Goal: Task Accomplishment & Management: Complete application form

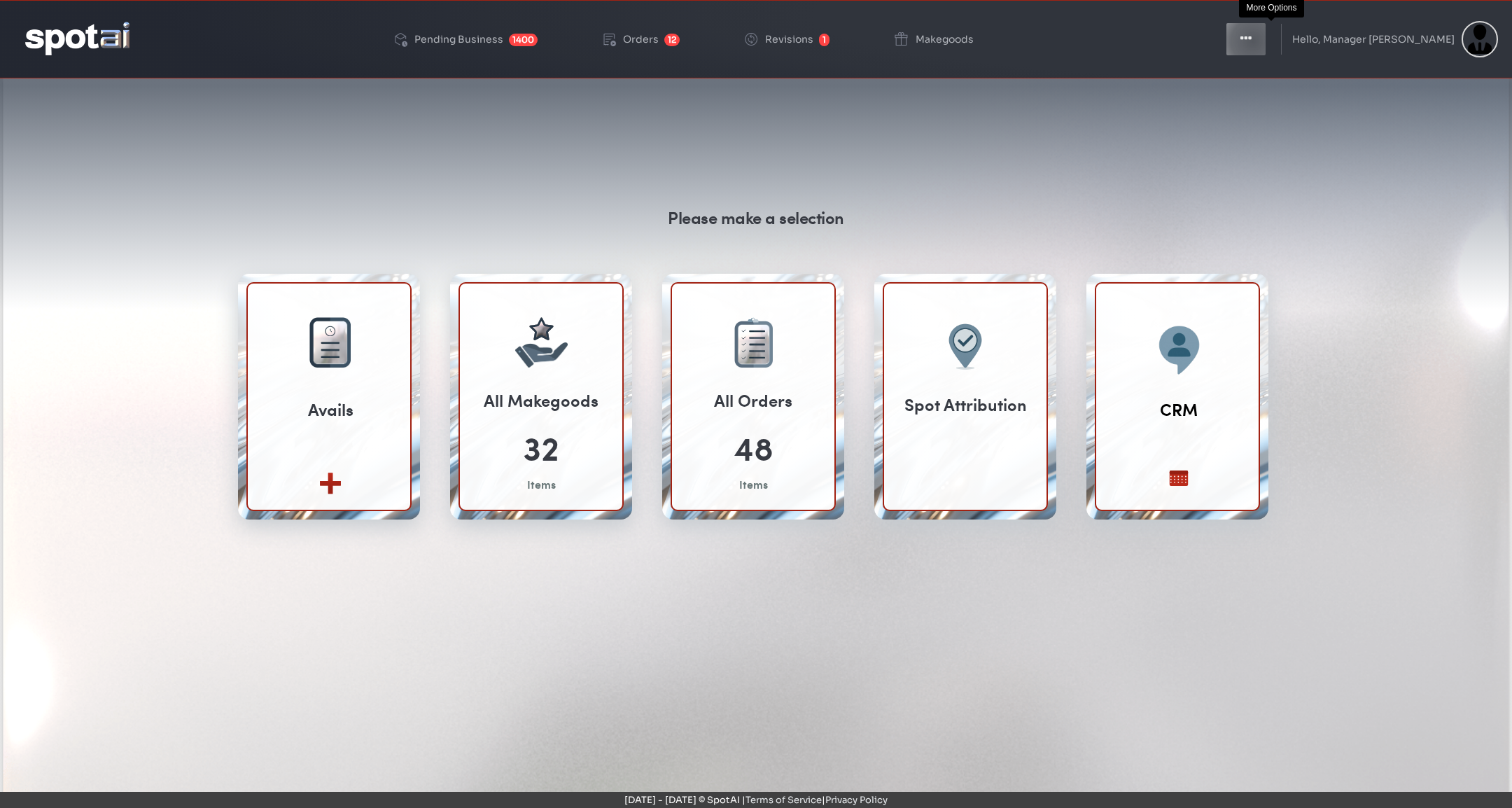
click at [1267, 41] on button "Toggle Dropdown" at bounding box center [1246, 39] width 42 height 35
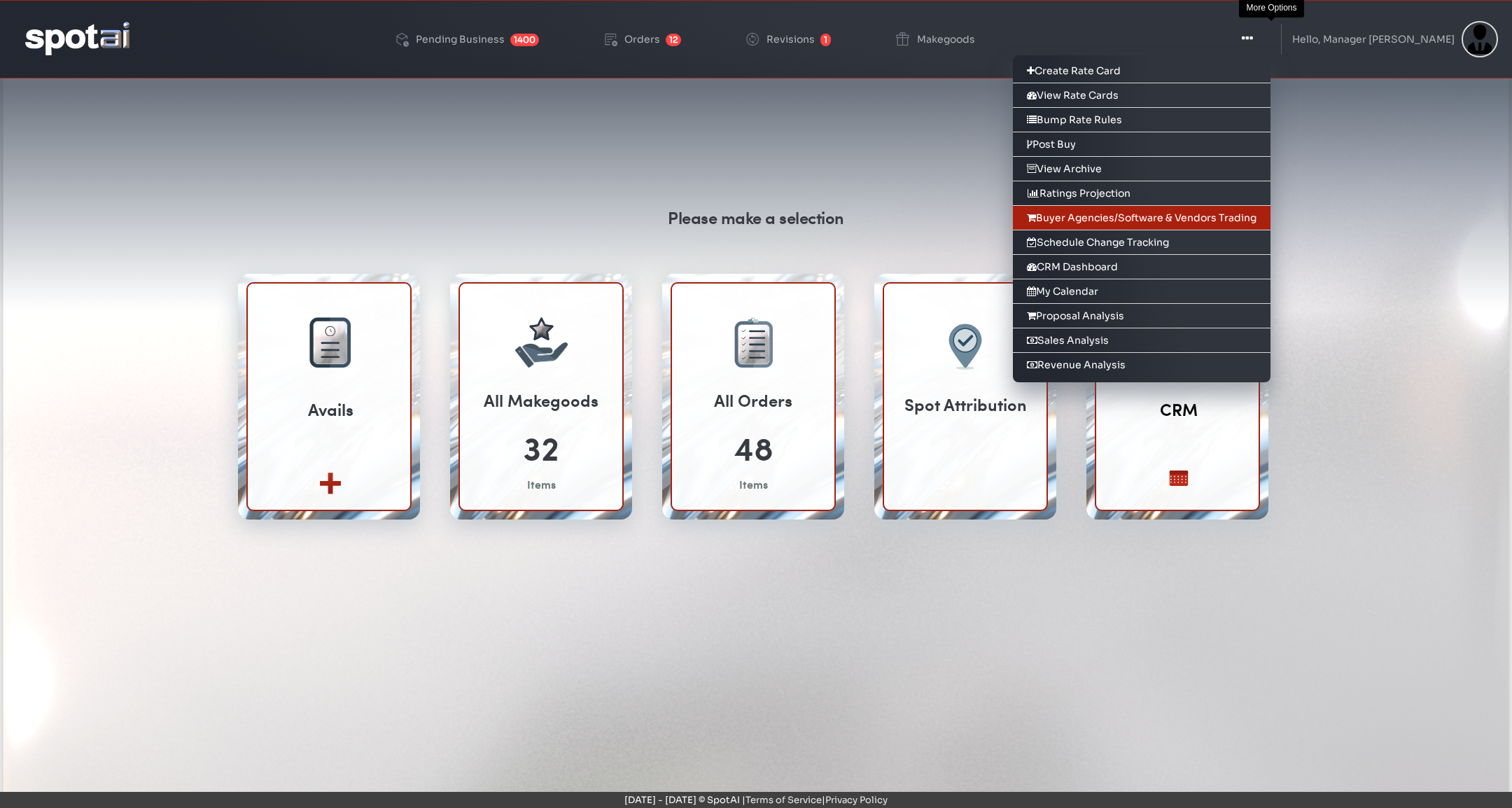
click at [1218, 212] on link "Buyer Agencies/Software & Vendors Trading" at bounding box center [1142, 217] width 258 height 24
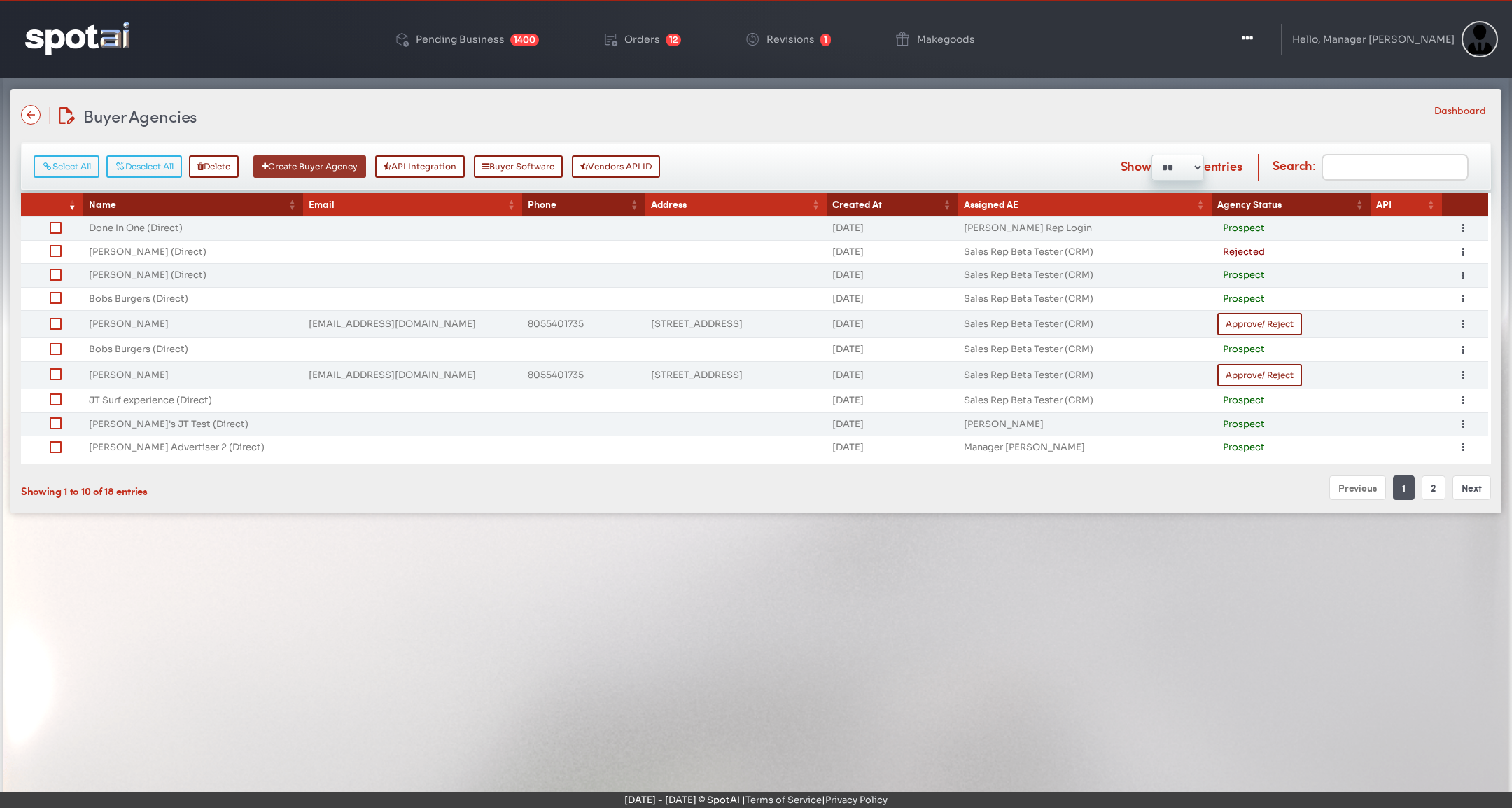
click at [366, 156] on button "Create Buyer Agency" at bounding box center [310, 166] width 113 height 23
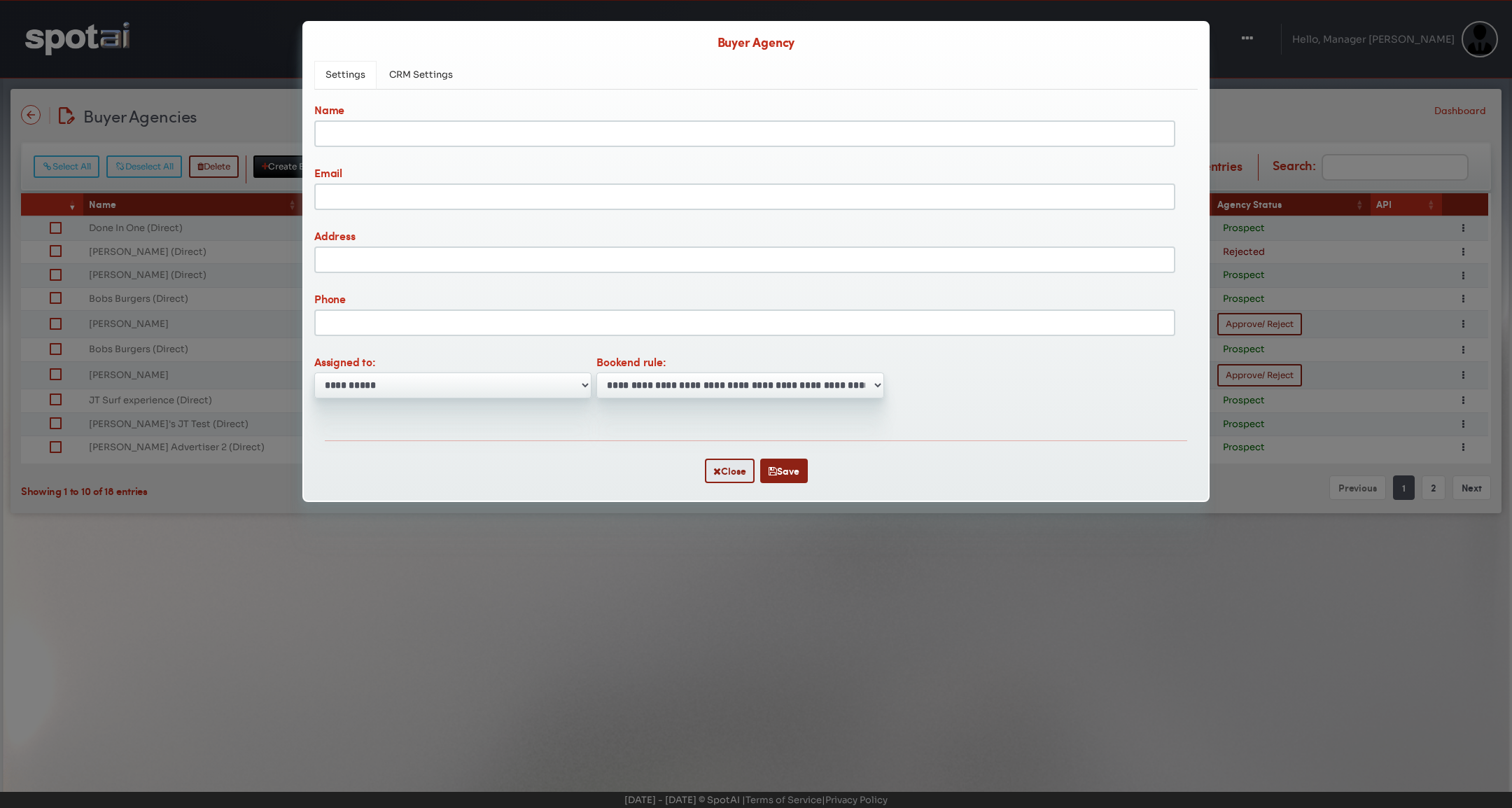
click at [349, 78] on span "Settings" at bounding box center [346, 74] width 40 height 12
click at [399, 125] on input "Name" at bounding box center [745, 134] width 861 height 27
type input "**********"
click at [484, 393] on select "**********" at bounding box center [453, 385] width 277 height 26
select select "**"
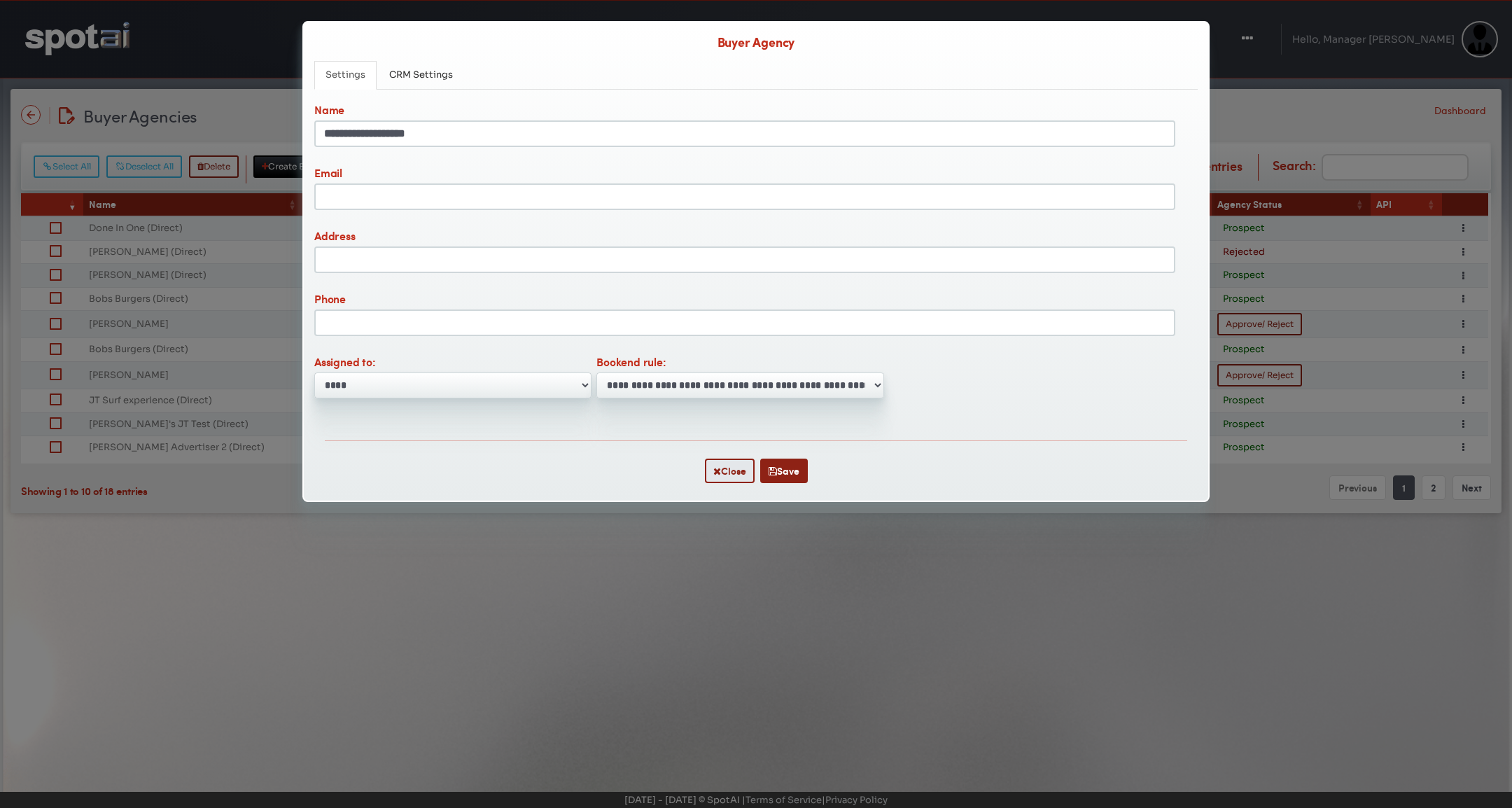
click at [734, 390] on select "**********" at bounding box center [741, 385] width 288 height 26
click at [429, 79] on span "CRM Settings" at bounding box center [421, 74] width 64 height 12
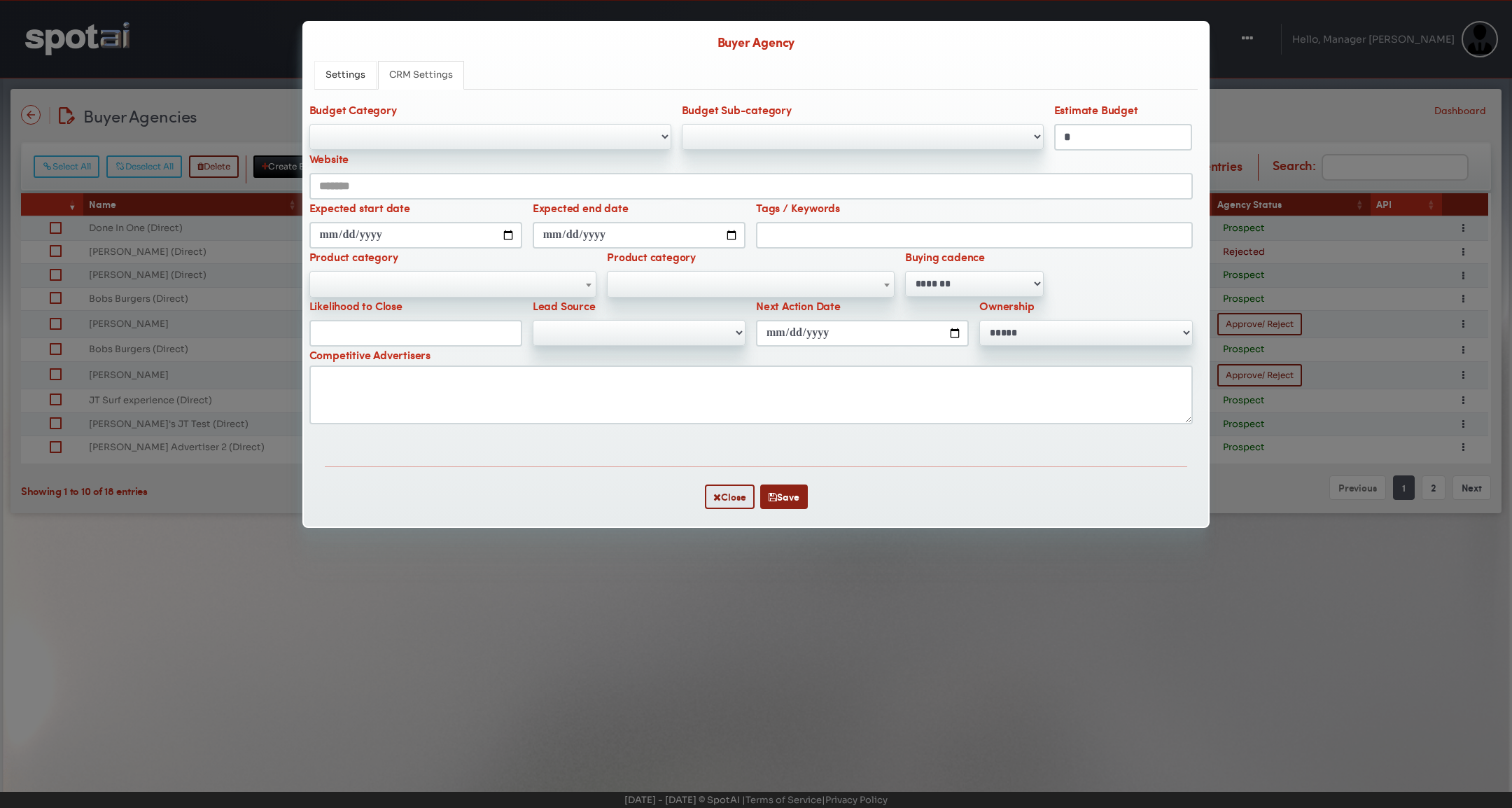
click at [337, 73] on span "Settings" at bounding box center [346, 74] width 40 height 12
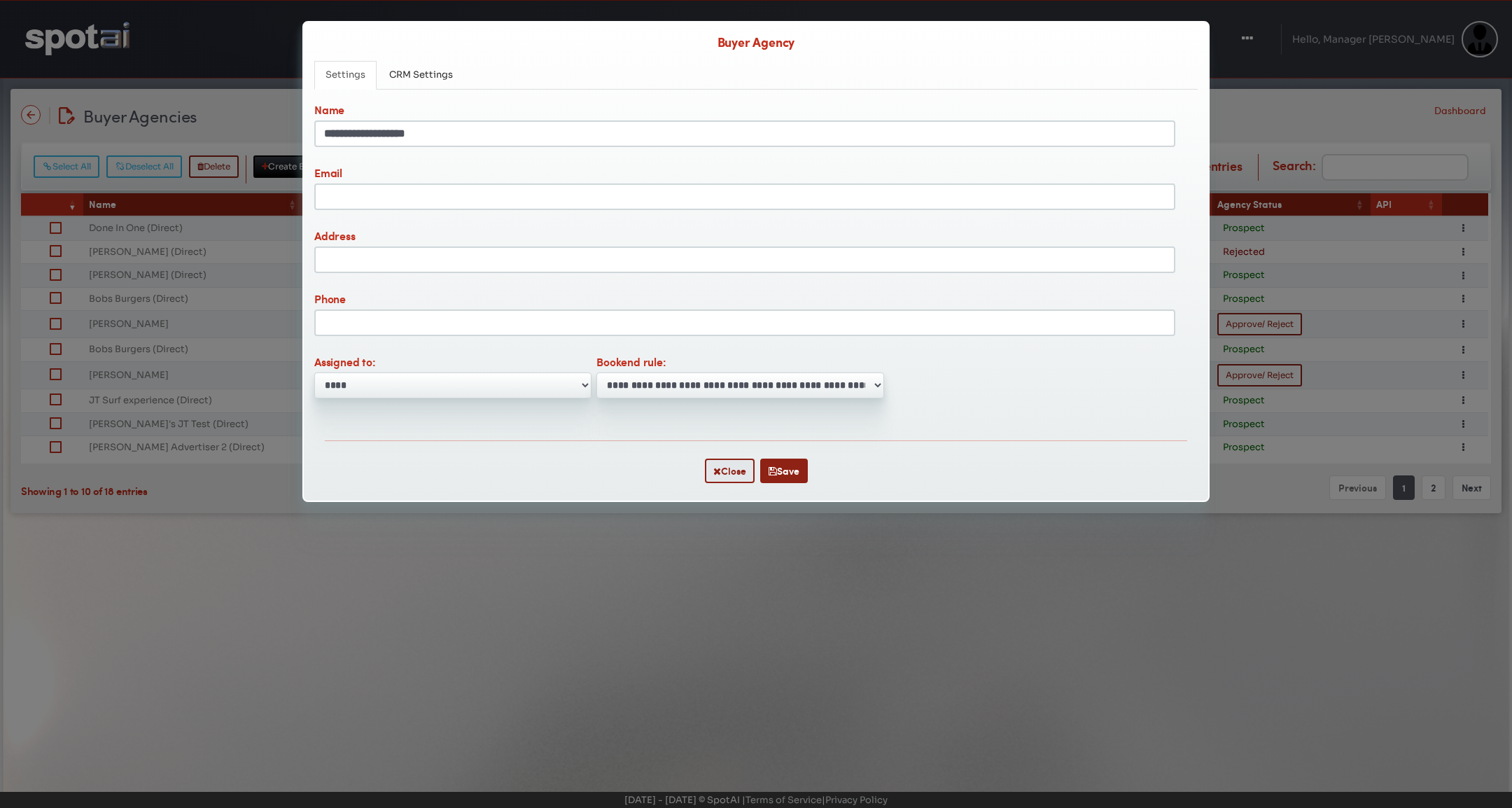
click at [774, 481] on div "Close Save Update" at bounding box center [756, 470] width 863 height 60
click at [774, 470] on icon "button" at bounding box center [773, 471] width 8 height 10
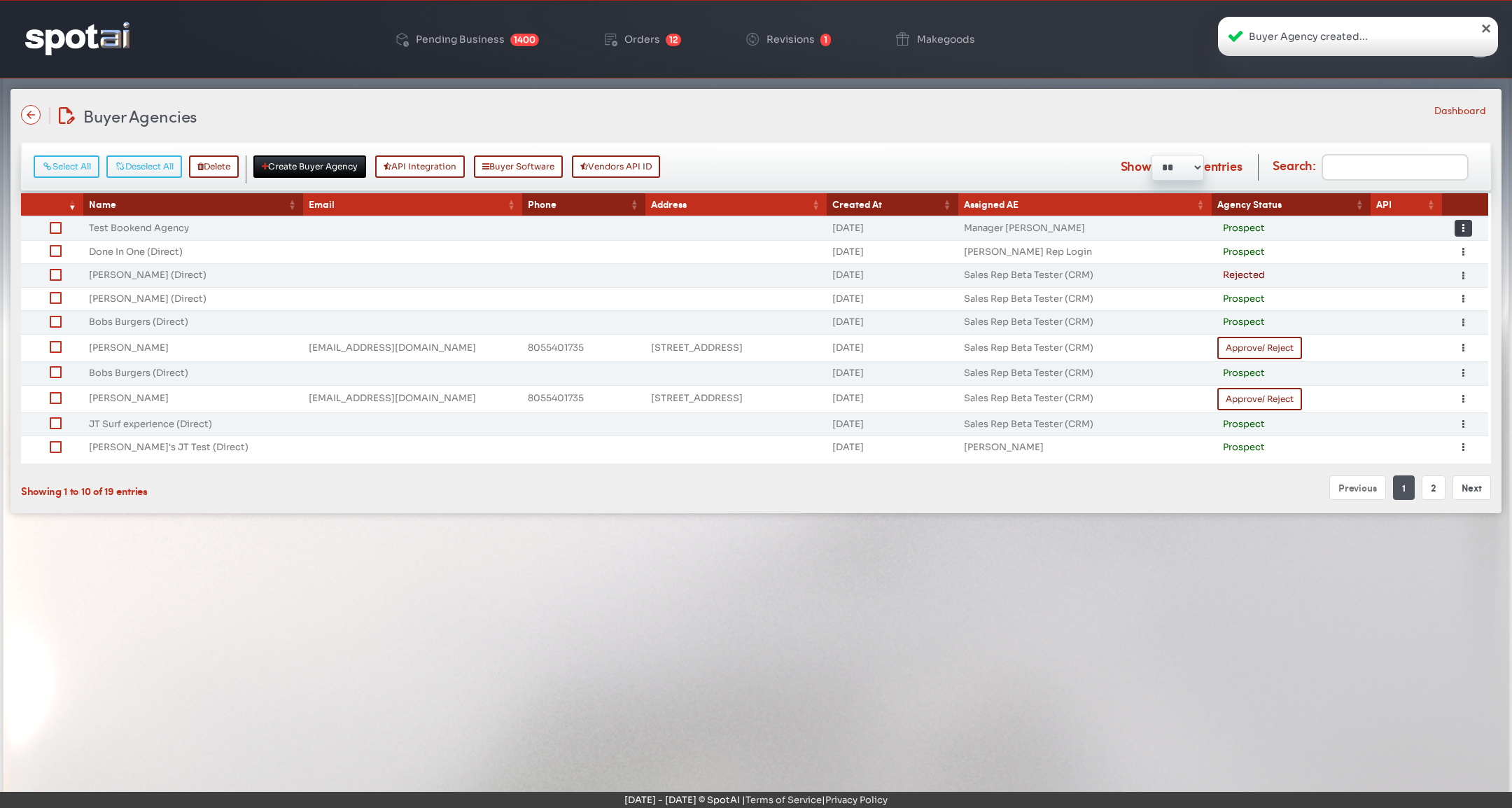
click at [1462, 229] on button "Toggle Dropdown" at bounding box center [1463, 228] width 18 height 17
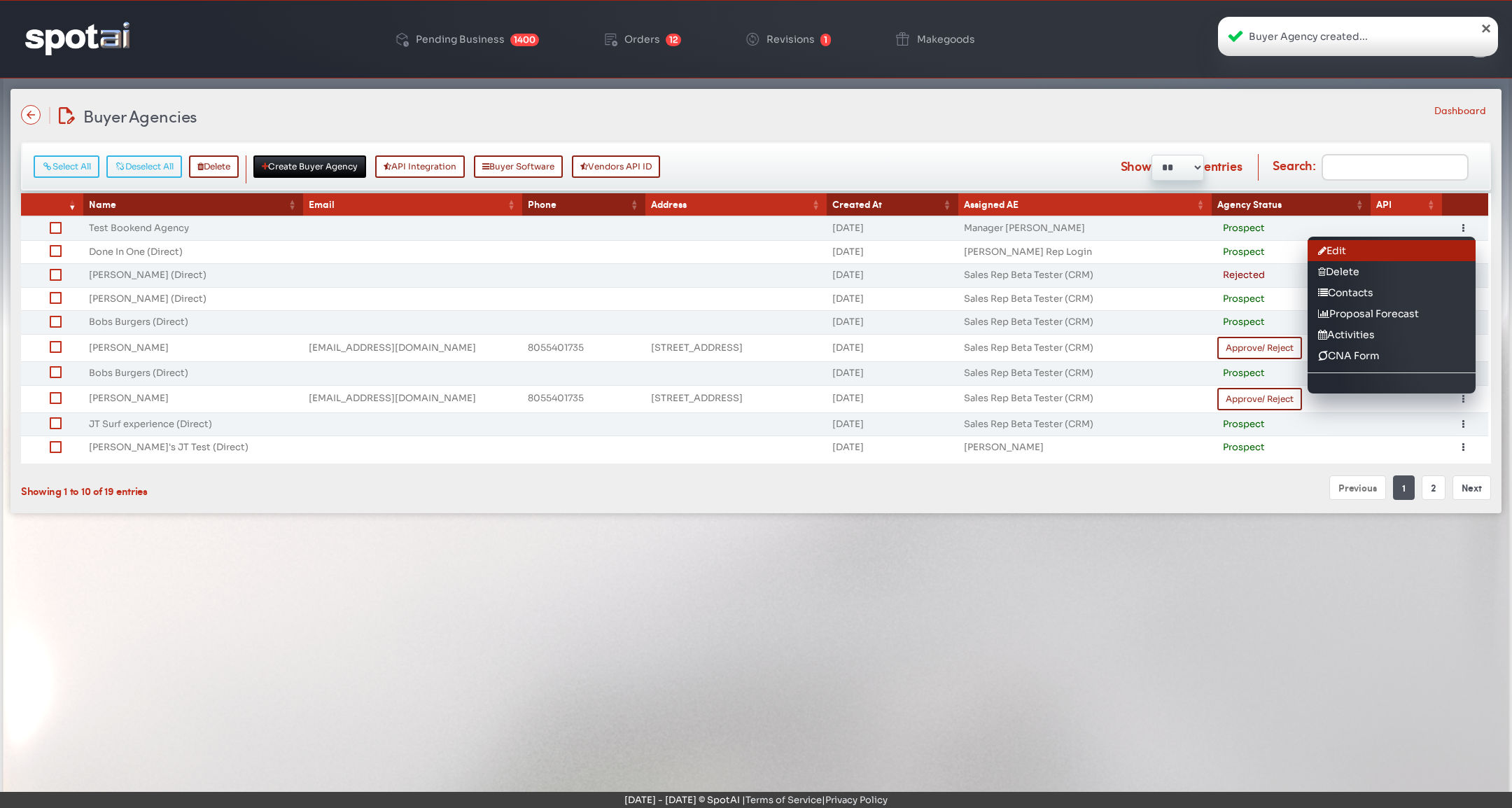
click at [1453, 247] on link "Edit" at bounding box center [1392, 250] width 168 height 21
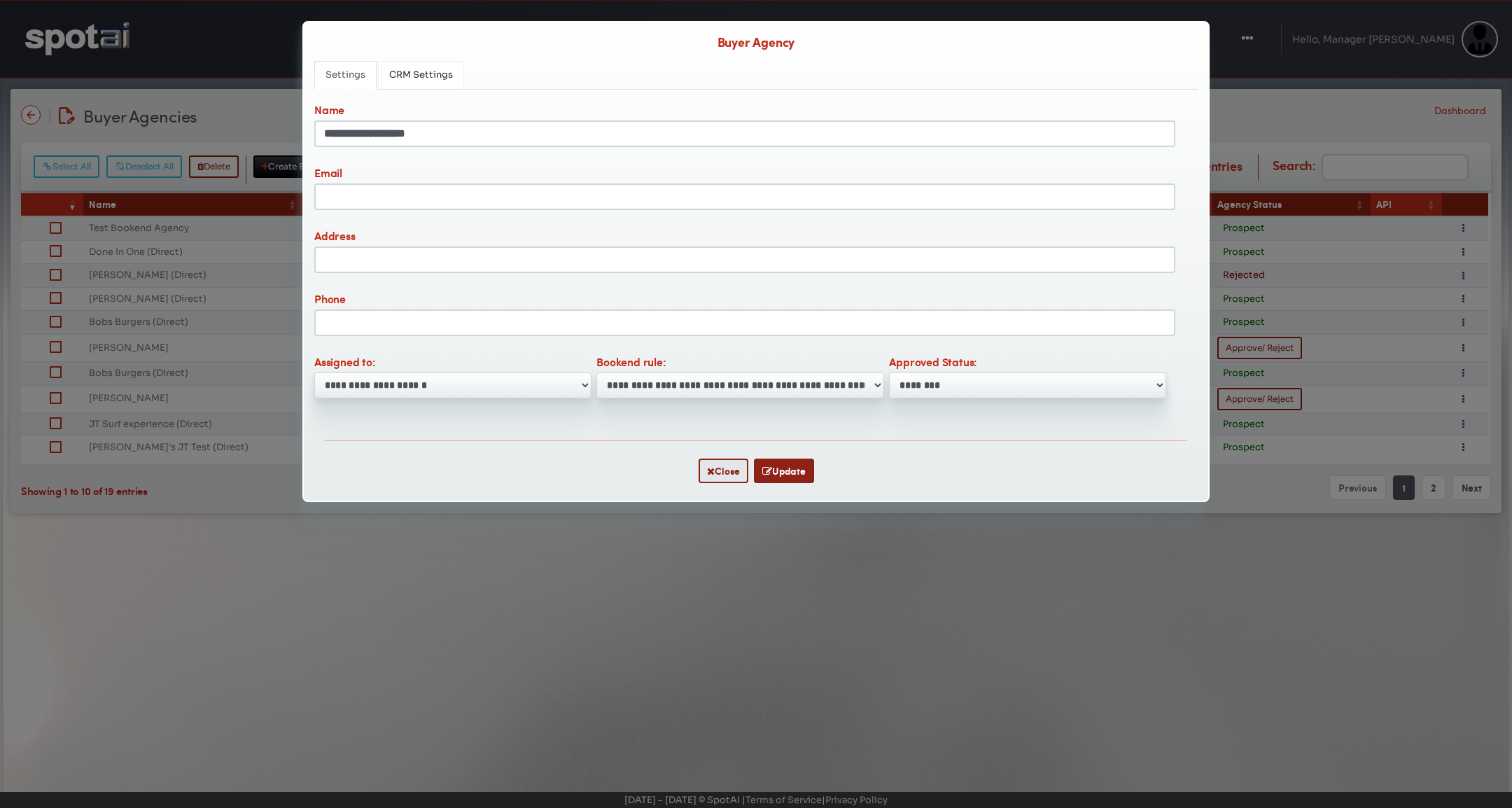
click at [439, 82] on link "CRM Settings" at bounding box center [421, 75] width 86 height 28
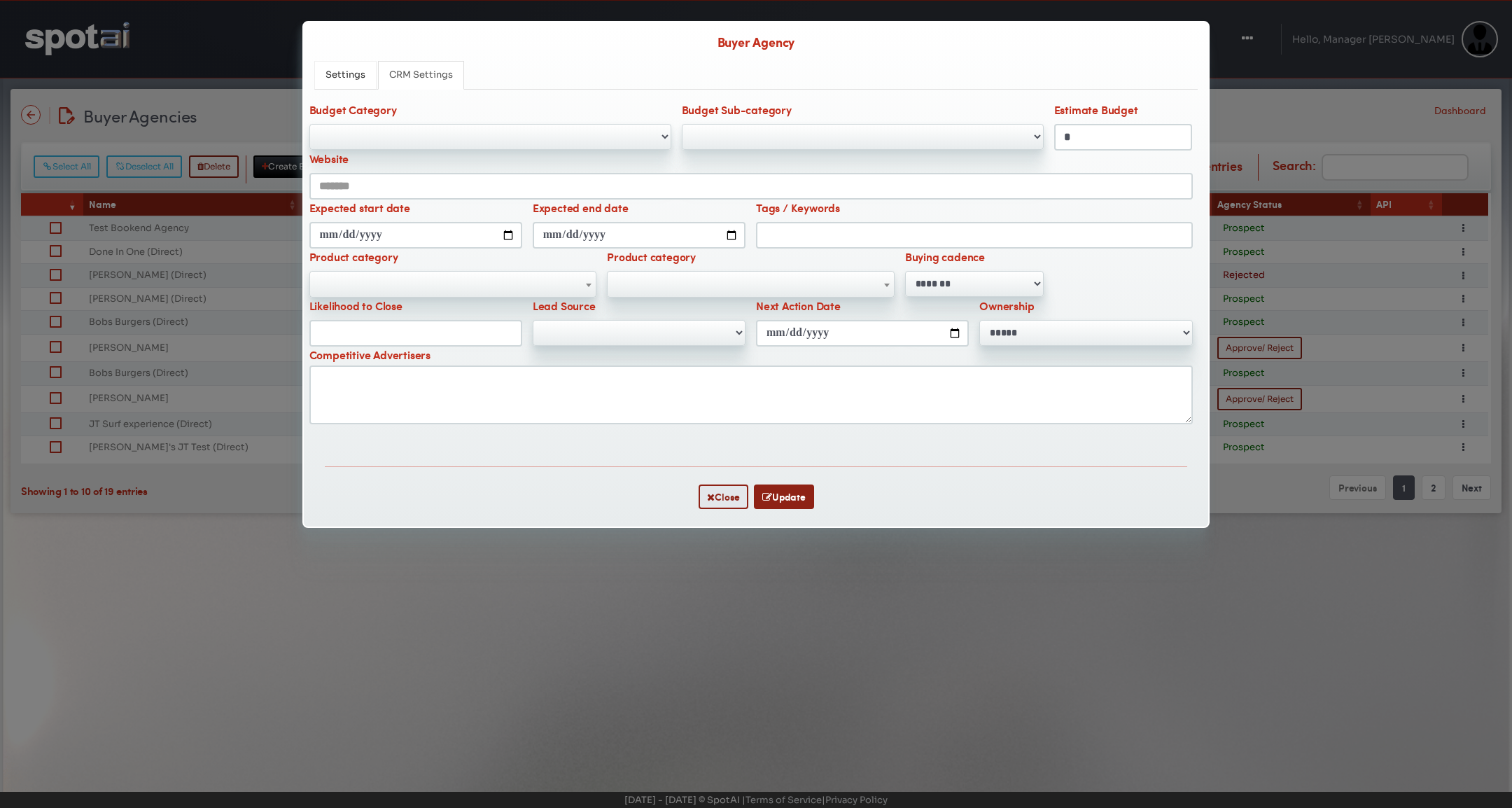
click at [331, 74] on span "Settings" at bounding box center [346, 74] width 40 height 12
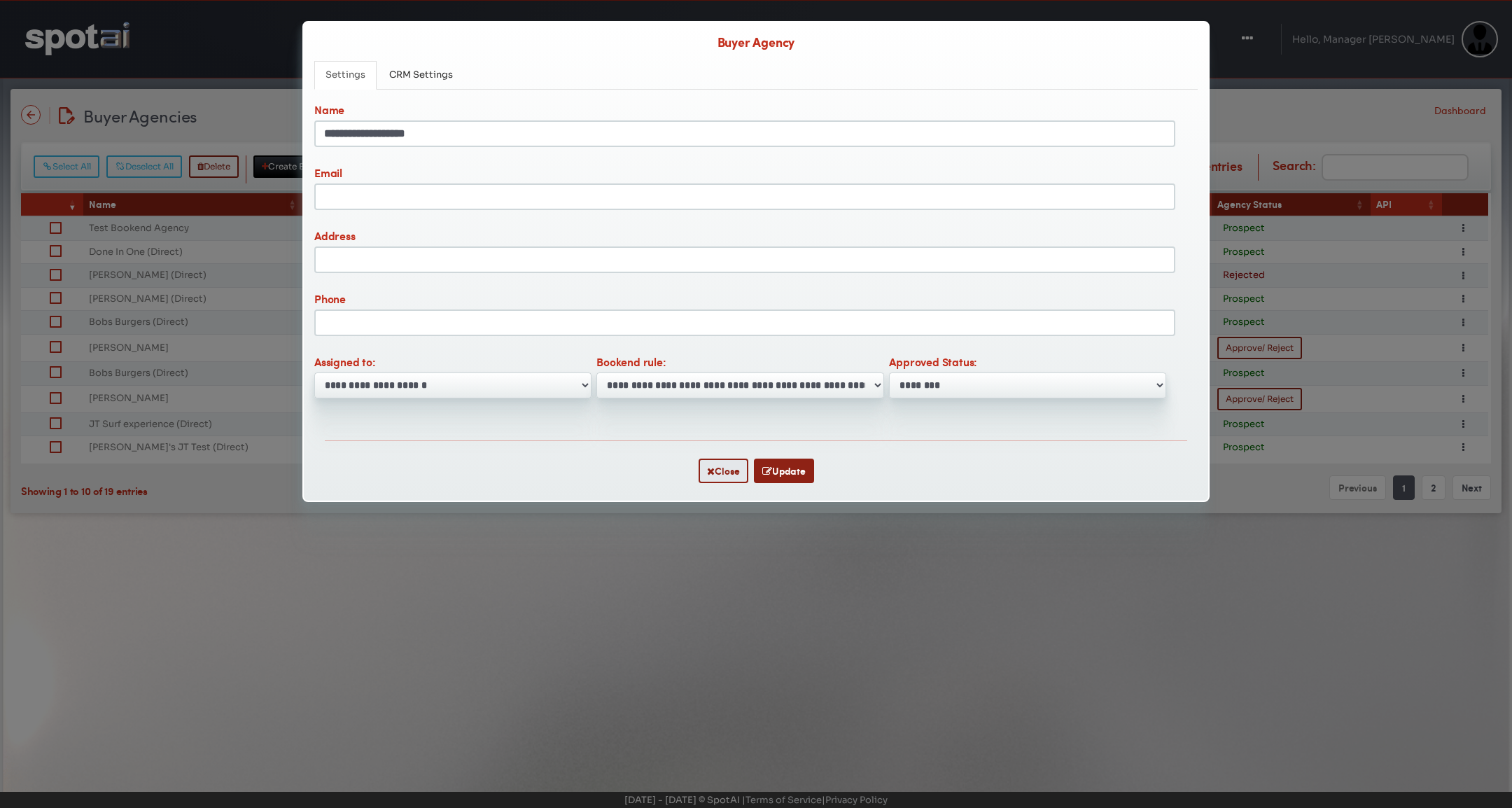
click at [713, 377] on select "**********" at bounding box center [741, 385] width 288 height 26
select select "*"
click at [864, 431] on form "**********" at bounding box center [756, 275] width 905 height 450
drag, startPoint x: 779, startPoint y: 471, endPoint x: 791, endPoint y: 473, distance: 12.2
click at [779, 471] on button "Update" at bounding box center [784, 470] width 60 height 24
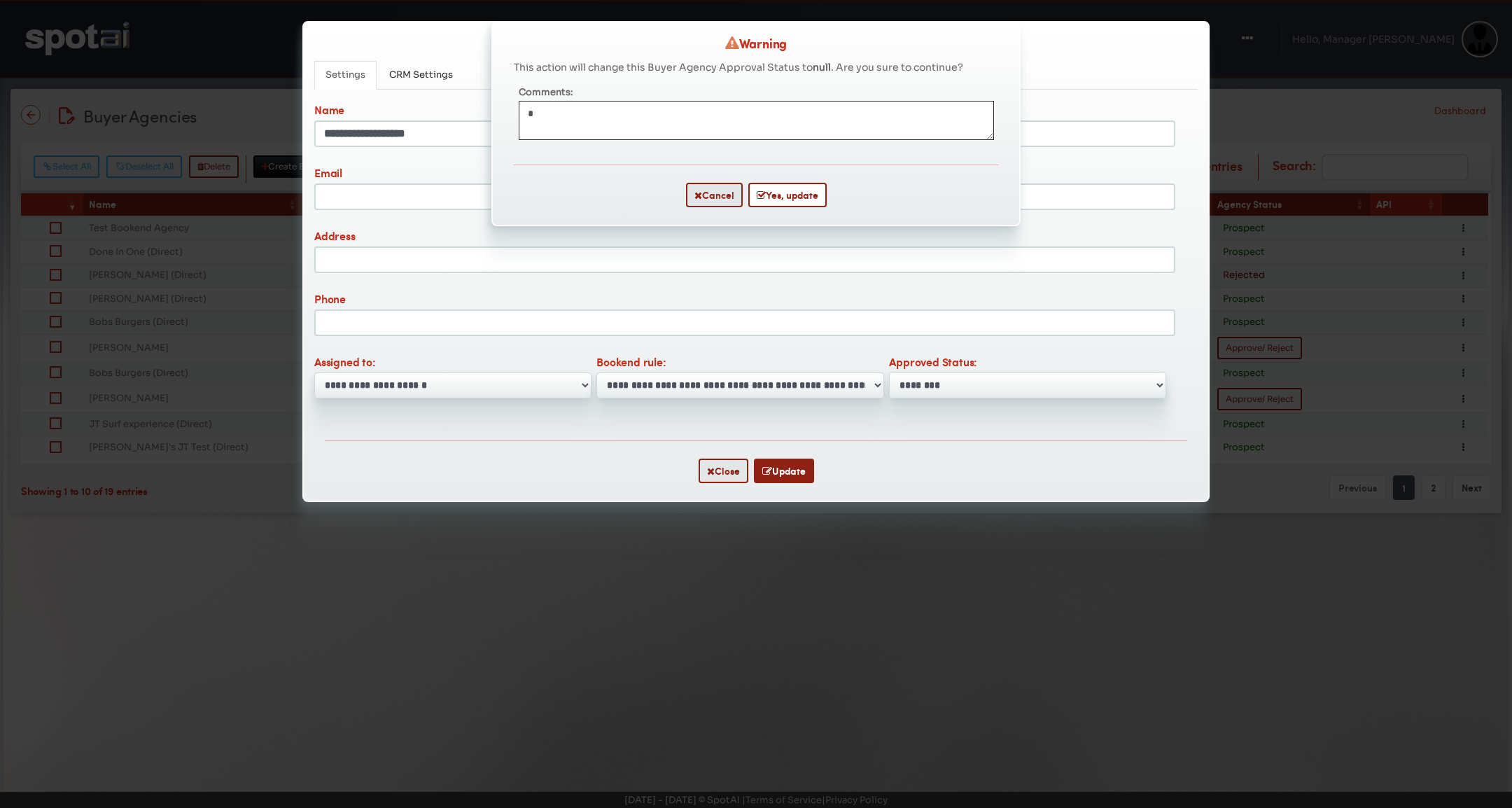
click at [635, 117] on textarea "Comments:" at bounding box center [756, 120] width 475 height 38
type textarea "**********"
click at [801, 198] on button "Yes, update" at bounding box center [787, 194] width 79 height 24
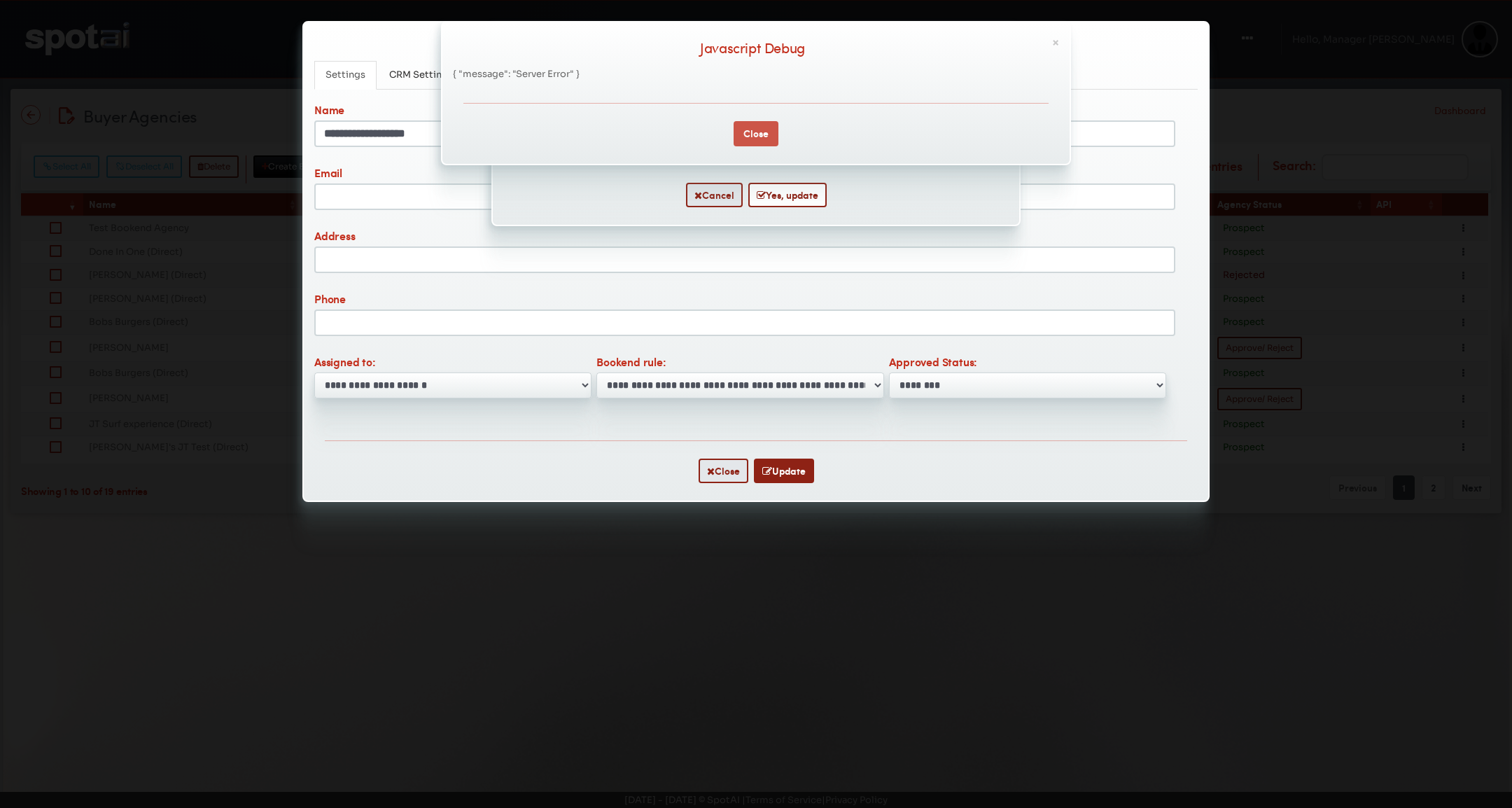
click at [746, 130] on button "Close" at bounding box center [756, 134] width 45 height 25
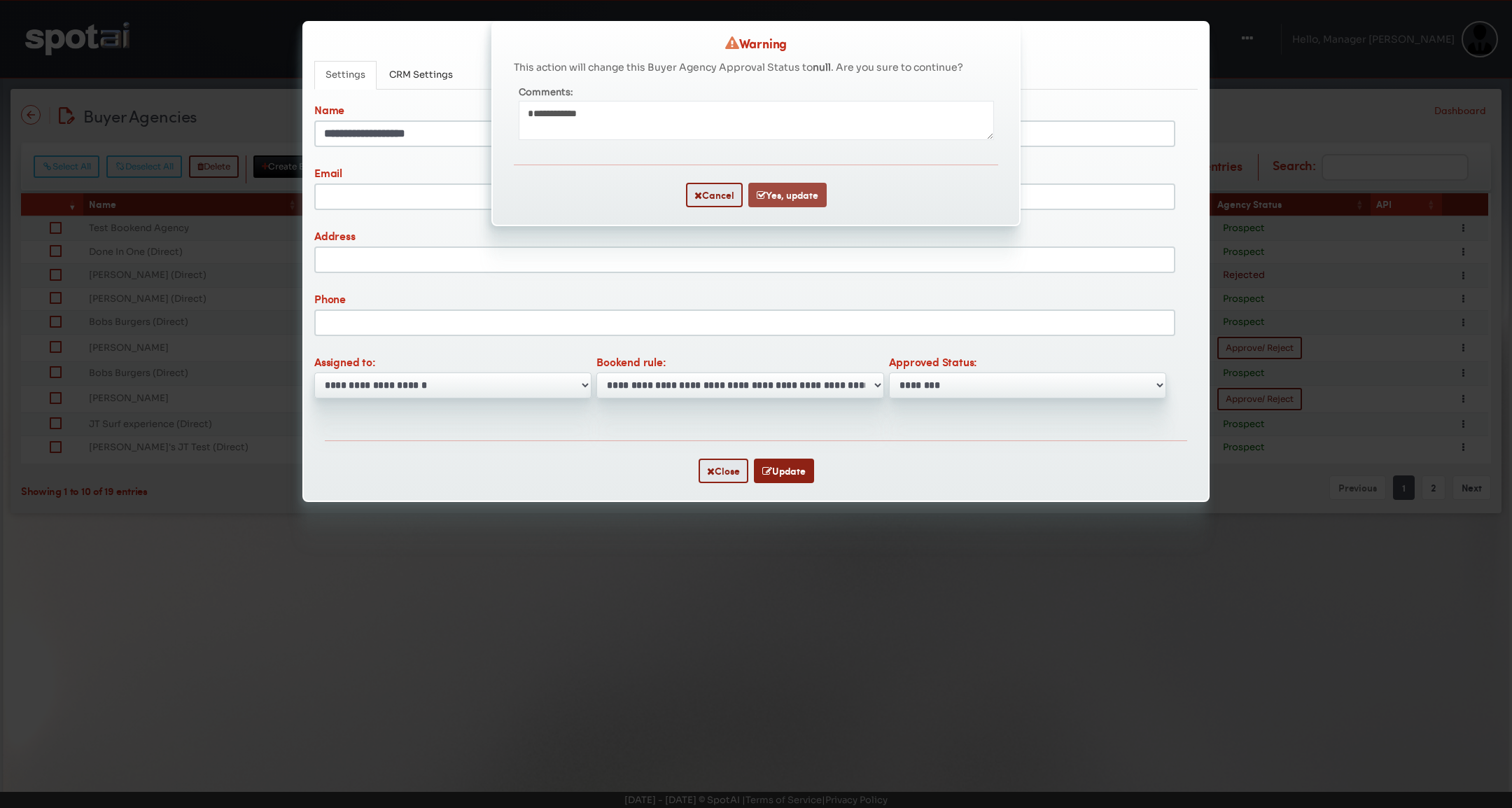
click at [780, 191] on button "Yes, update" at bounding box center [787, 194] width 79 height 24
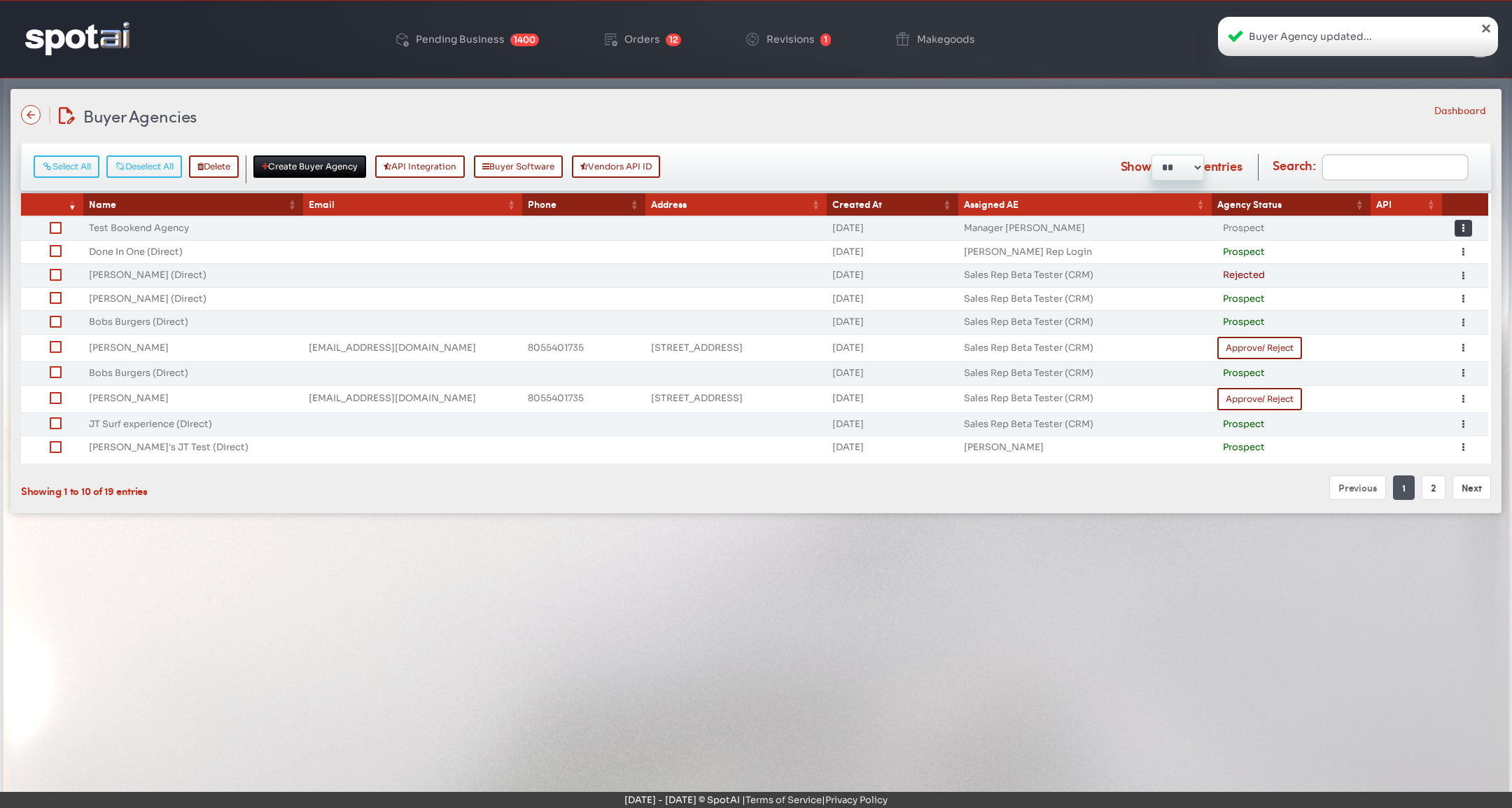
click at [1463, 229] on icon "button" at bounding box center [1463, 228] width 3 height 10
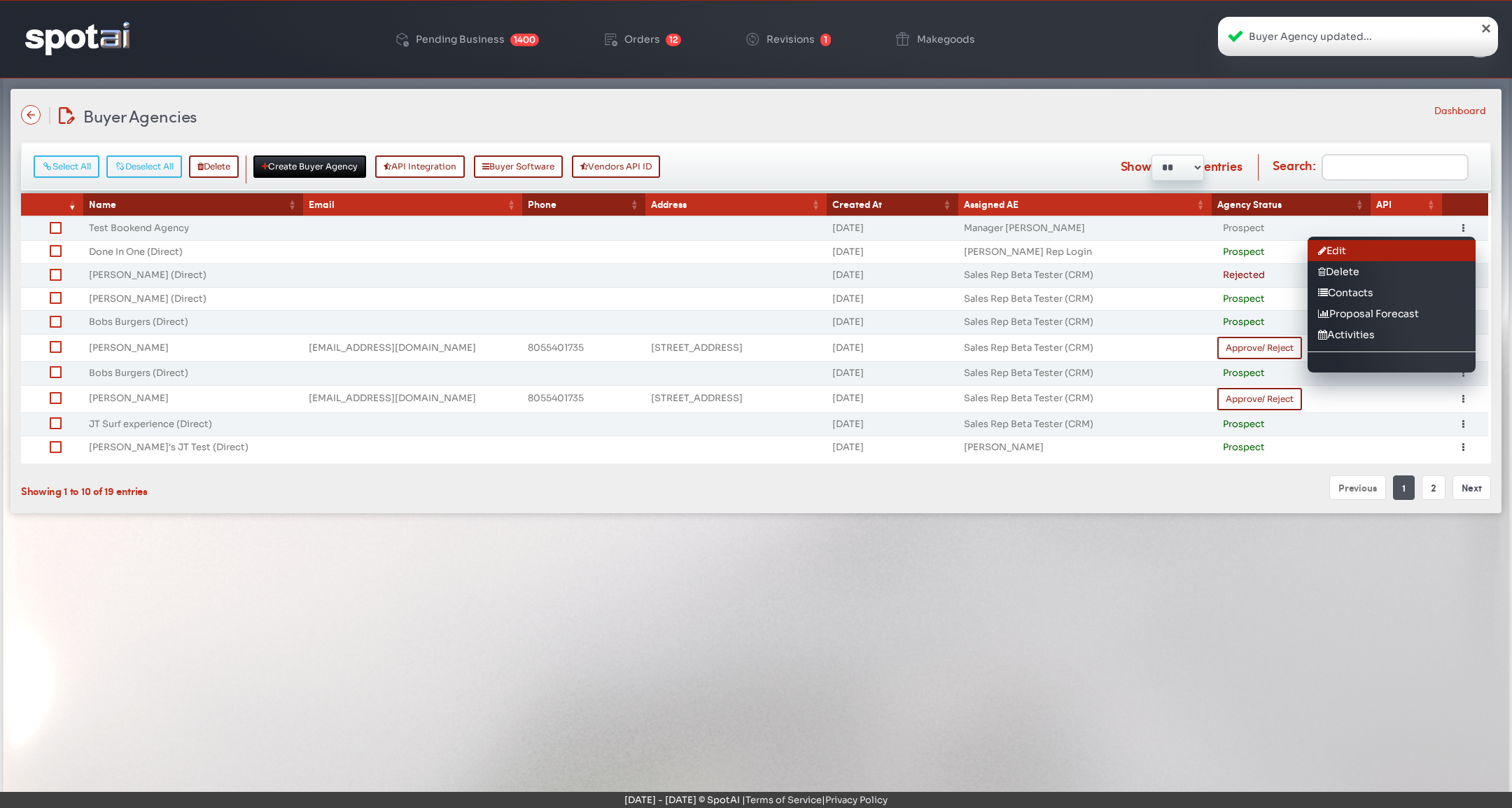
click at [1412, 250] on link "Edit" at bounding box center [1392, 250] width 168 height 21
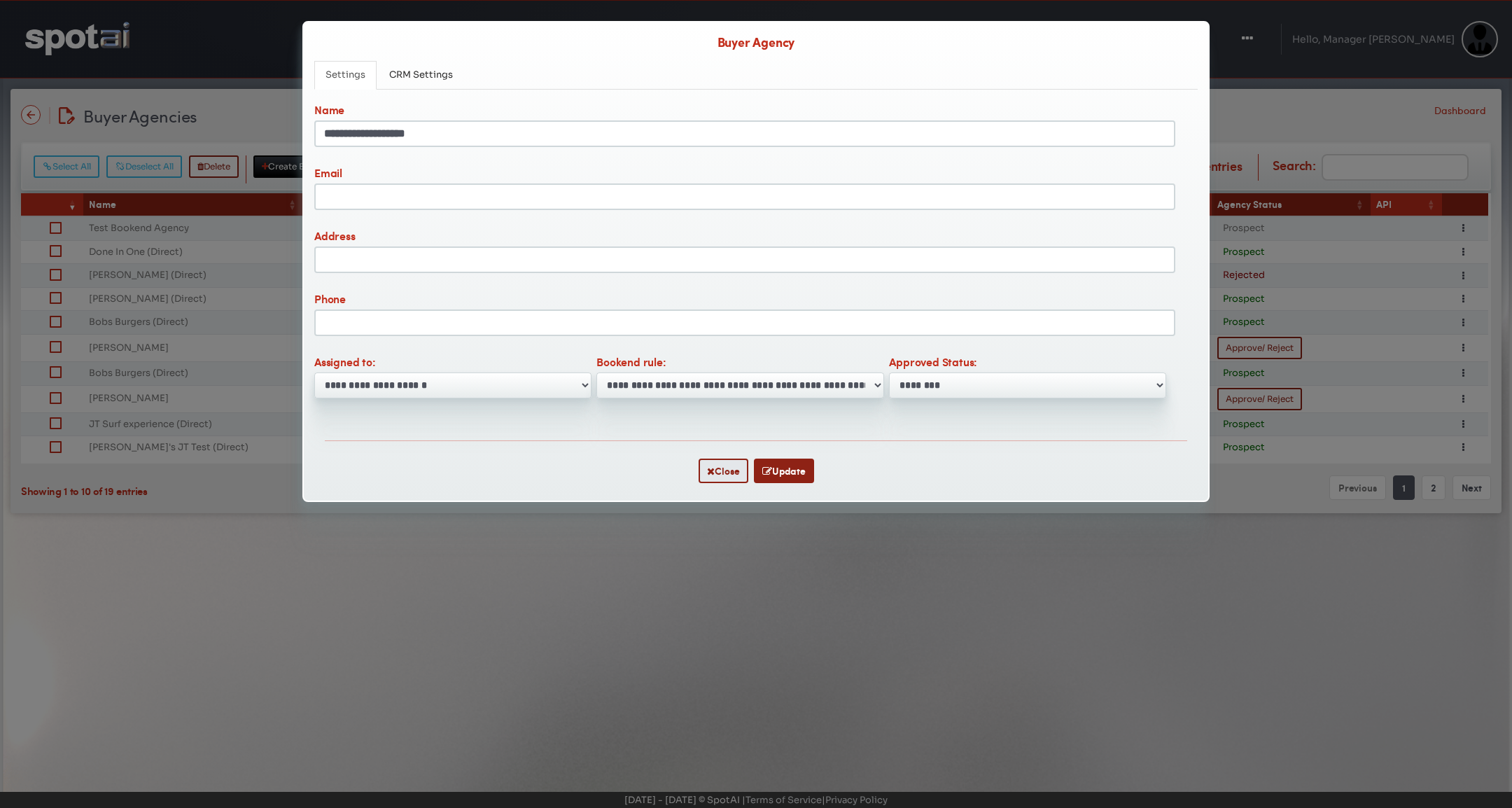
click at [810, 388] on select "**********" at bounding box center [741, 385] width 288 height 26
drag, startPoint x: 397, startPoint y: 102, endPoint x: 413, endPoint y: 87, distance: 21.9
click at [397, 102] on label "Name" at bounding box center [746, 110] width 872 height 19
click at [397, 120] on input "**********" at bounding box center [745, 134] width 861 height 27
click at [414, 84] on link "CRM Settings" at bounding box center [421, 75] width 86 height 28
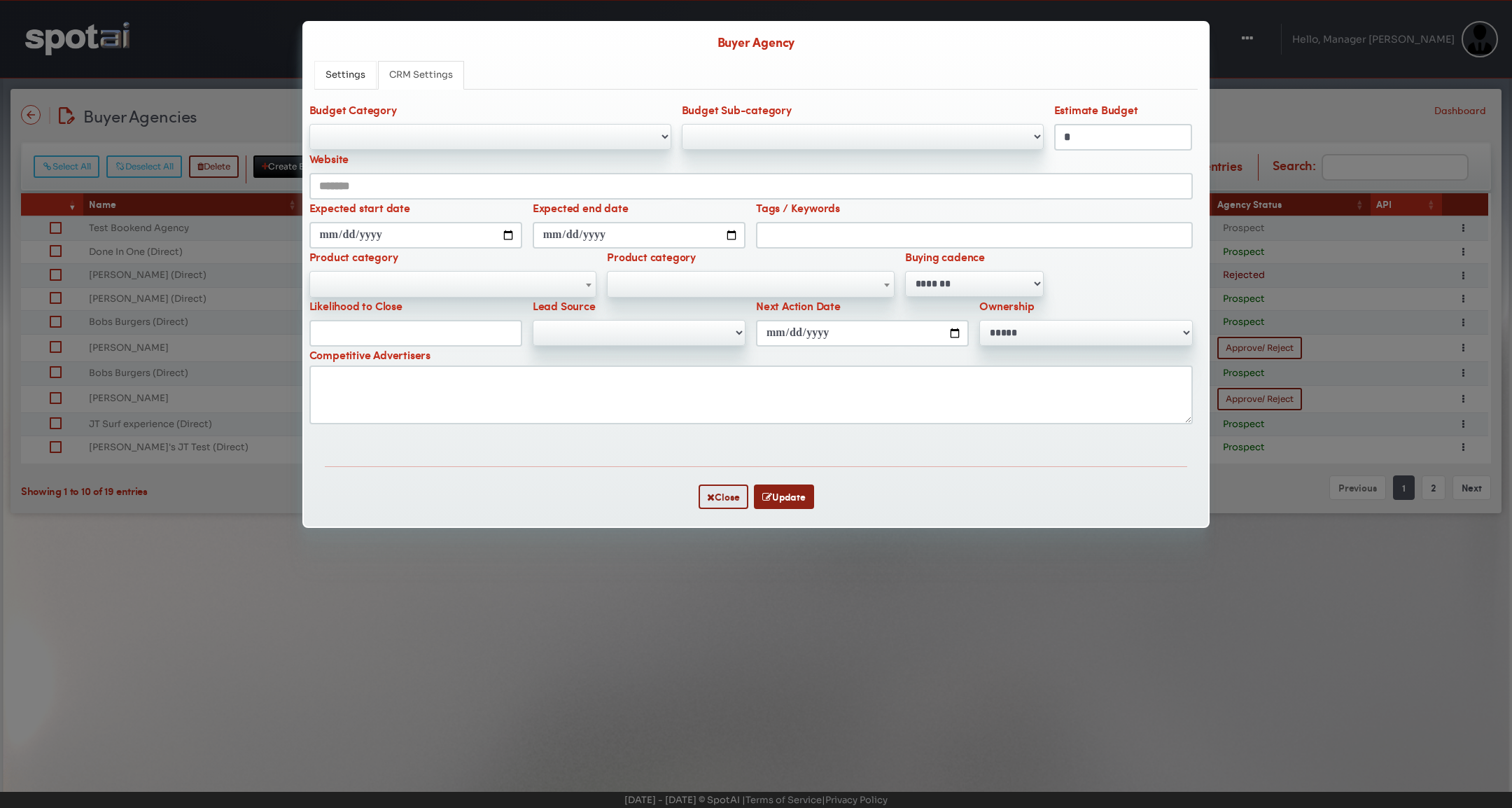
click at [328, 72] on span "Settings" at bounding box center [346, 74] width 40 height 12
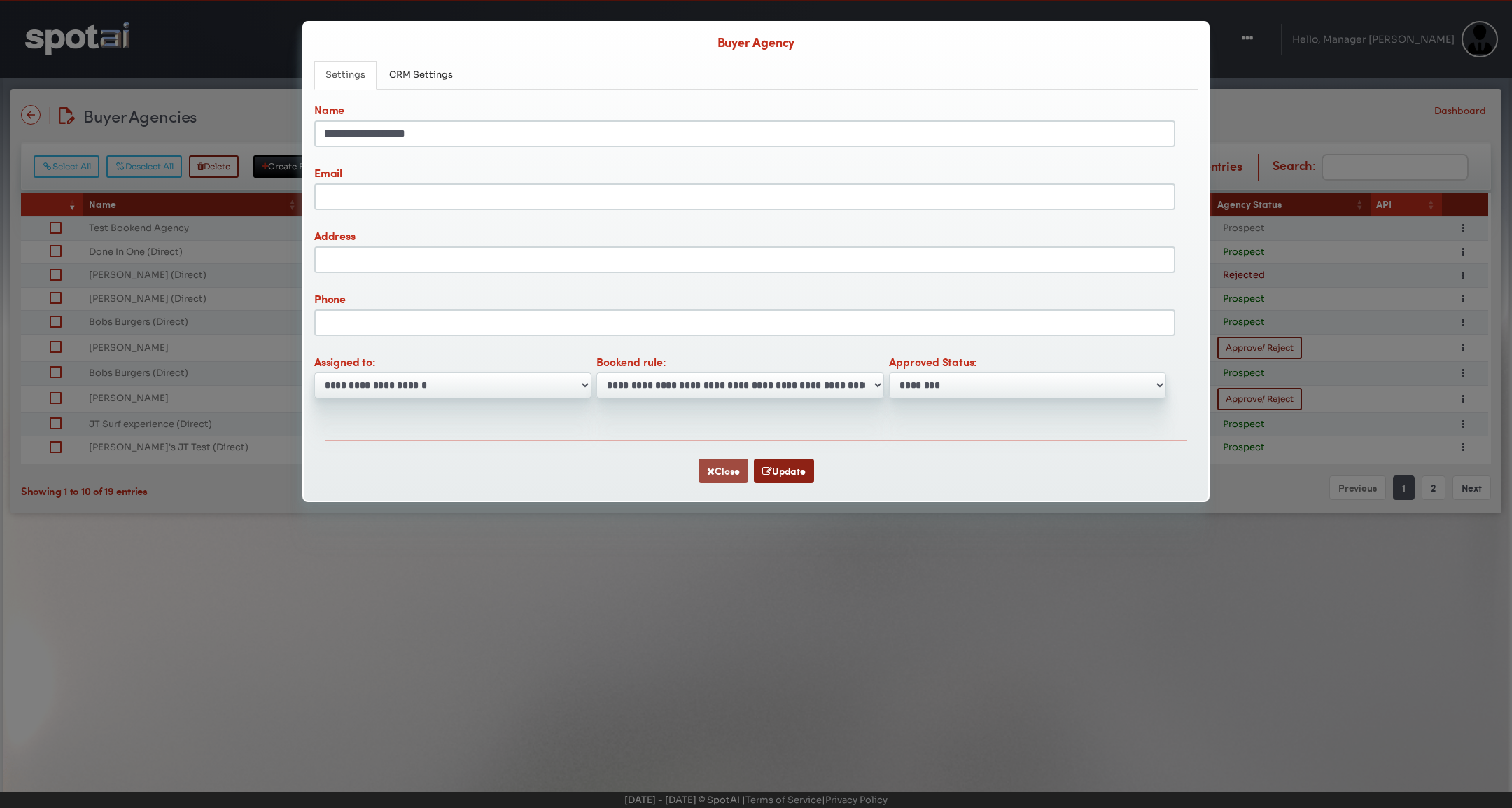
click at [710, 470] on icon "button" at bounding box center [710, 471] width 8 height 10
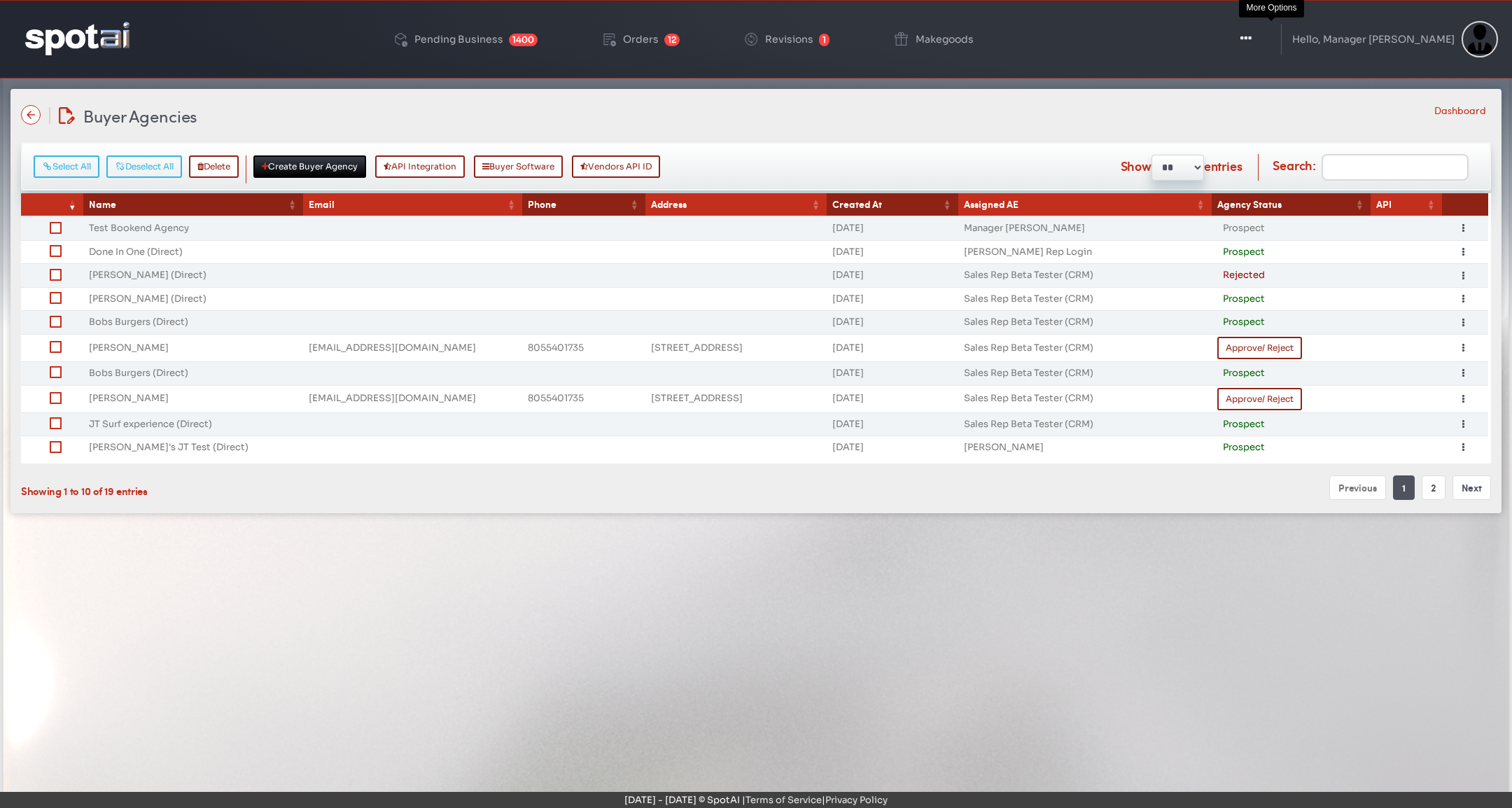
click at [1258, 54] on button "Toggle Dropdown" at bounding box center [1246, 39] width 42 height 35
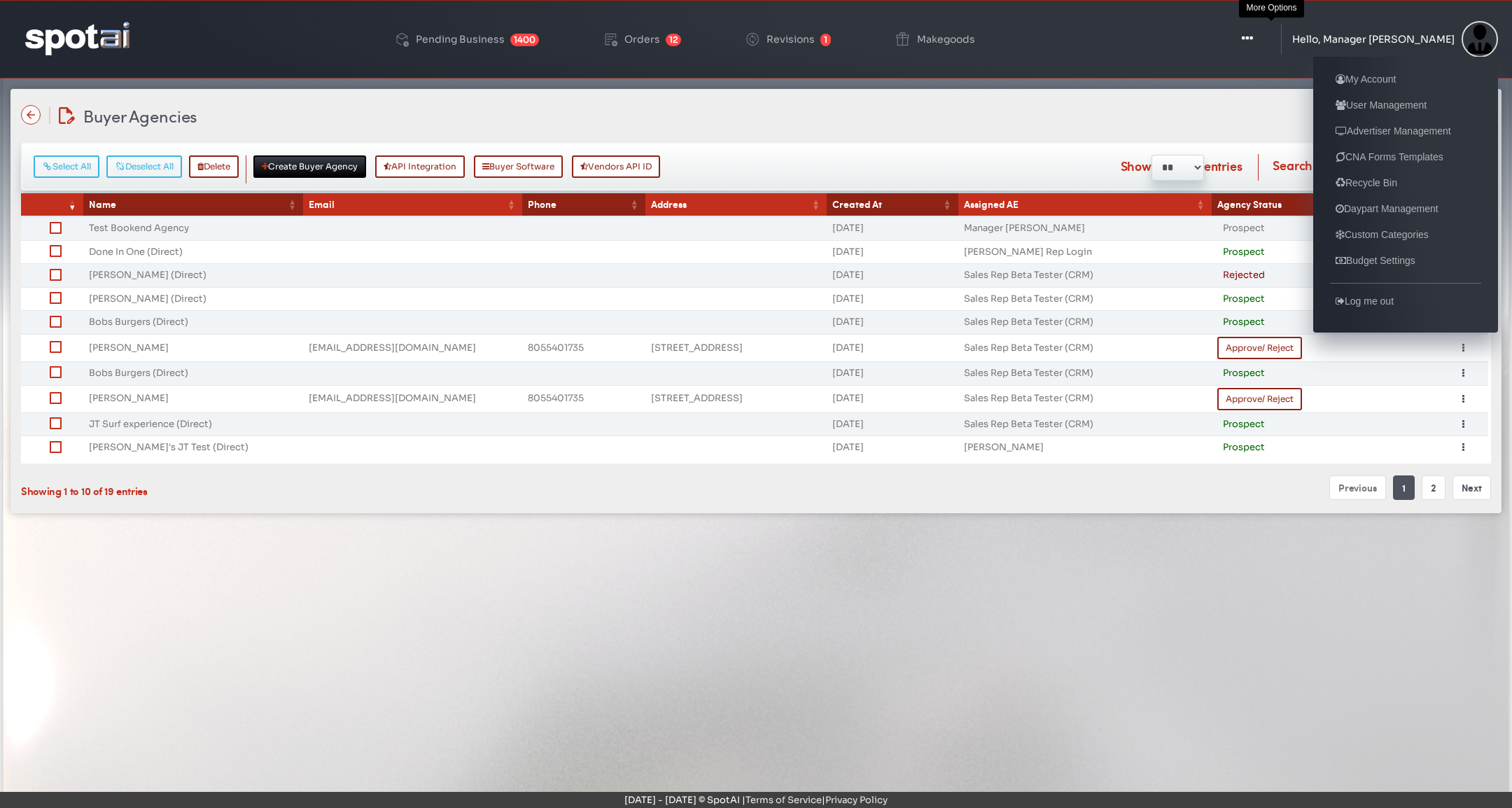
click at [1364, 48] on div "Hello, Manager Sergio Seller My Account User Management Advertiser Management C…" at bounding box center [1396, 39] width 206 height 37
click at [1415, 127] on link "Advertiser Management" at bounding box center [1393, 130] width 126 height 17
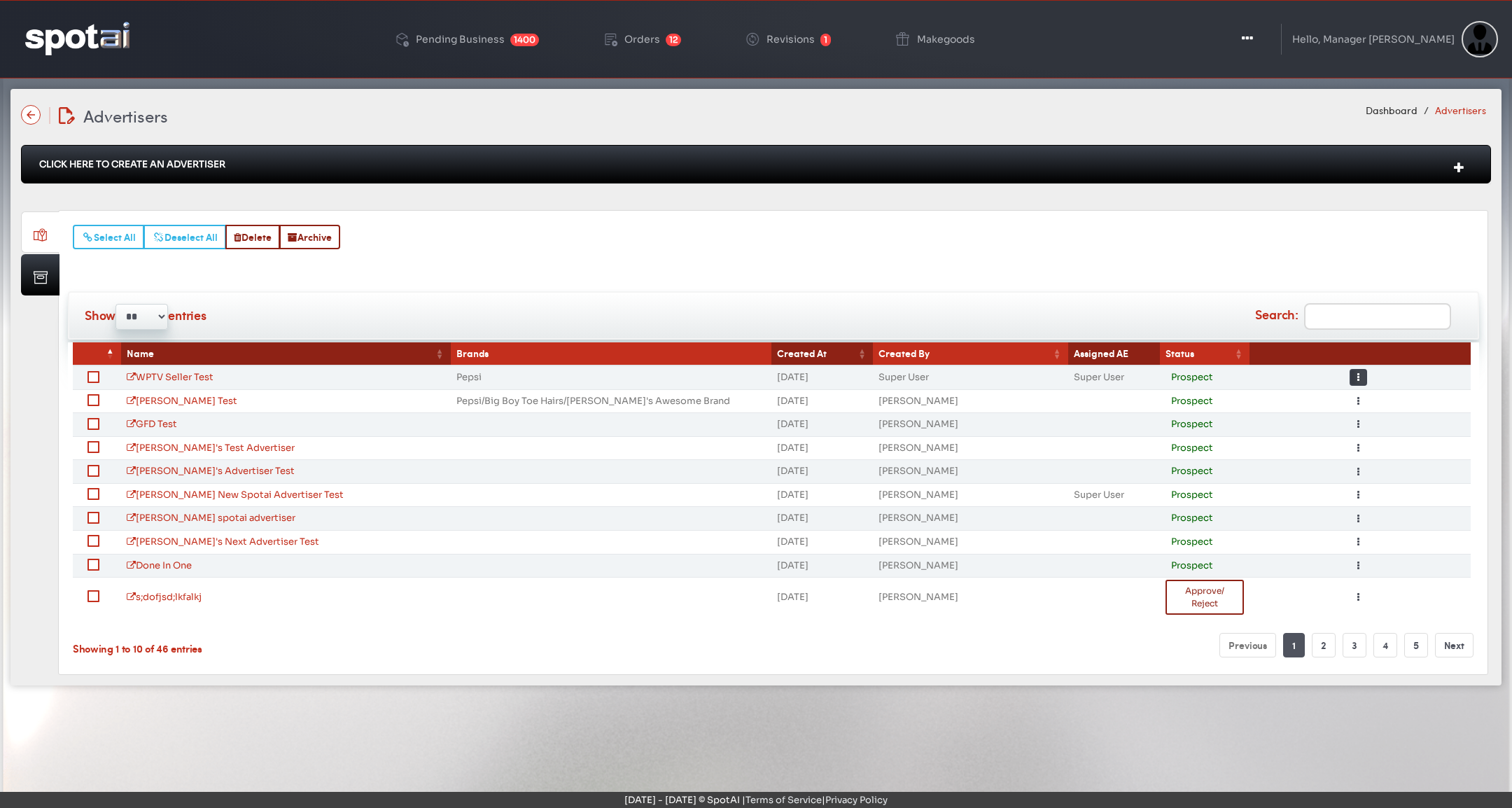
click at [1357, 369] on button "Toggle Dropdown" at bounding box center [1358, 377] width 18 height 17
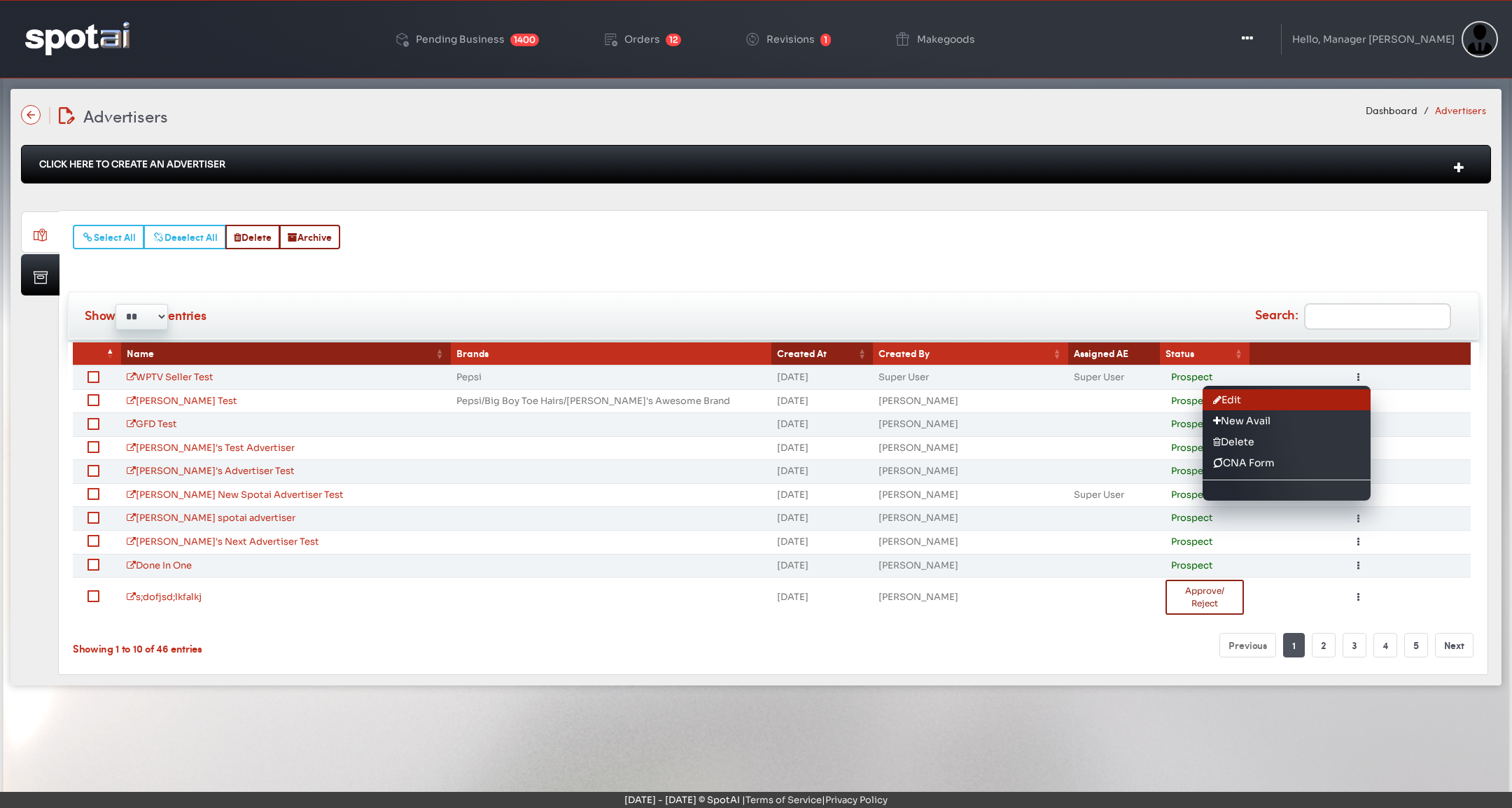
click at [1344, 392] on link "Edit" at bounding box center [1286, 399] width 168 height 21
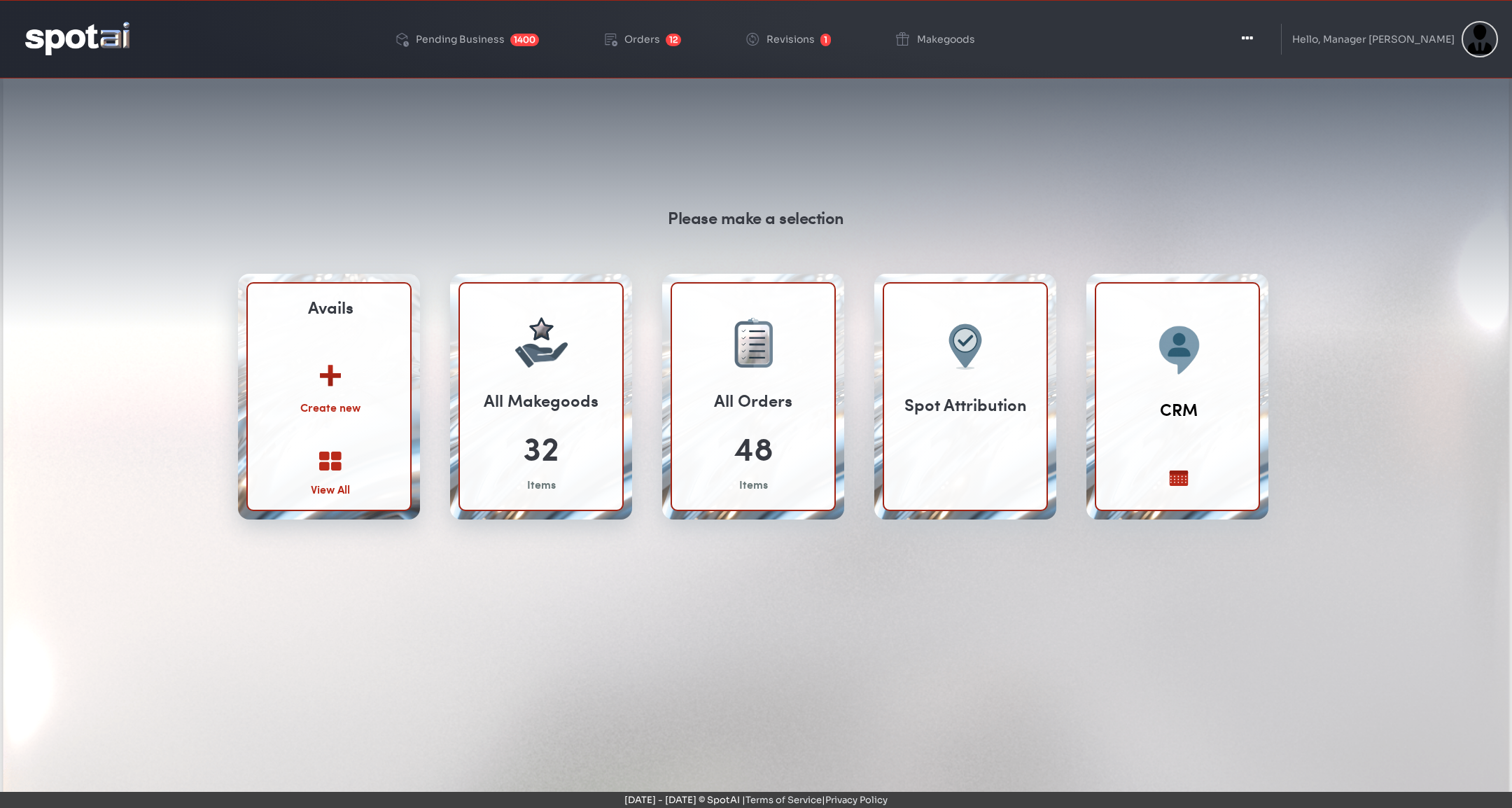
click at [338, 375] on img at bounding box center [331, 370] width 75 height 54
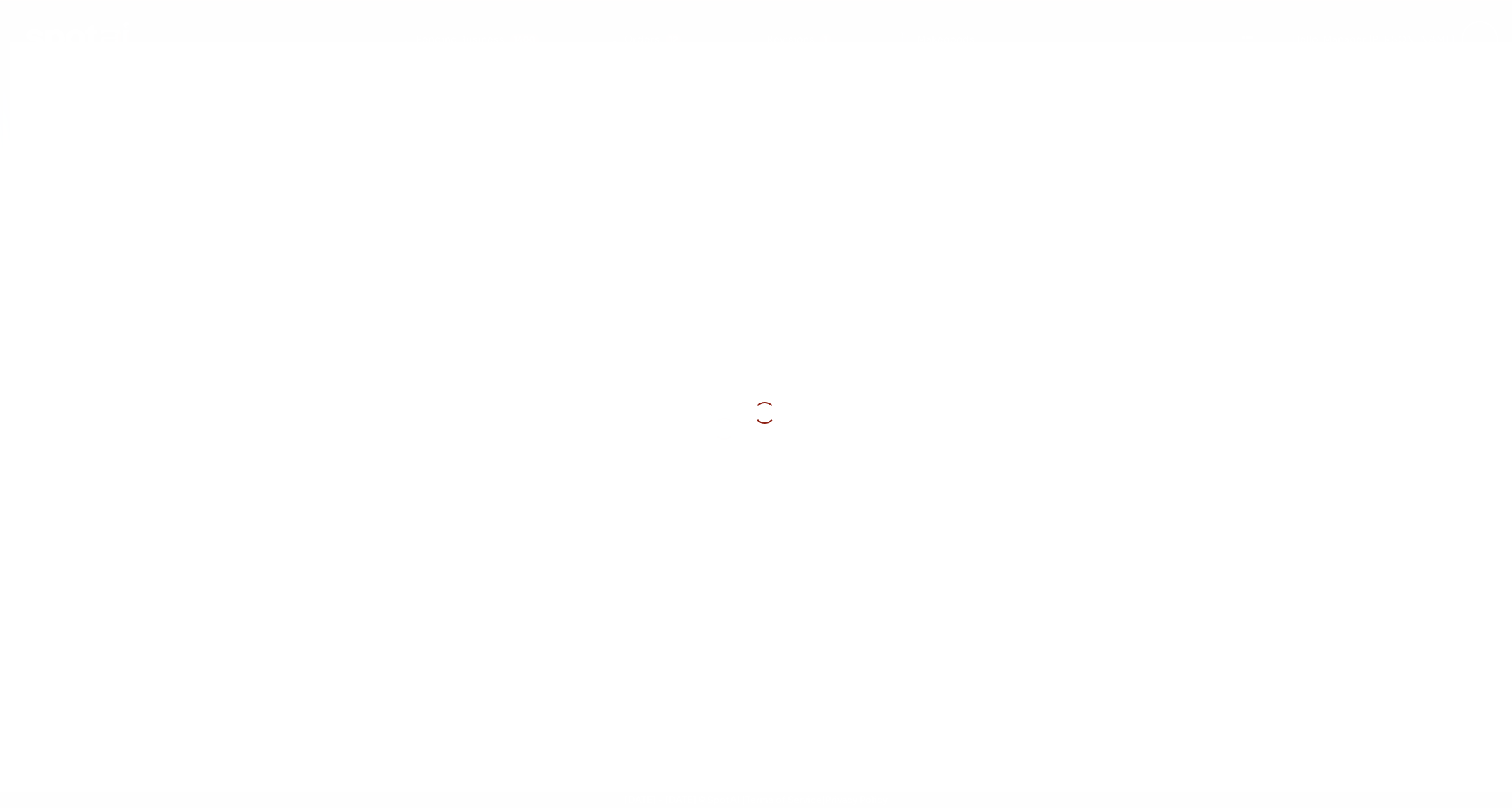
select select
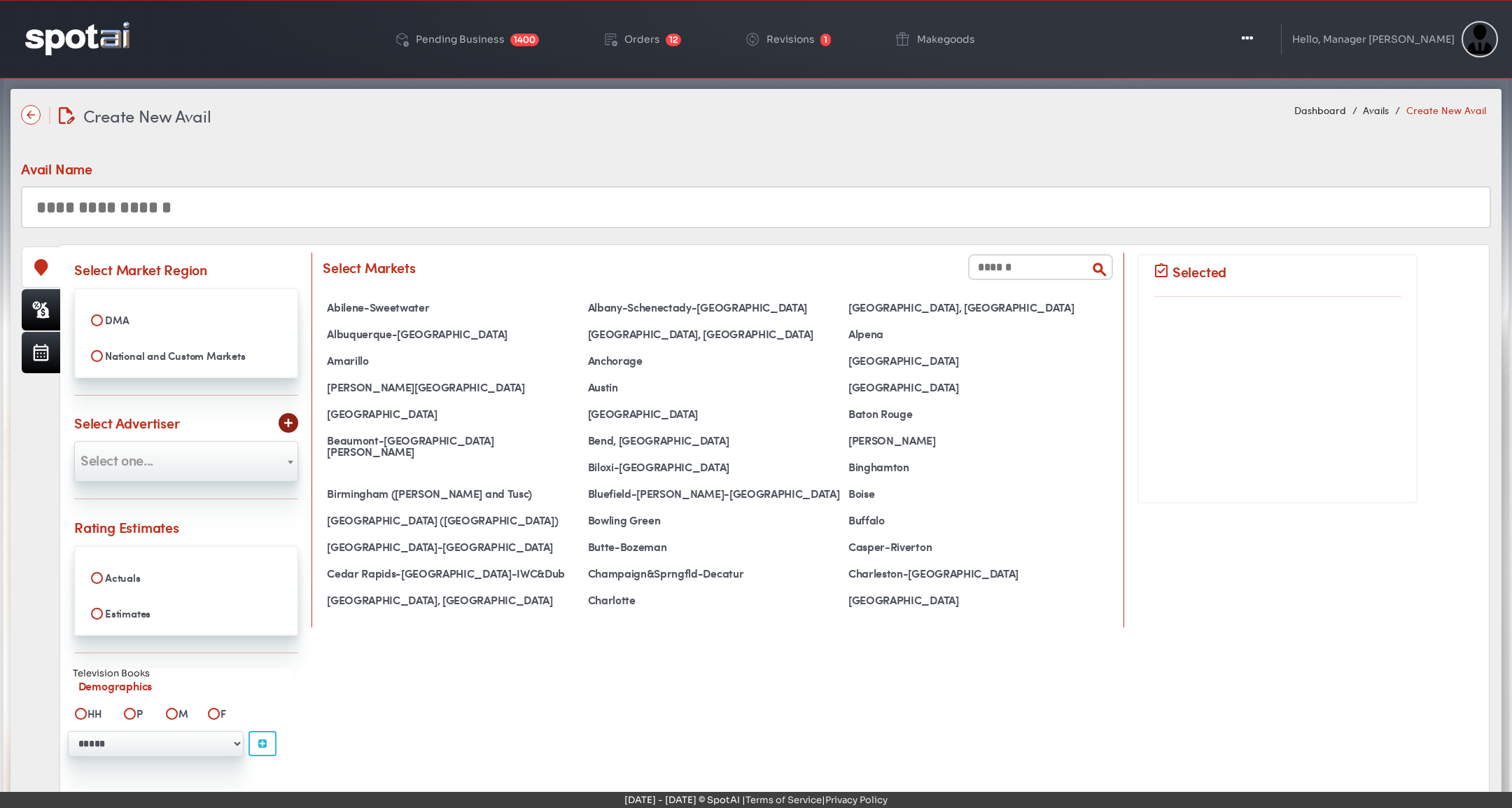
click at [242, 461] on span "Select one..." at bounding box center [187, 459] width 223 height 23
select select "**"
click at [749, 163] on div "Avail Name" at bounding box center [756, 193] width 1470 height 69
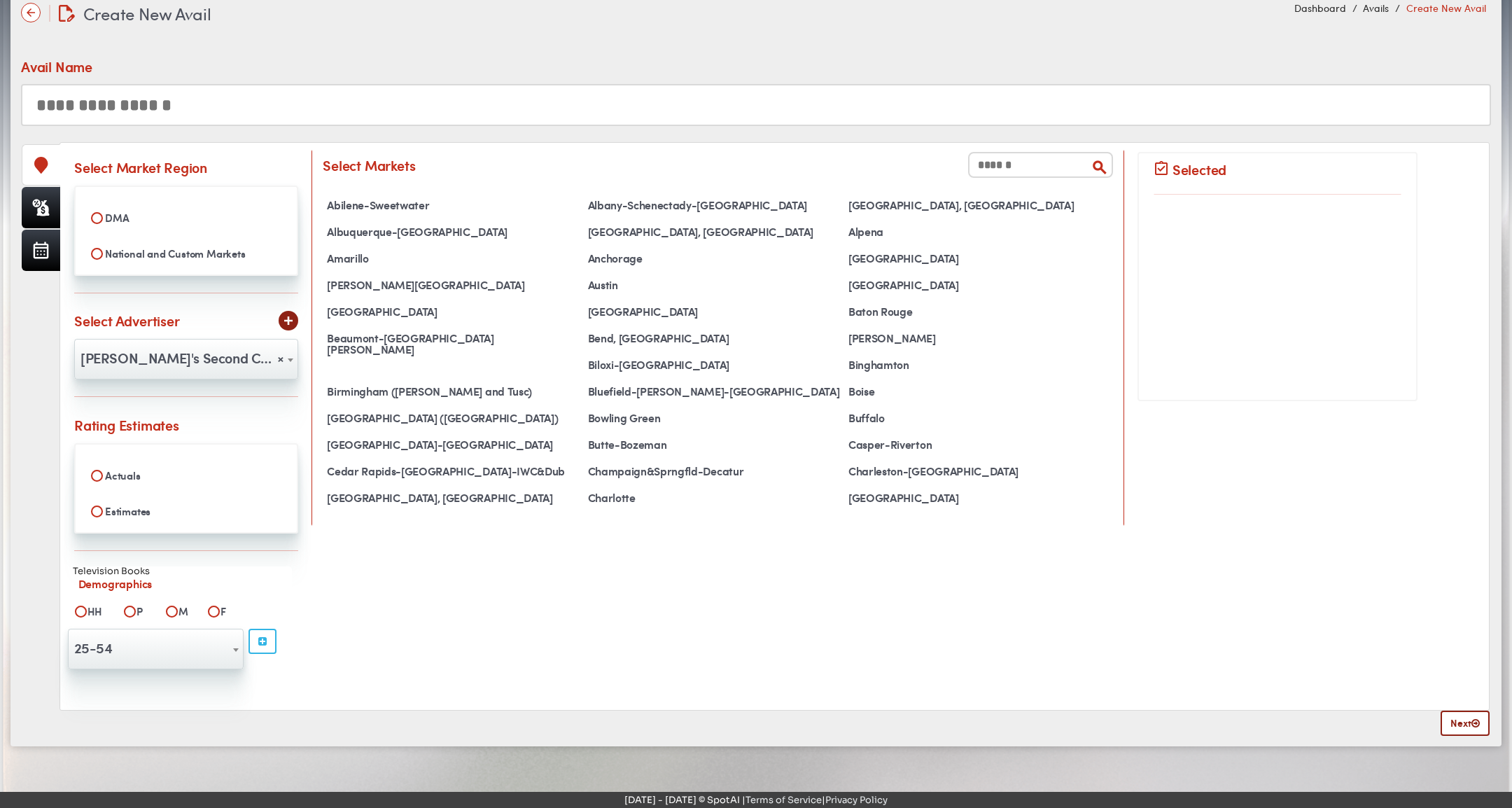
scroll to position [110, 0]
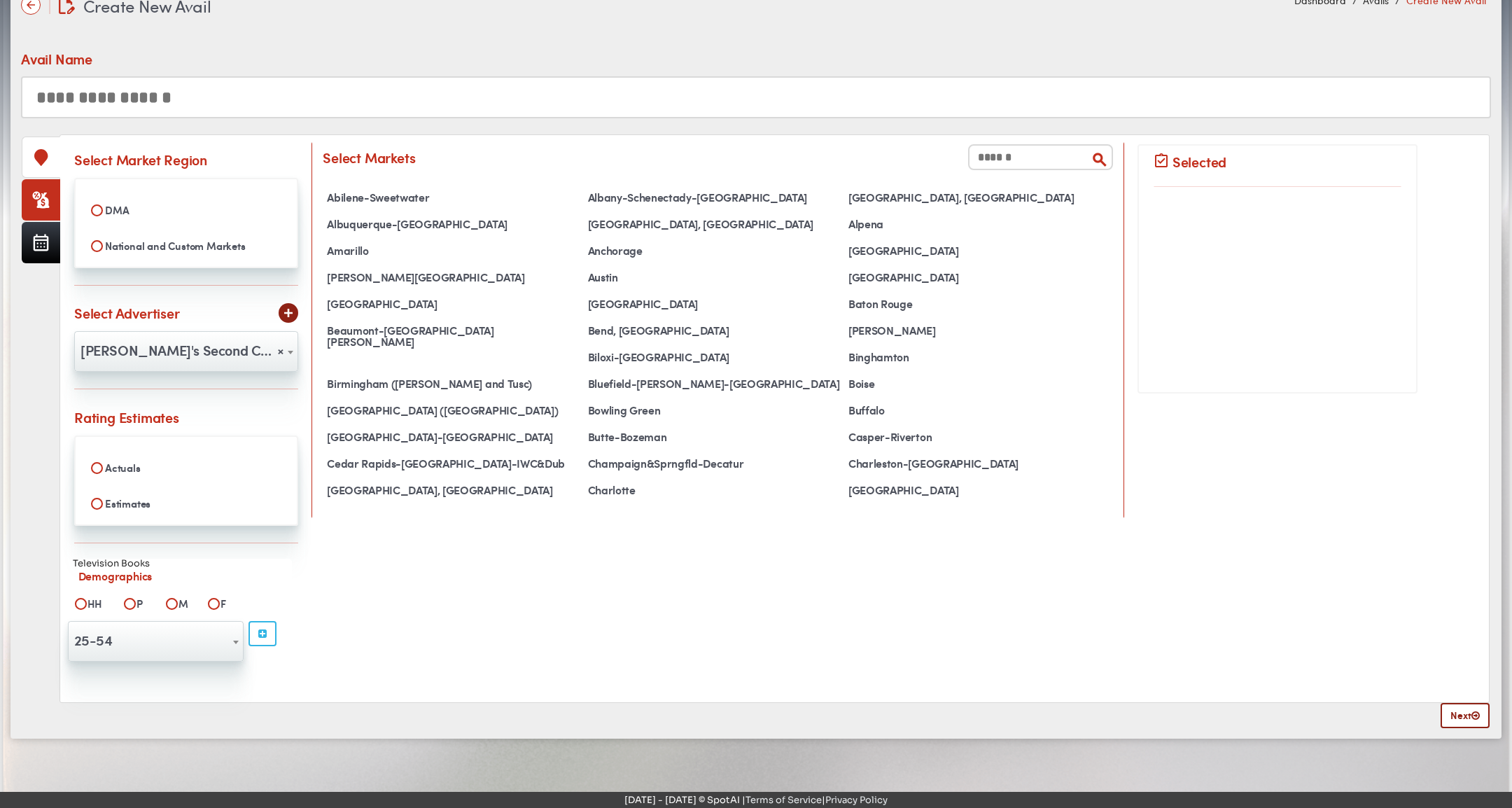
click at [27, 185] on link at bounding box center [41, 199] width 38 height 41
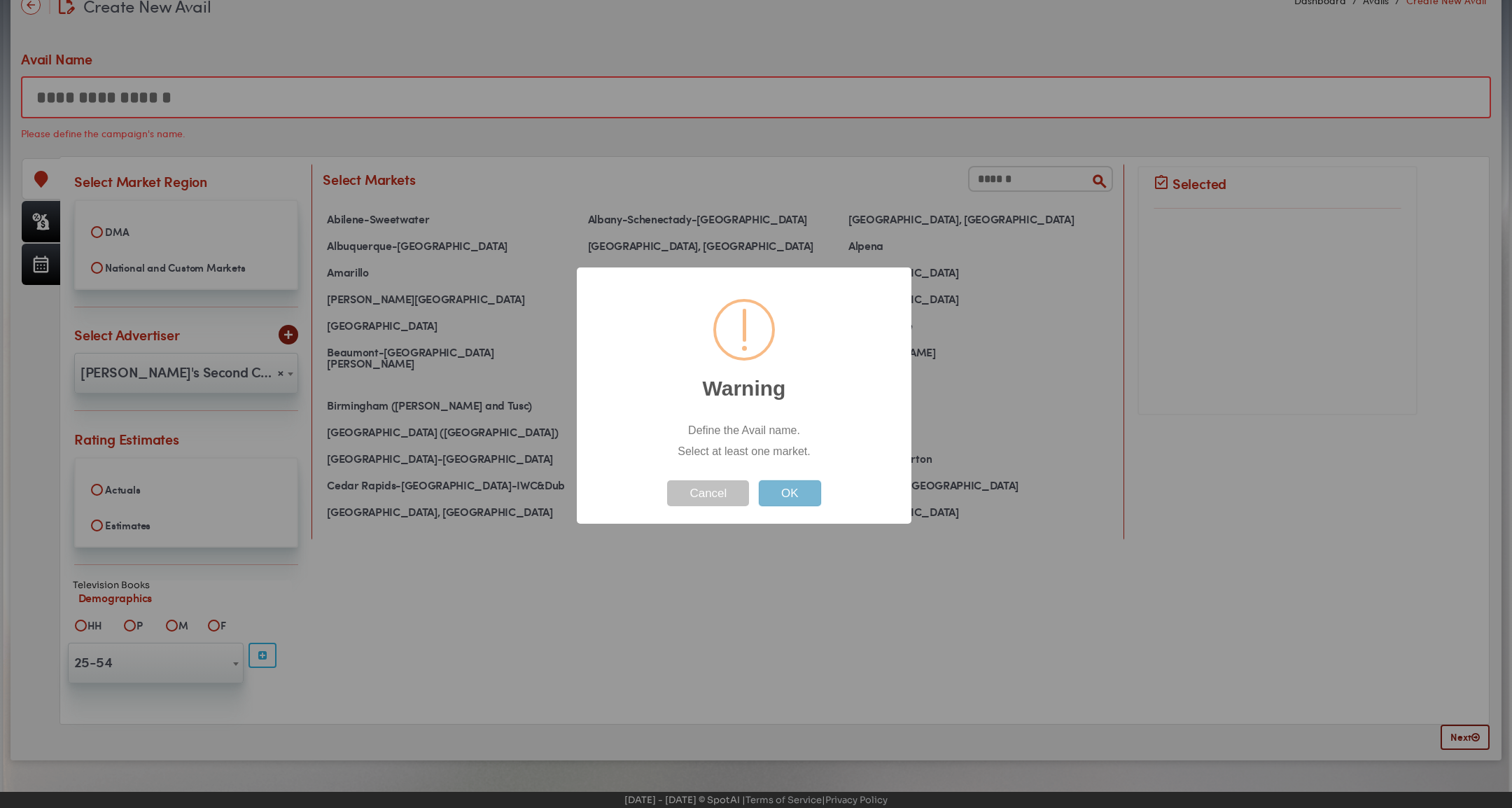
click at [805, 487] on button "OK" at bounding box center [790, 493] width 62 height 26
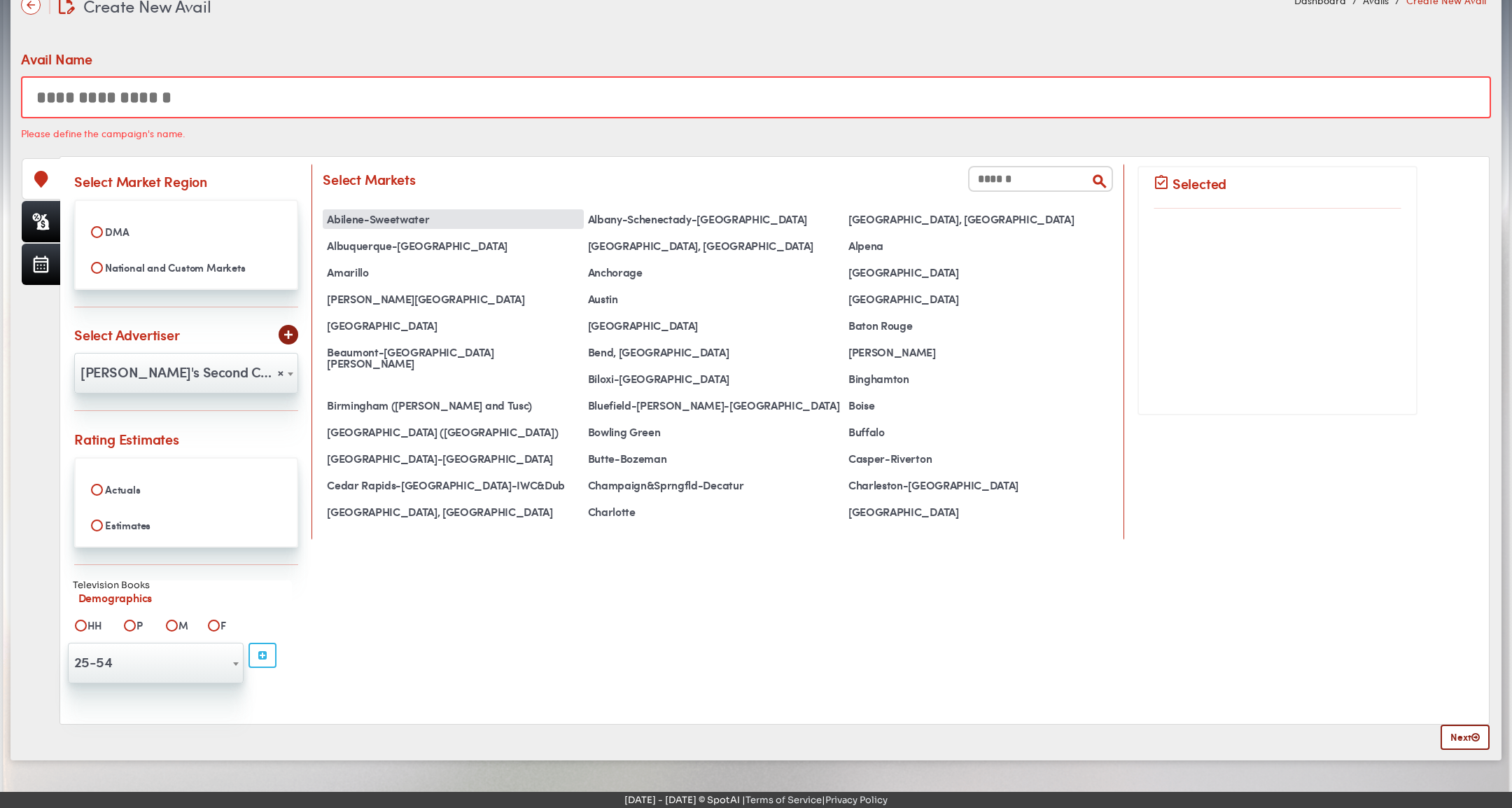
click at [419, 212] on div "Abilene-Sweetwater" at bounding box center [453, 218] width 260 height 19
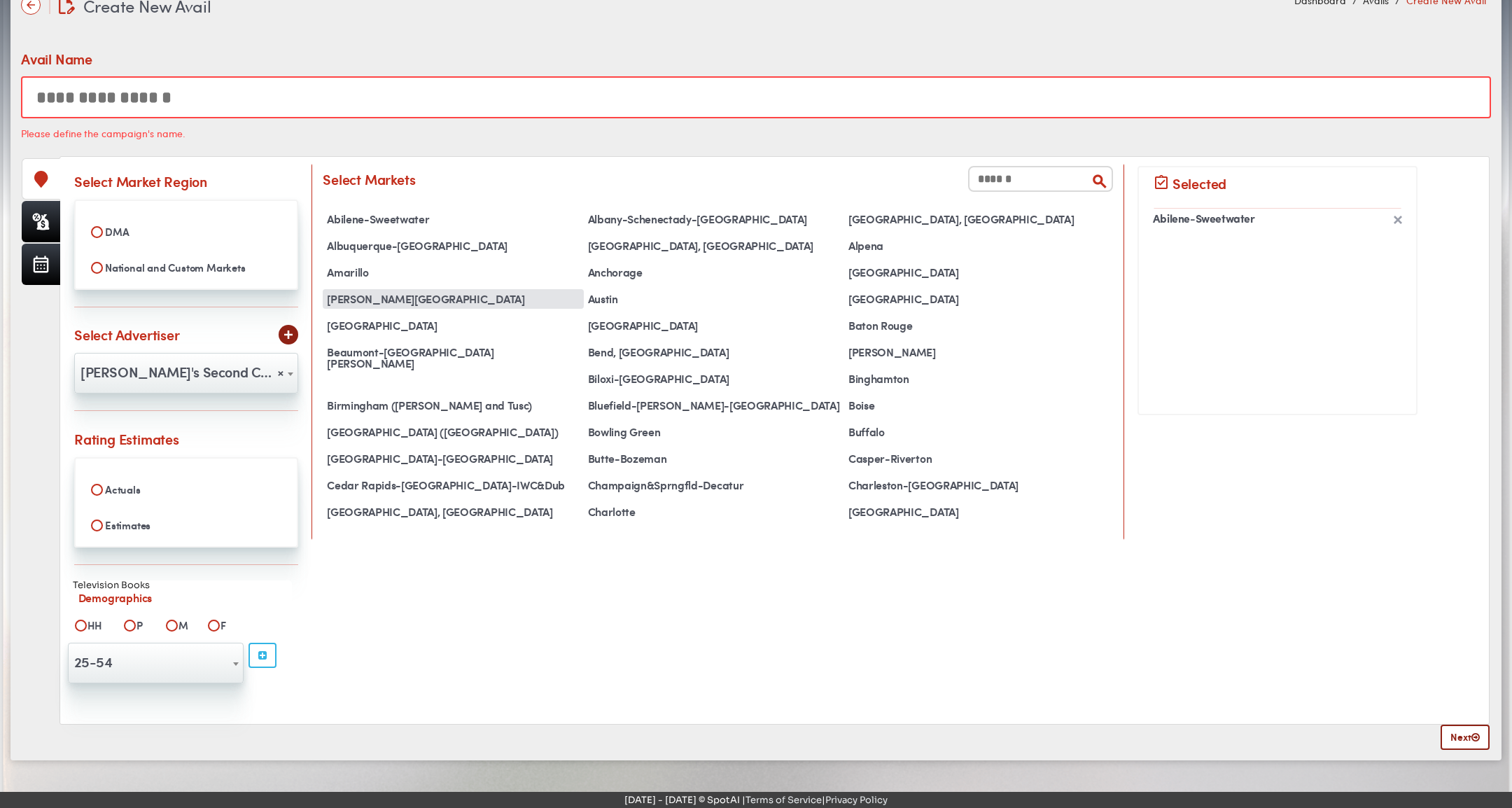
click at [404, 293] on div "Augusta-Aiken" at bounding box center [453, 299] width 260 height 19
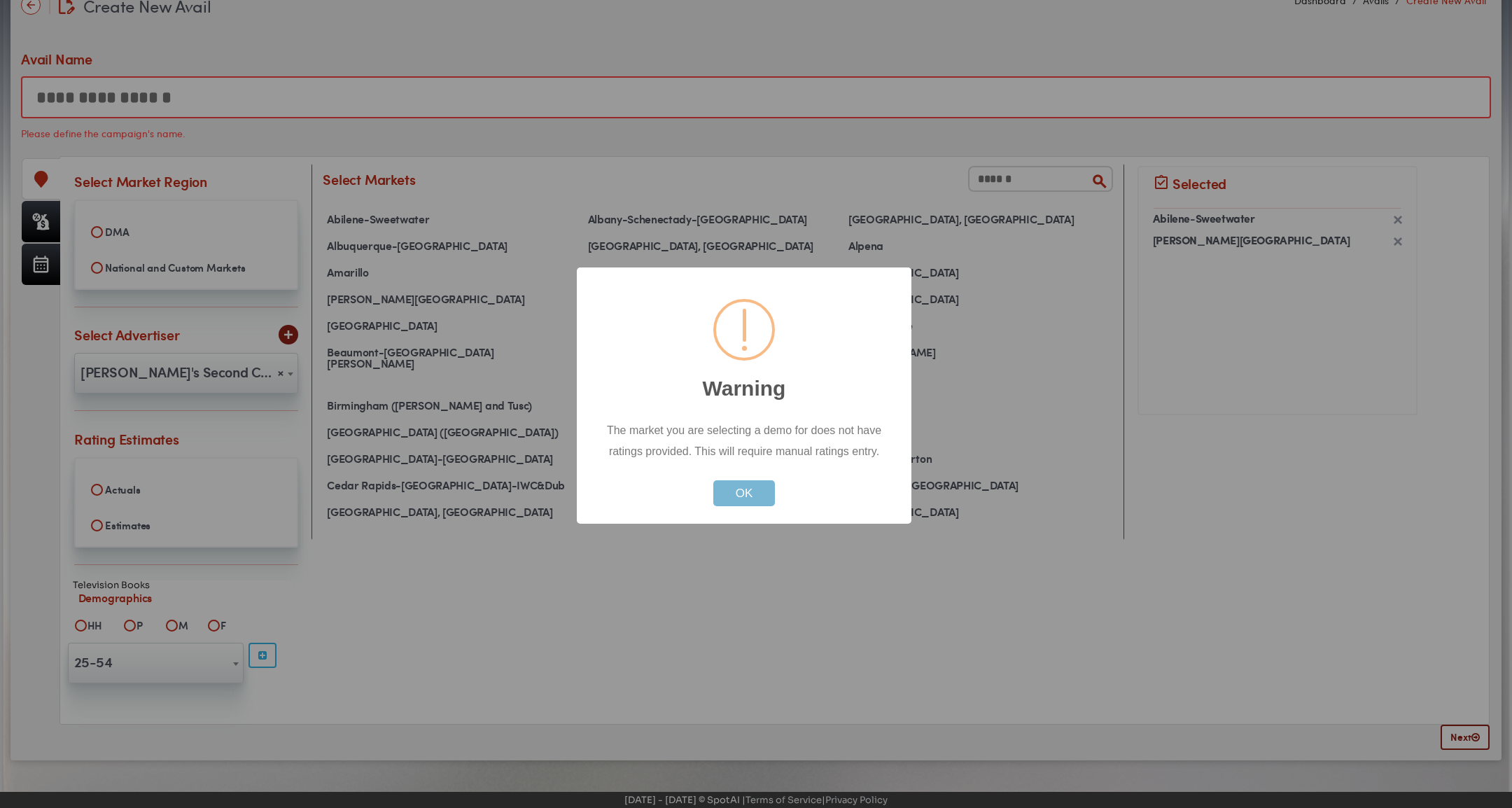
click at [741, 491] on button "OK" at bounding box center [745, 493] width 62 height 26
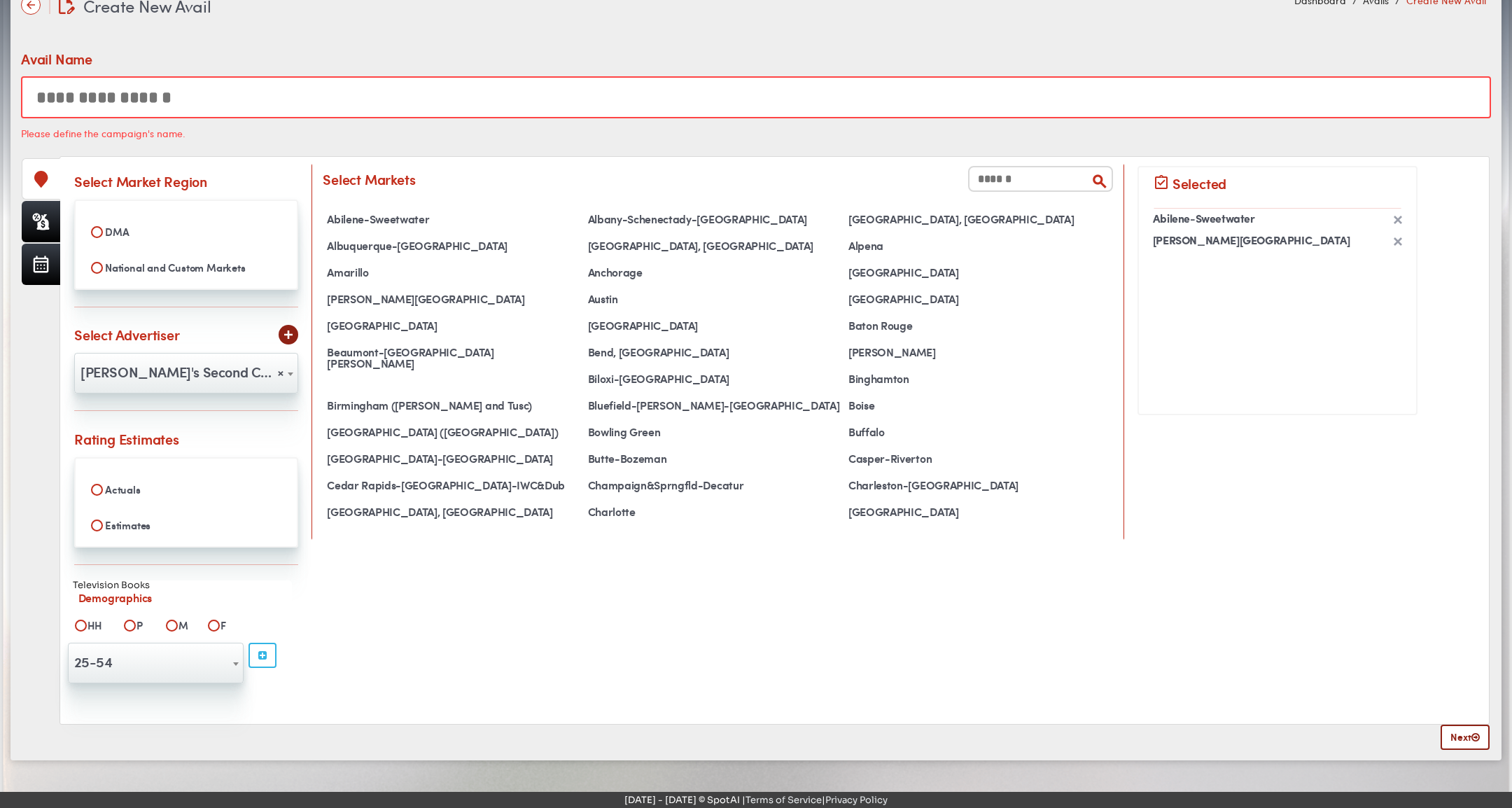
click at [729, 391] on div "Abilene-Sweetwater Albany-Schenectady-Troy Albany, GA Albuquerque-Santa Fe Alex…" at bounding box center [718, 366] width 791 height 315
click at [844, 404] on div "Boise" at bounding box center [974, 405] width 260 height 19
click at [45, 222] on icon at bounding box center [43, 222] width 13 height 16
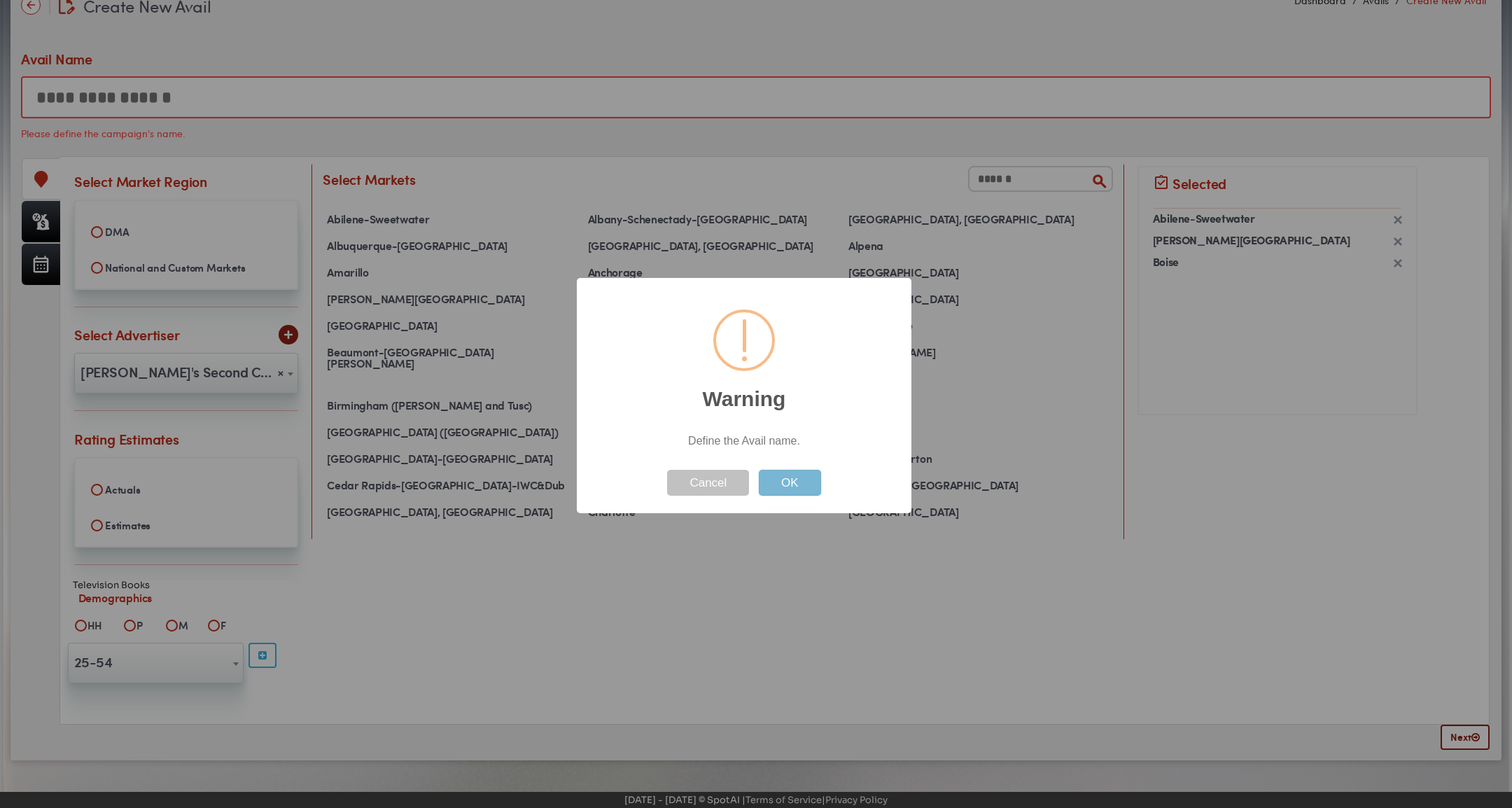
click at [803, 491] on button "OK" at bounding box center [790, 482] width 62 height 26
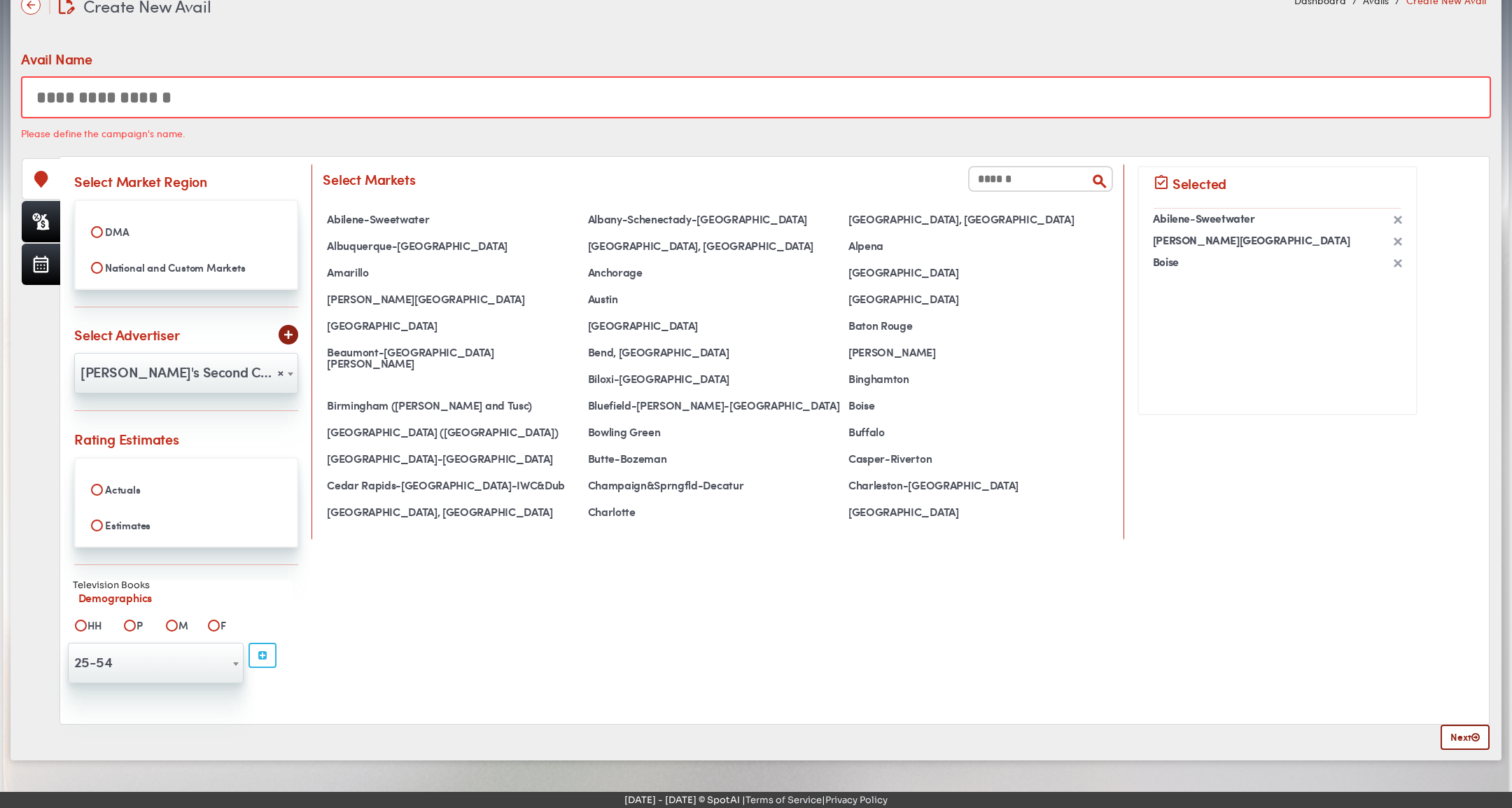
click at [239, 109] on input "text" at bounding box center [756, 97] width 1470 height 42
click at [248, 105] on input "text" at bounding box center [756, 97] width 1470 height 42
type input "**********"
click at [54, 212] on link at bounding box center [41, 221] width 38 height 41
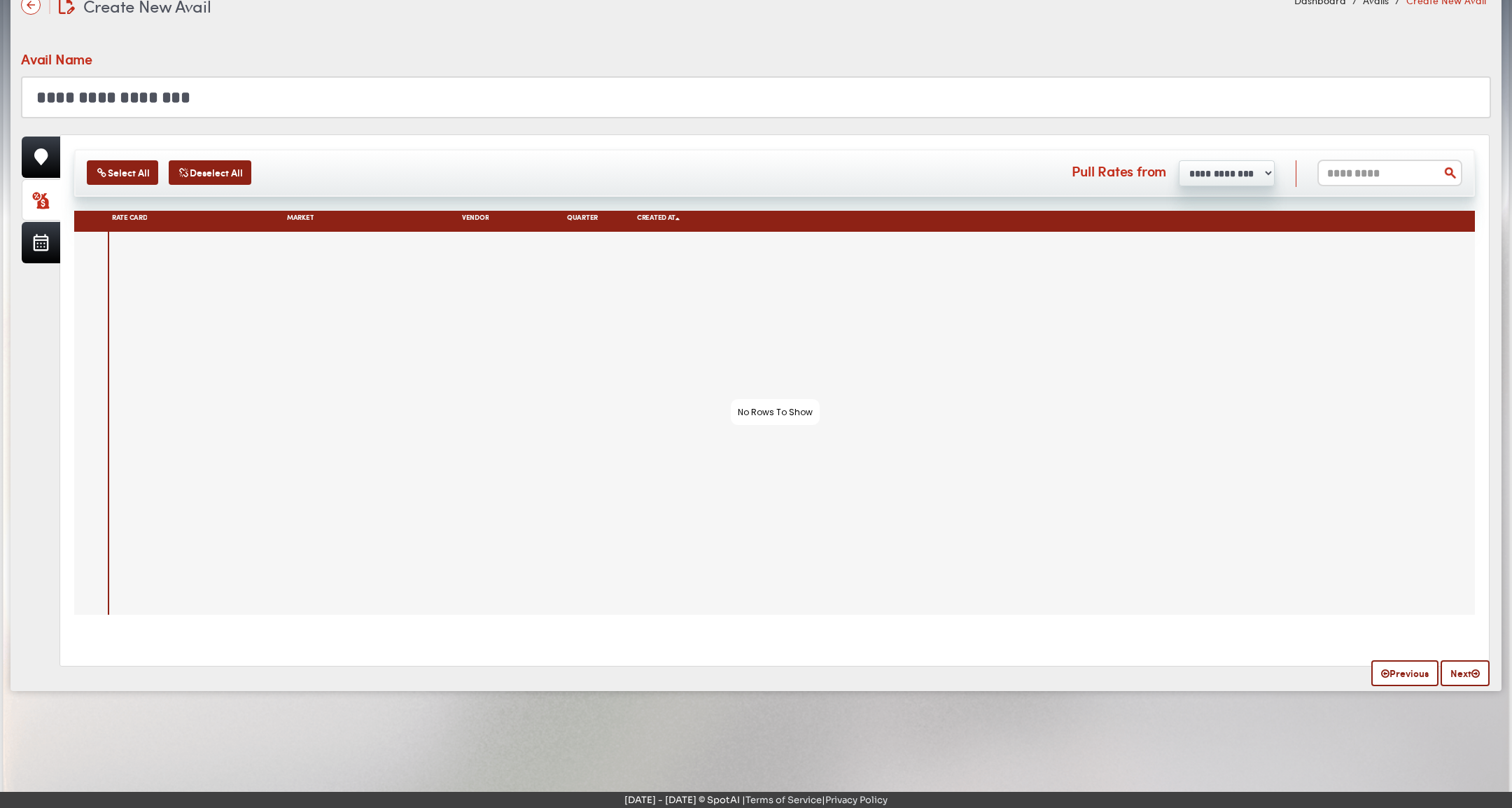
click at [737, 105] on input "**********" at bounding box center [756, 97] width 1470 height 42
click at [28, 240] on link at bounding box center [41, 242] width 38 height 41
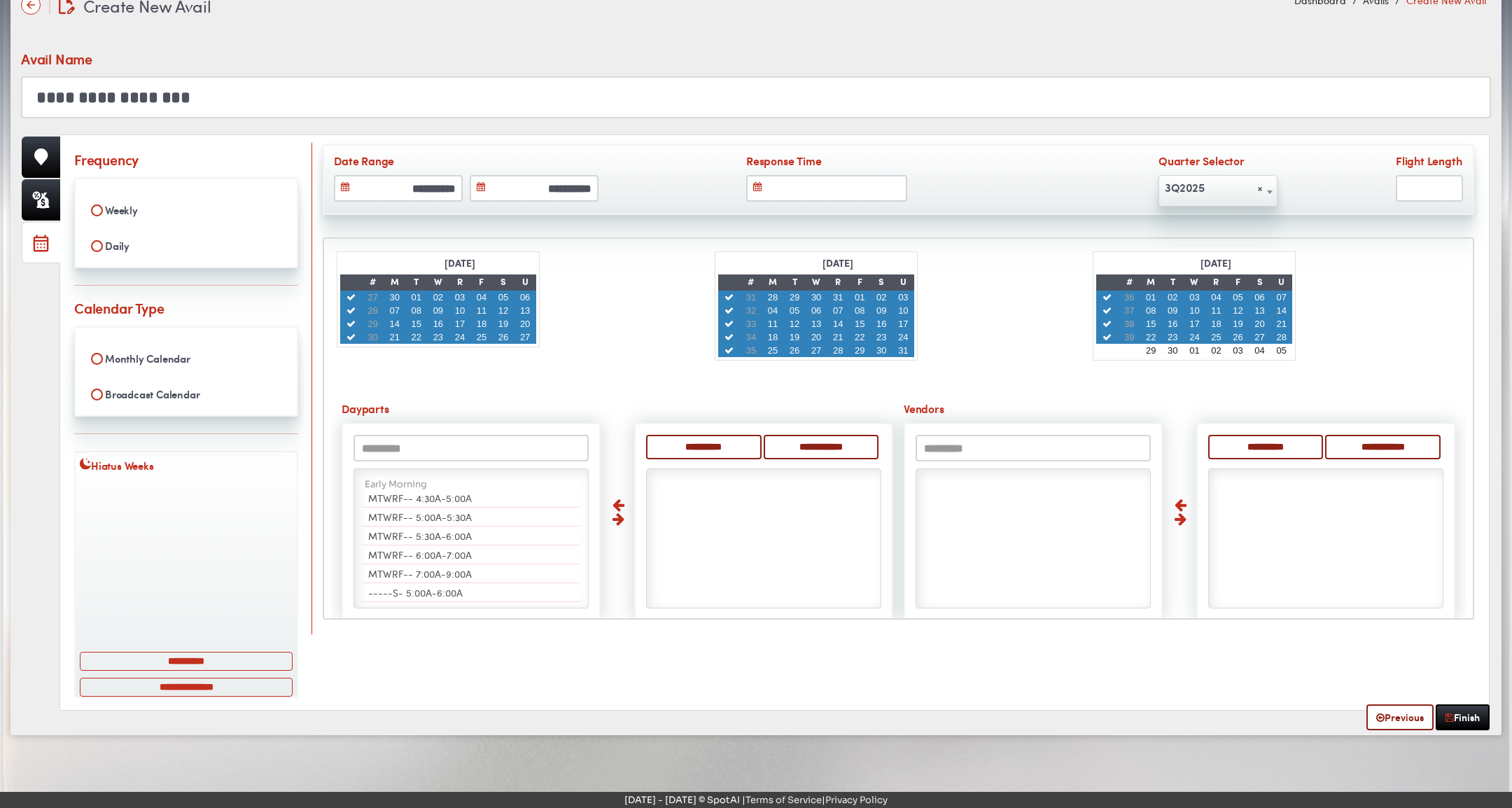
click at [690, 113] on input "**********" at bounding box center [756, 97] width 1470 height 42
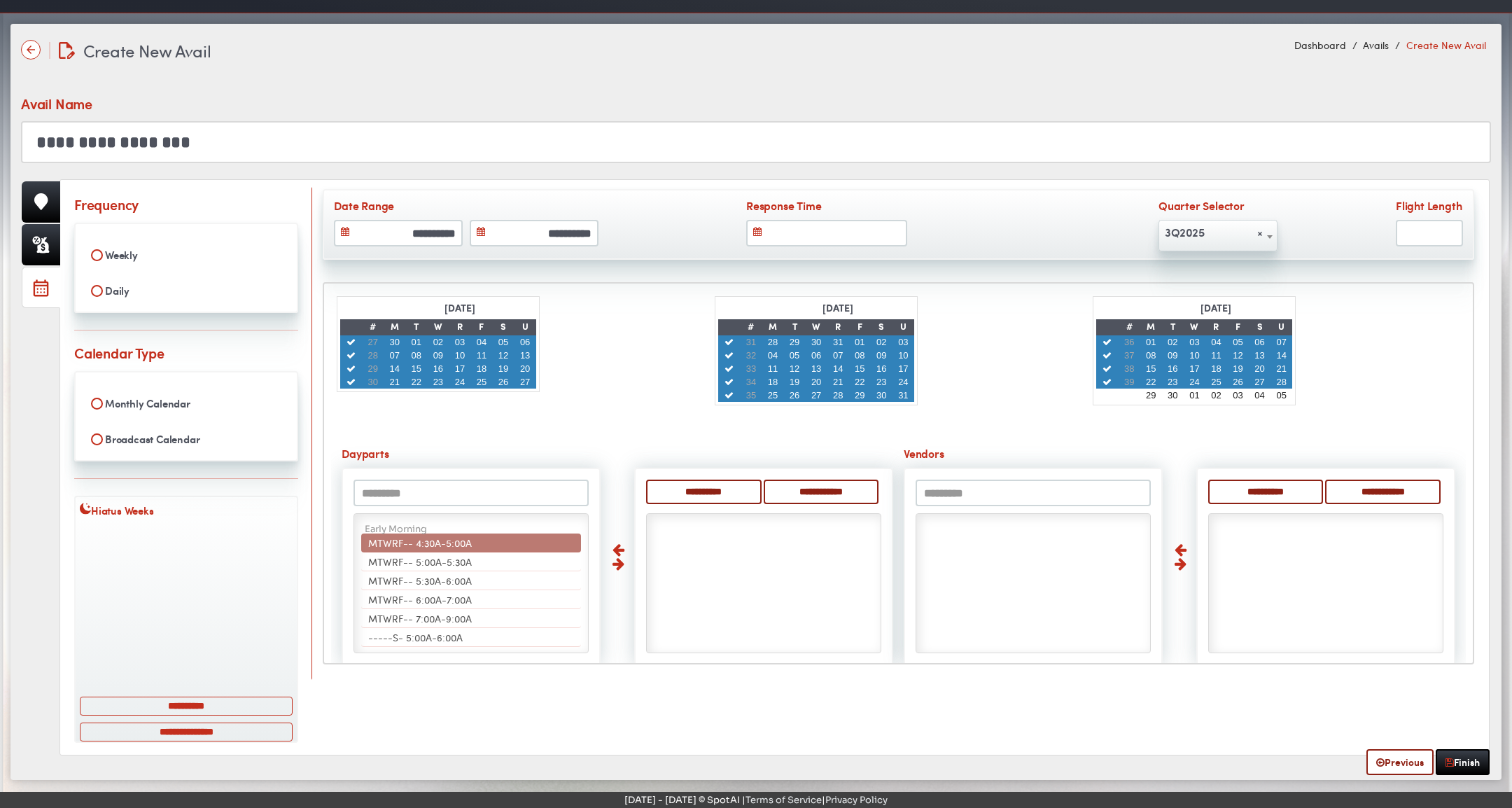
scroll to position [45, 0]
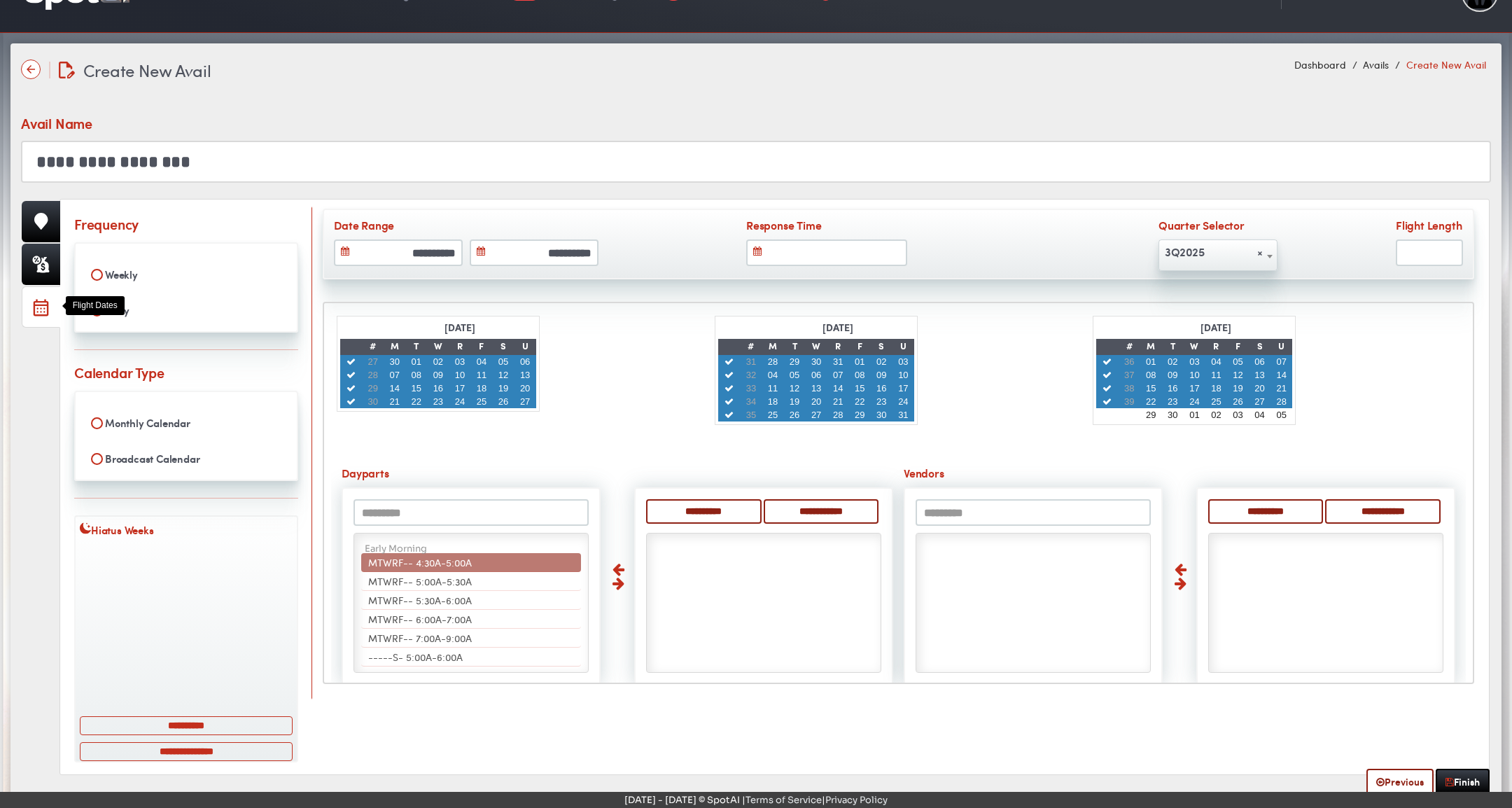
click at [28, 299] on link at bounding box center [41, 306] width 38 height 41
click at [41, 255] on icon at bounding box center [40, 263] width 18 height 18
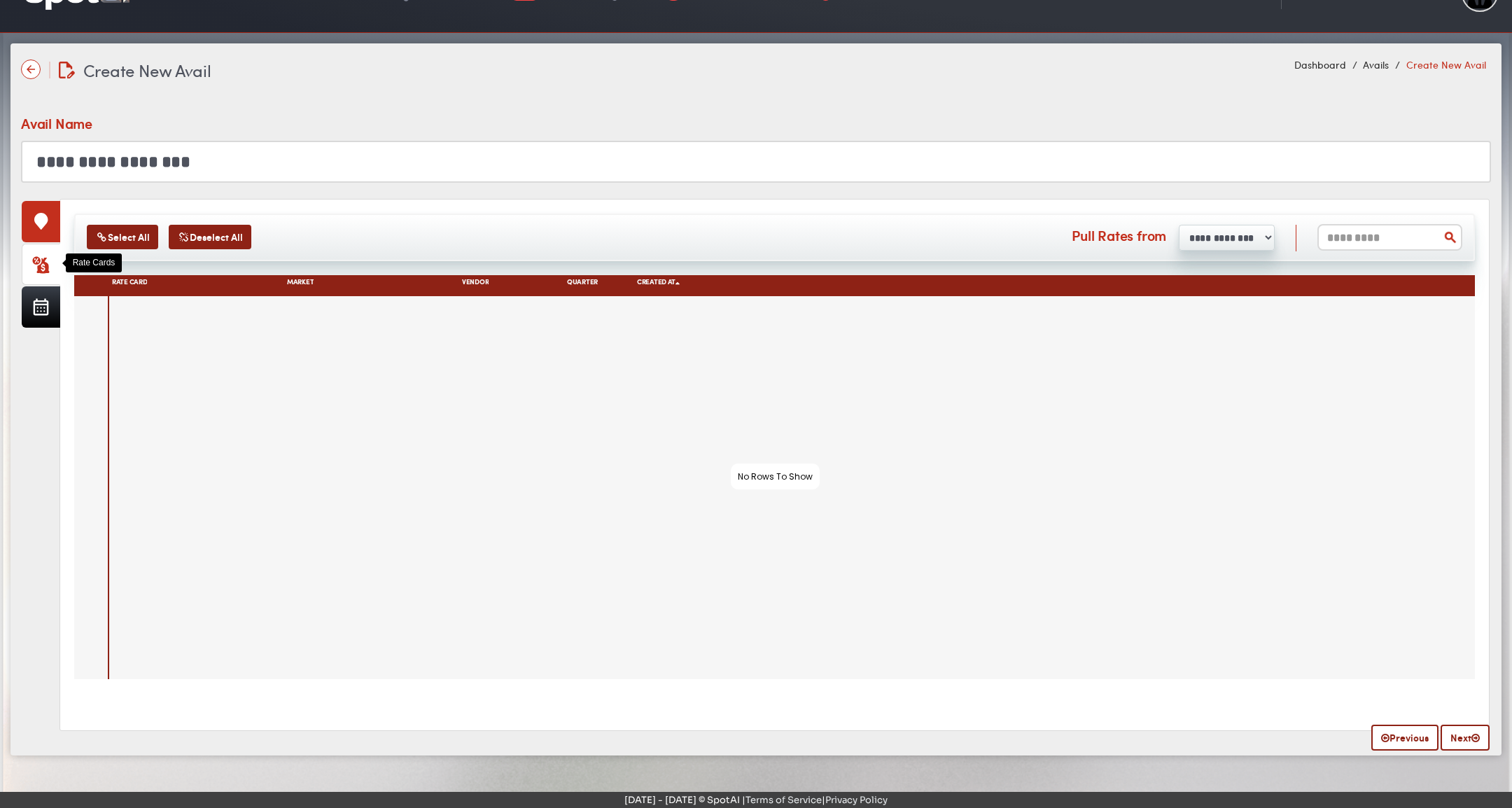
click at [38, 225] on icon at bounding box center [41, 221] width 13 height 17
click at [41, 216] on icon at bounding box center [40, 217] width 3 height 3
click at [48, 210] on link at bounding box center [41, 221] width 38 height 41
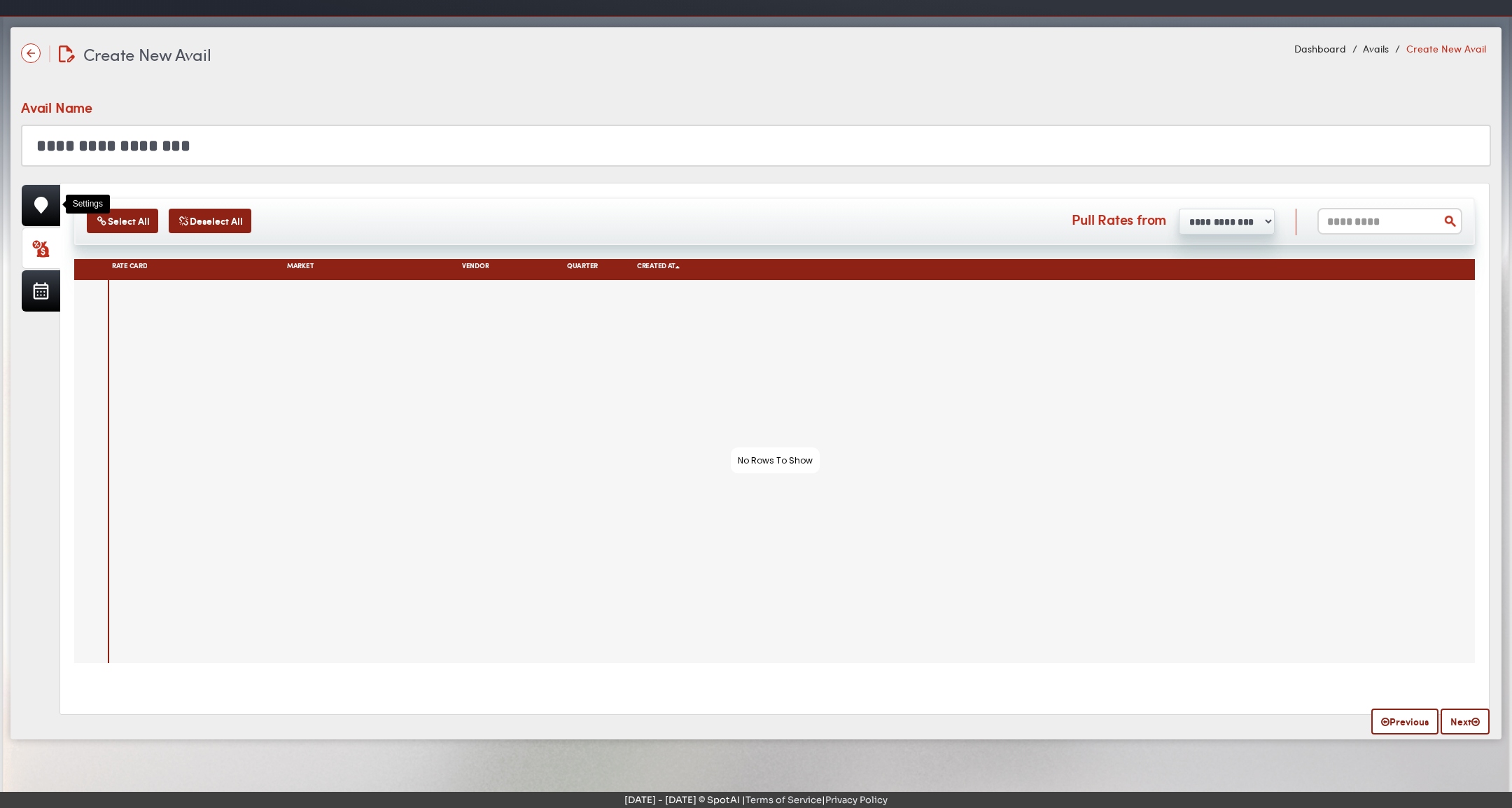
scroll to position [110, 0]
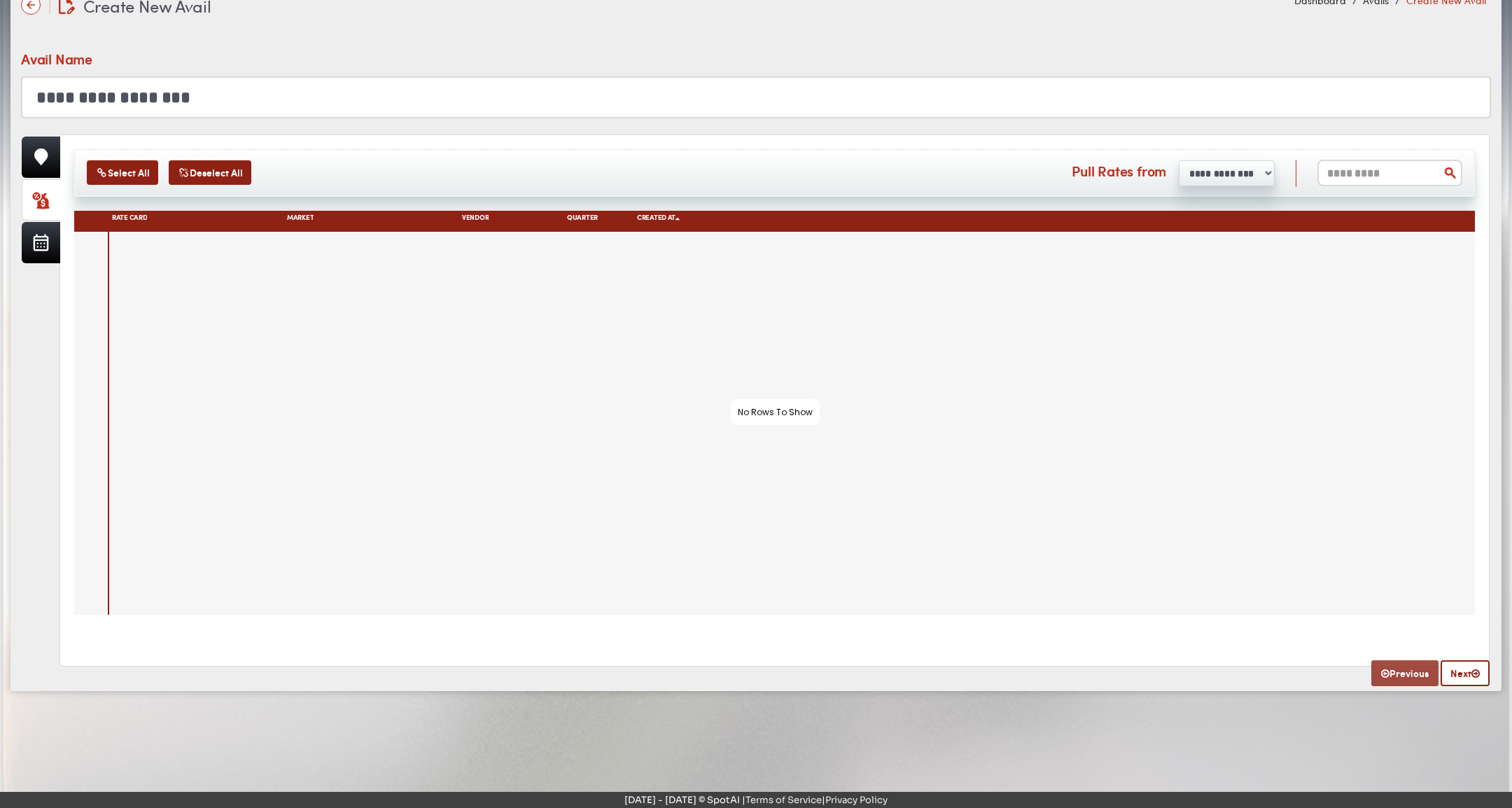
click at [1412, 669] on link "Previous" at bounding box center [1405, 672] width 67 height 26
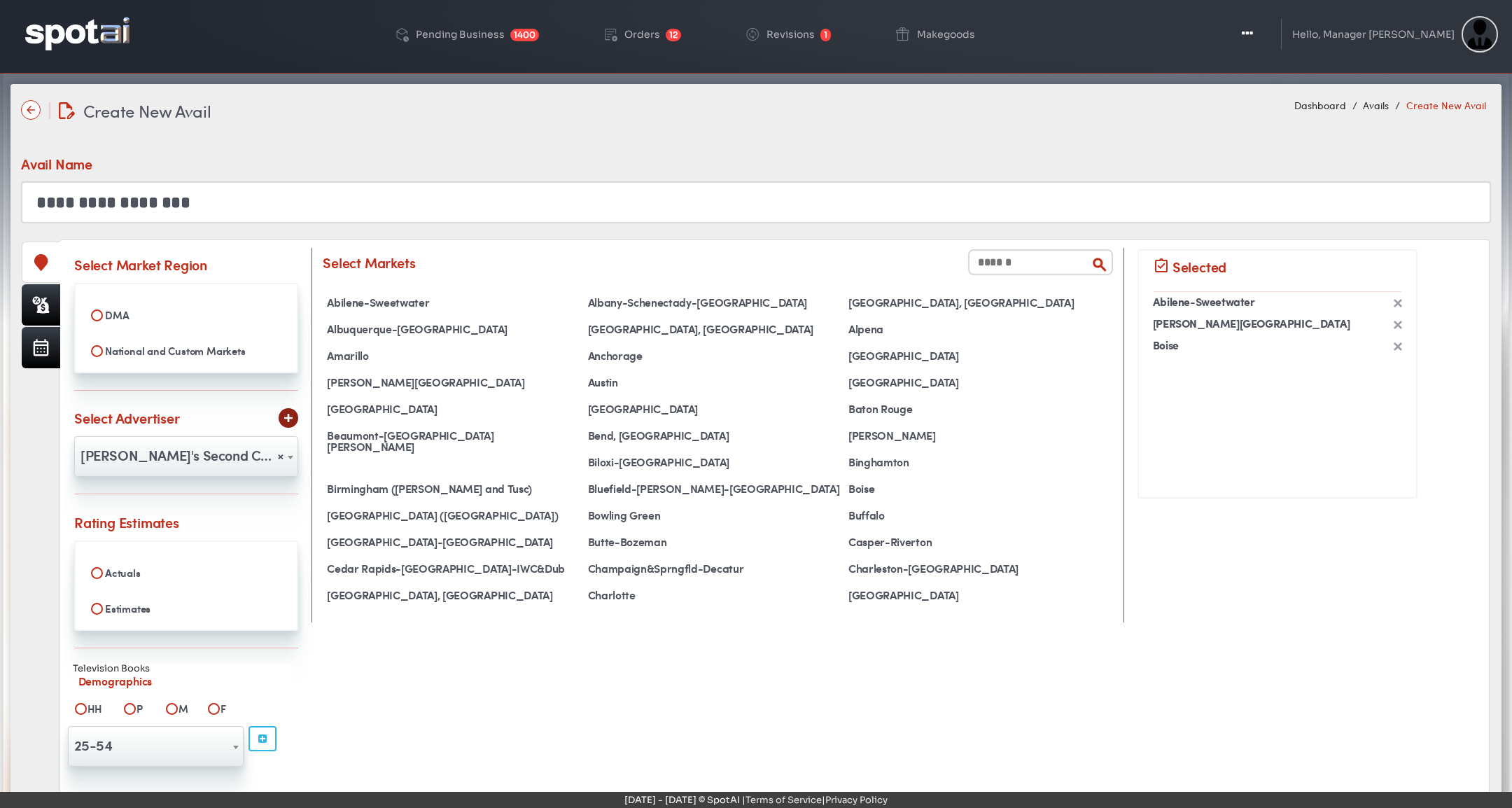
scroll to position [0, 0]
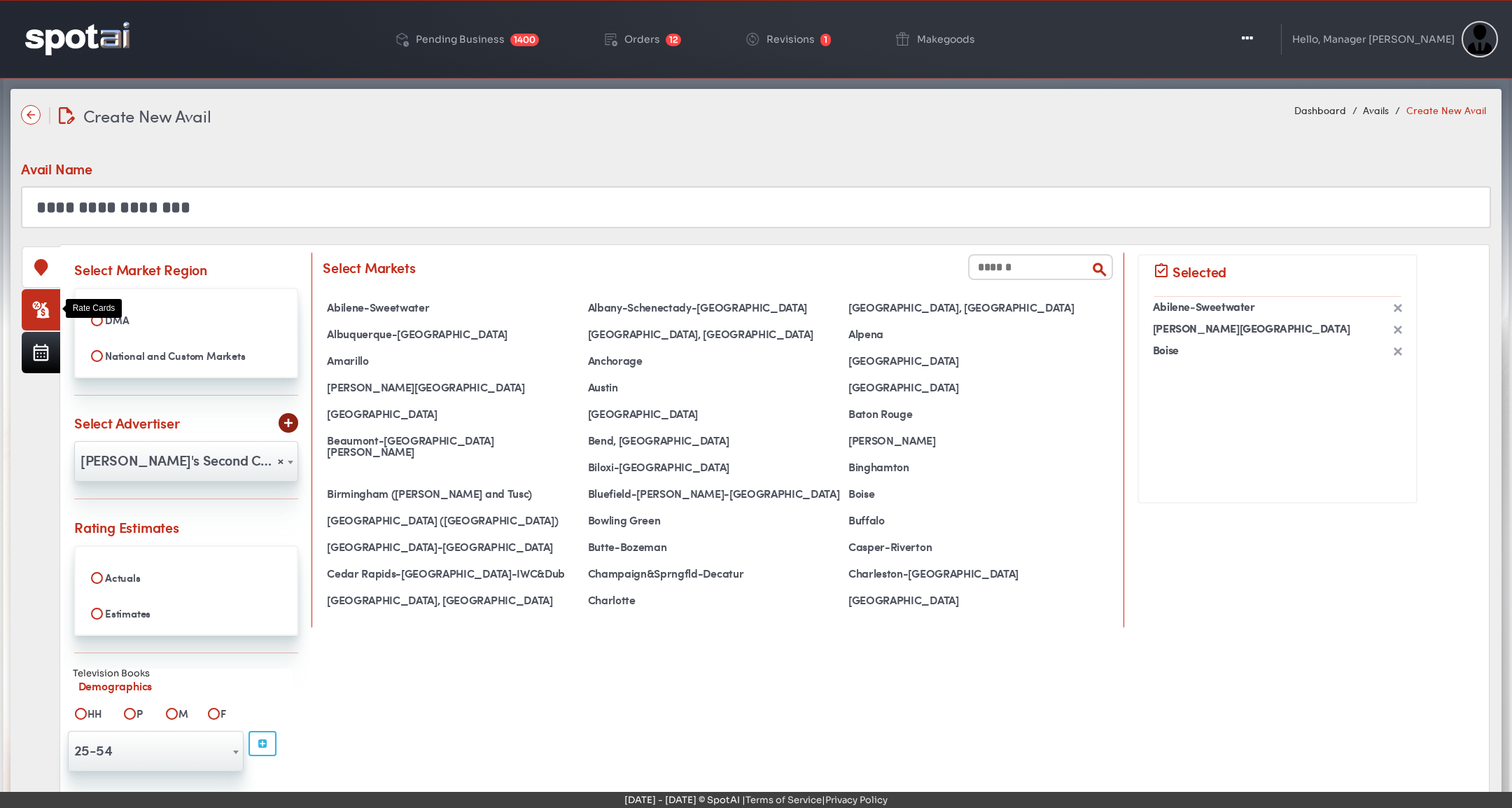
click at [50, 299] on link at bounding box center [41, 309] width 38 height 41
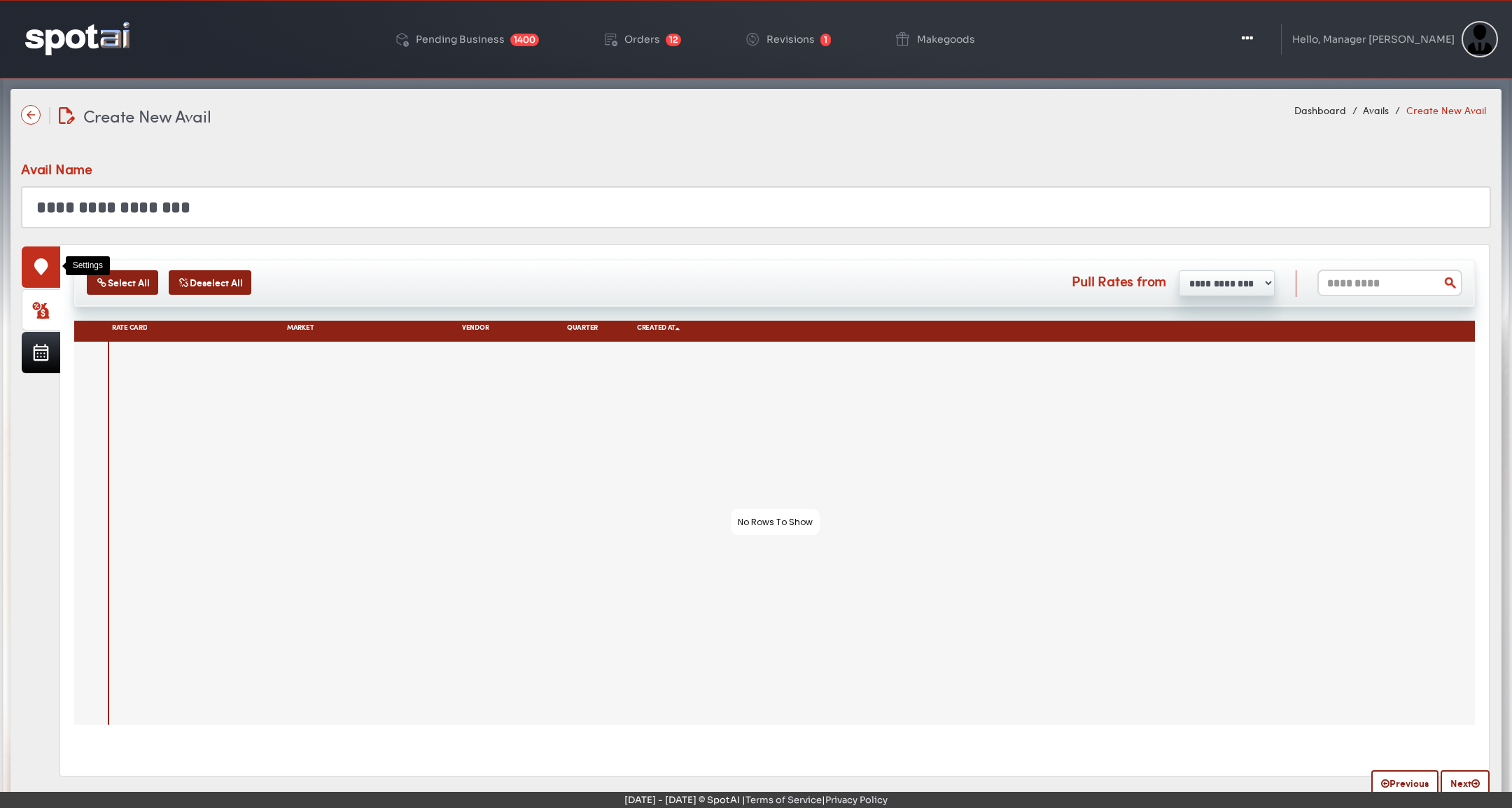
click at [38, 266] on icon at bounding box center [41, 267] width 7 height 5
click at [32, 268] on link at bounding box center [41, 267] width 38 height 41
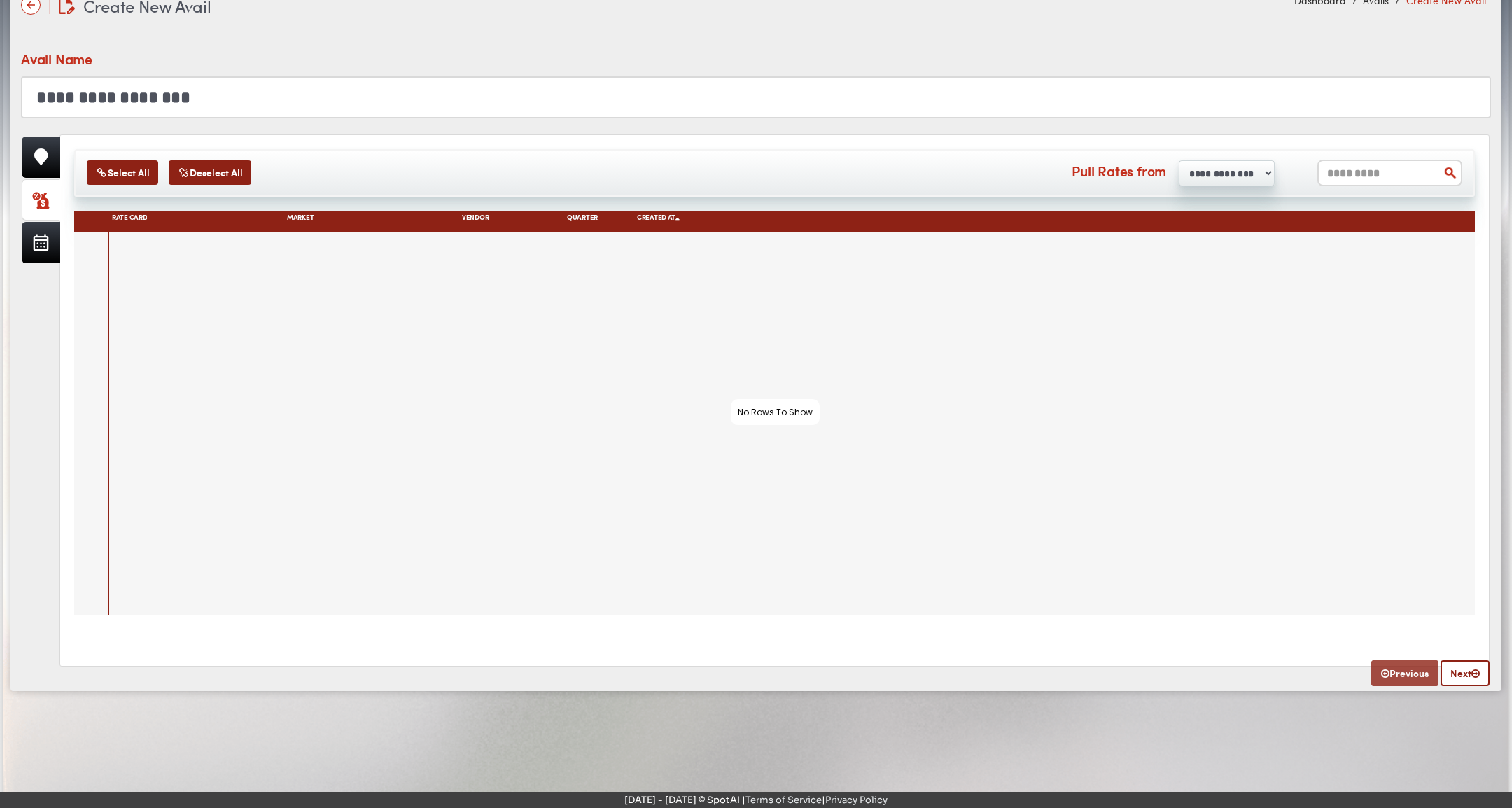
click at [1397, 669] on link "Previous" at bounding box center [1405, 672] width 67 height 26
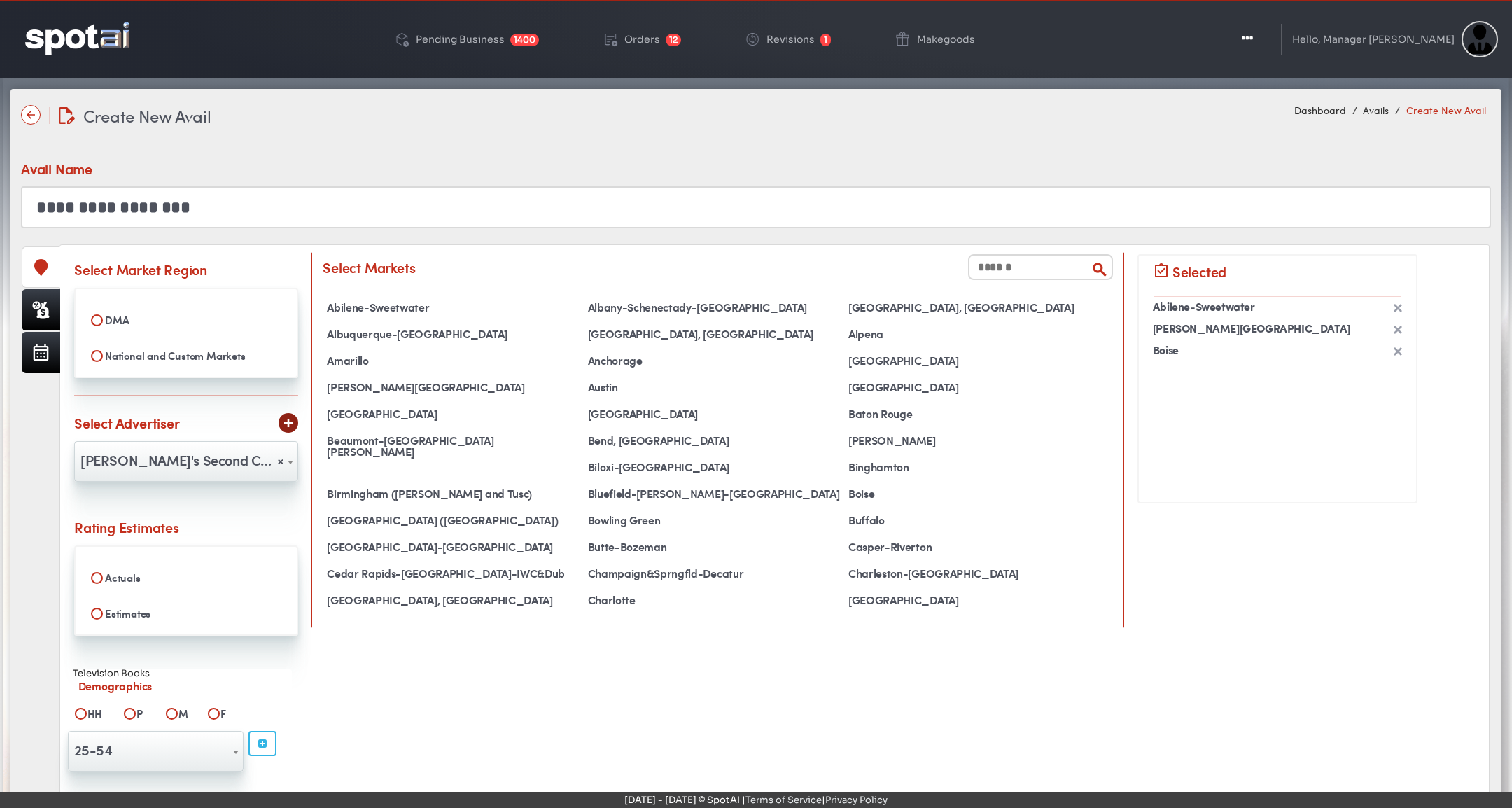
click at [778, 138] on div "**********" at bounding box center [756, 177] width 1470 height 100
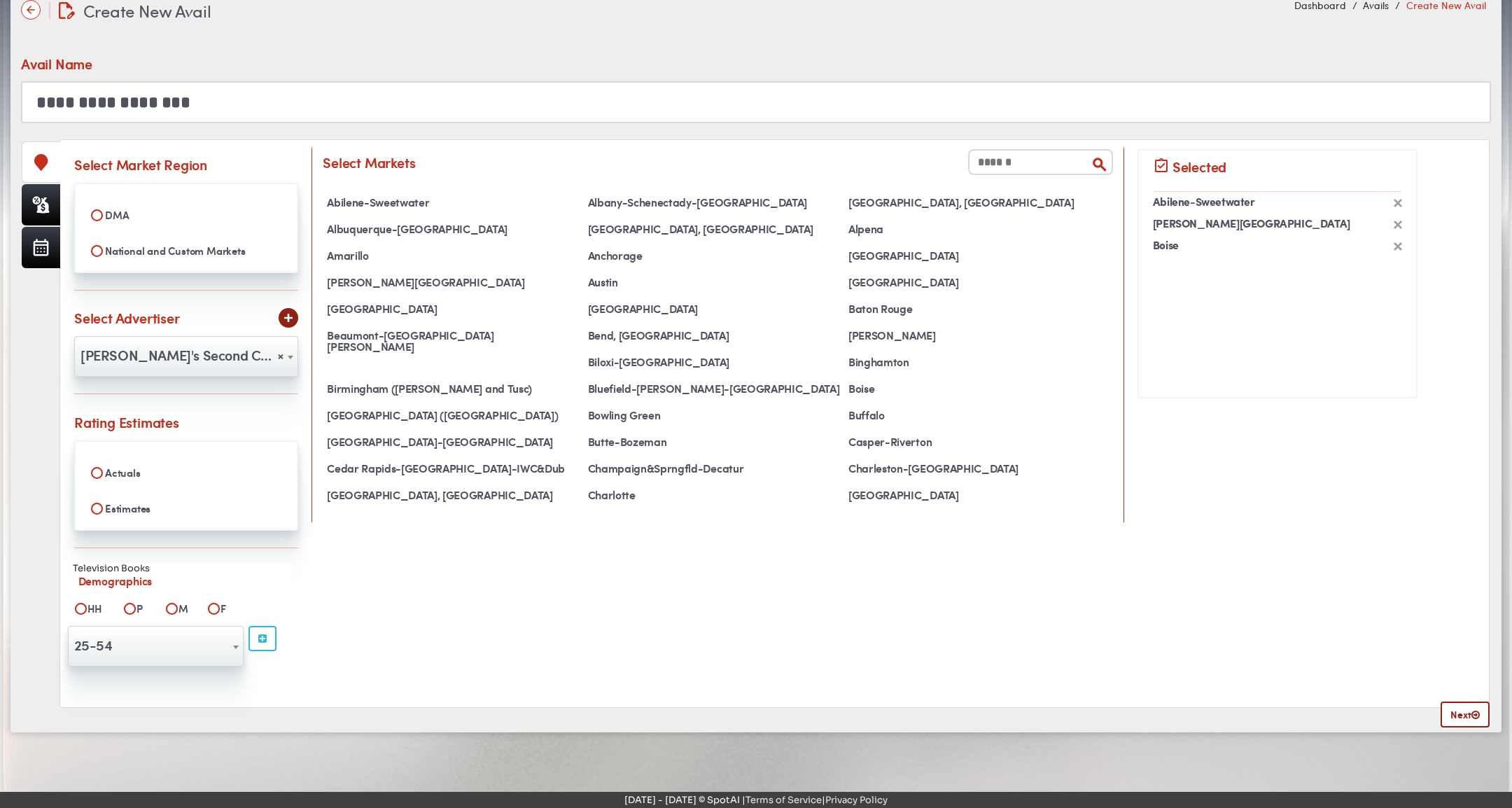
scroll to position [109, 0]
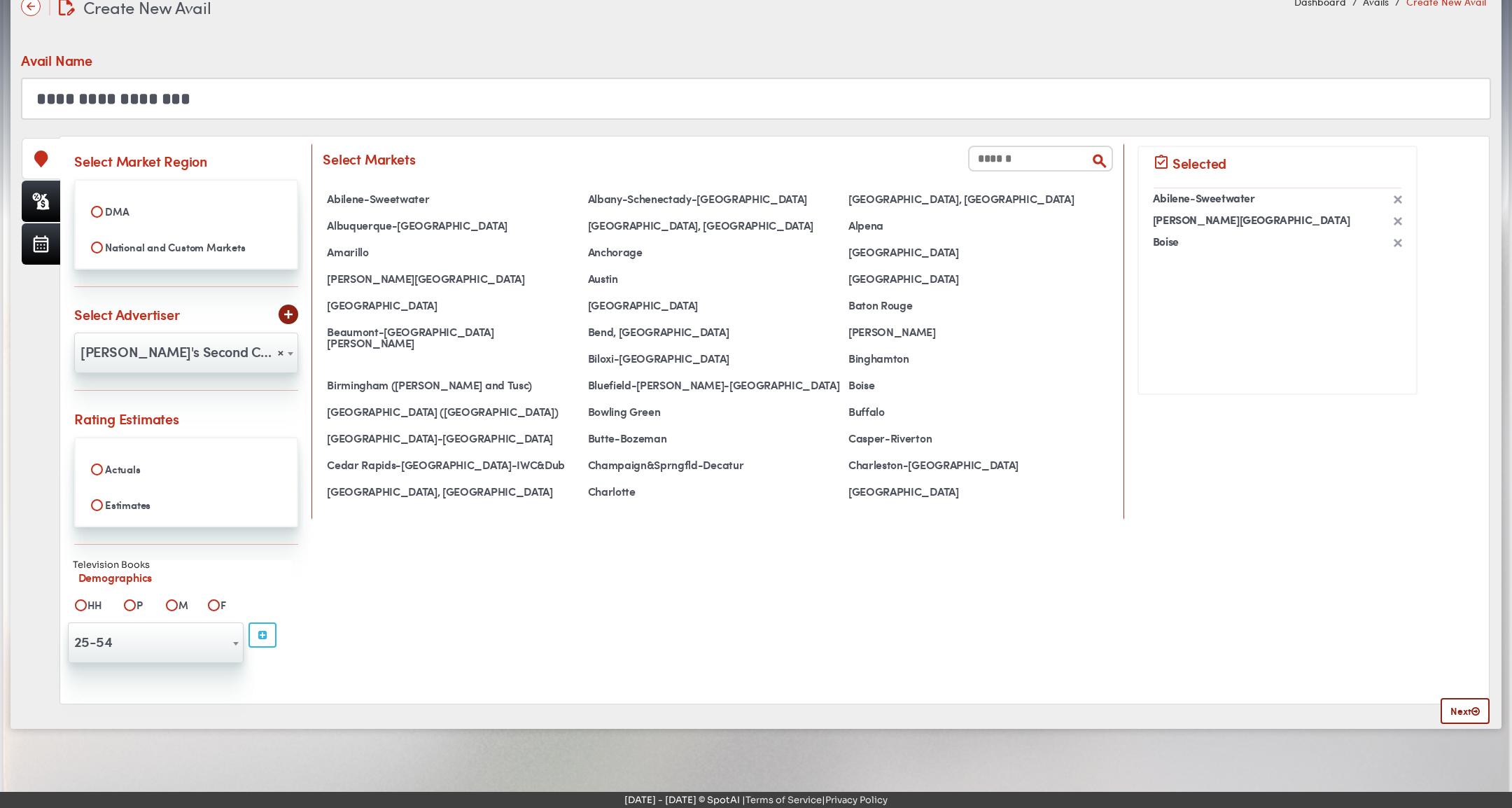
click at [286, 310] on img at bounding box center [289, 315] width 8 height 8
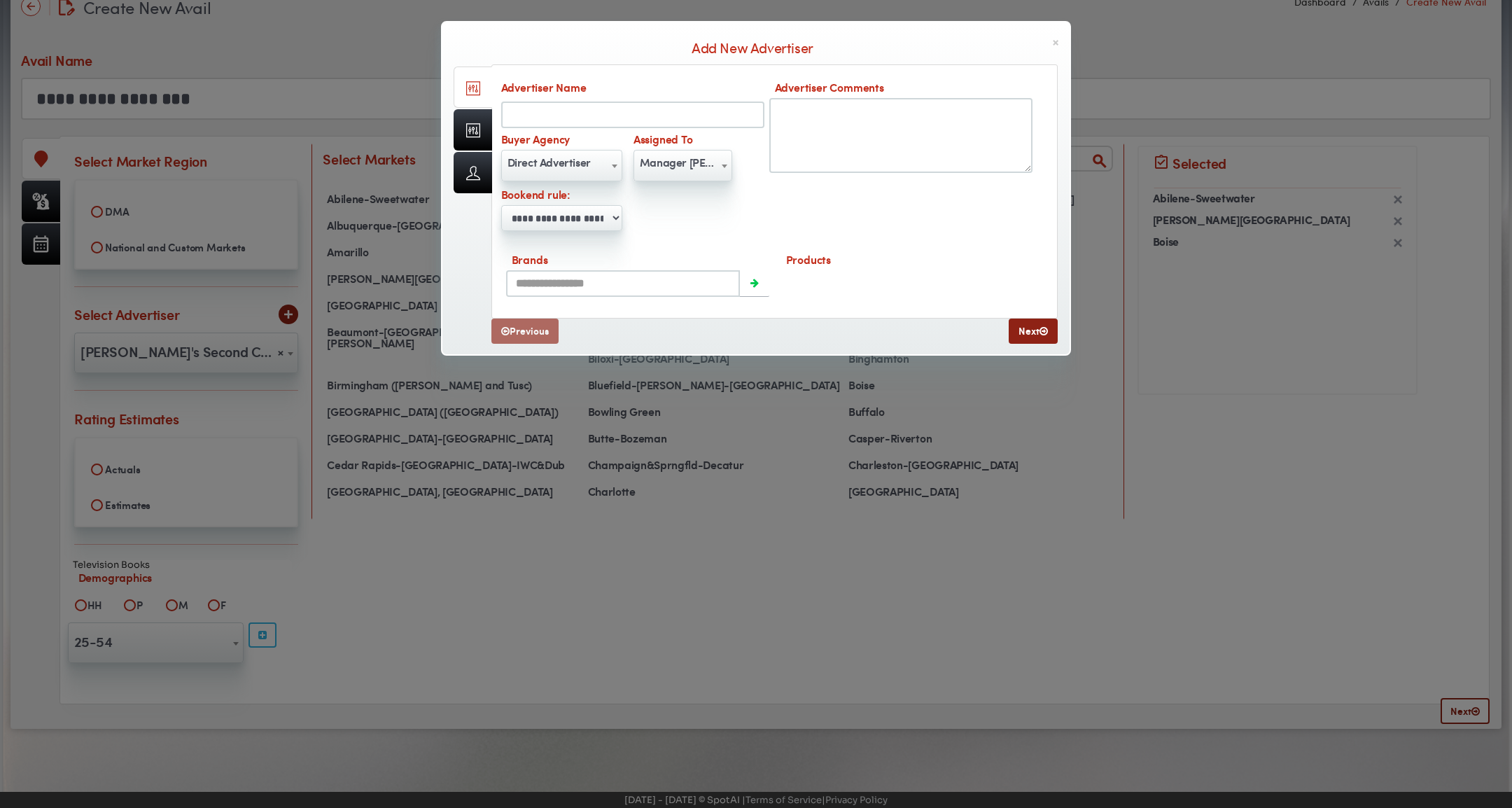
click at [1051, 43] on h4 "Add New Advertiser" at bounding box center [756, 48] width 607 height 23
click at [1055, 42] on span "×" at bounding box center [1056, 43] width 7 height 15
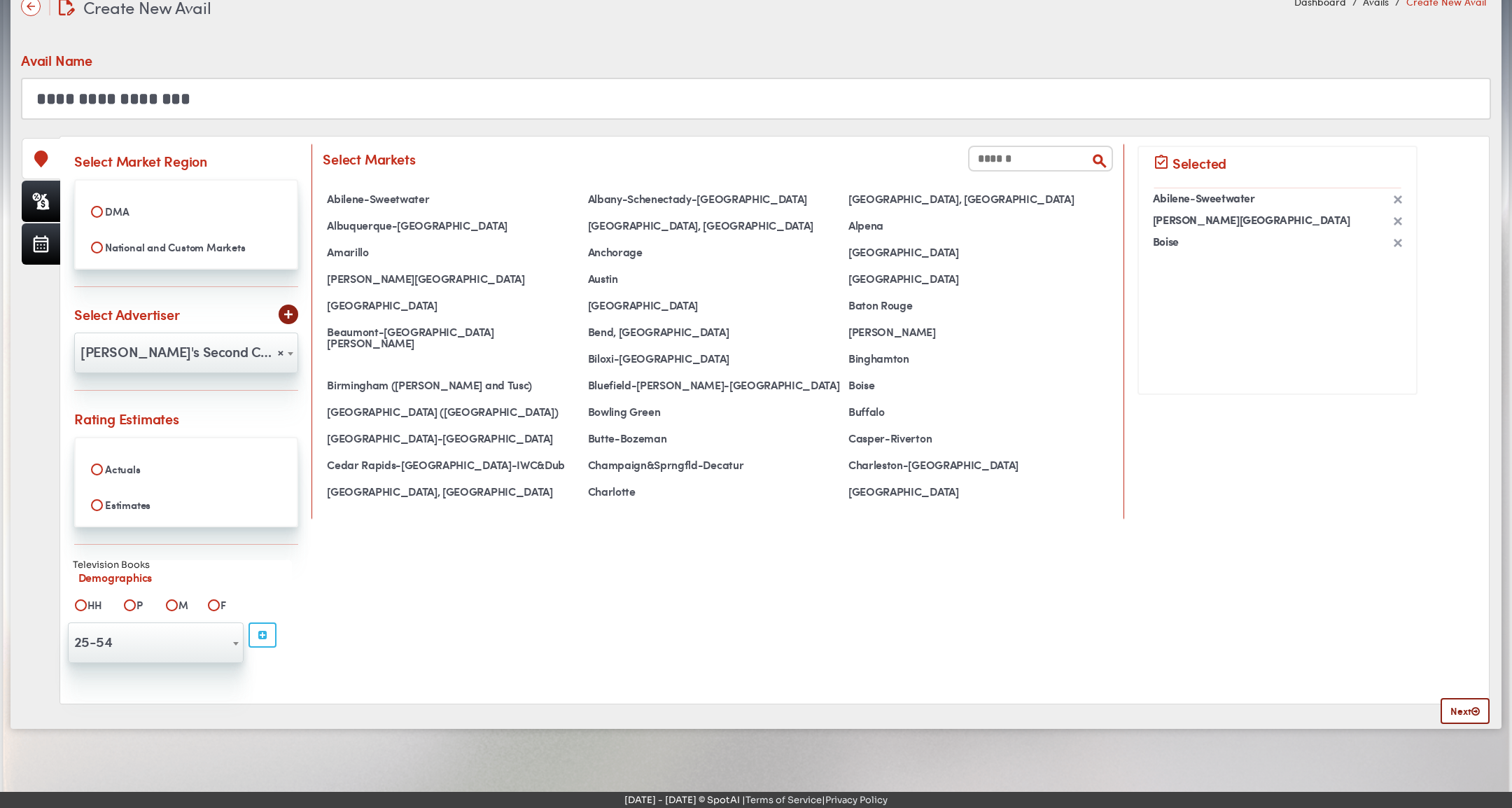
click at [1051, 41] on div "**********" at bounding box center [756, 69] width 1470 height 100
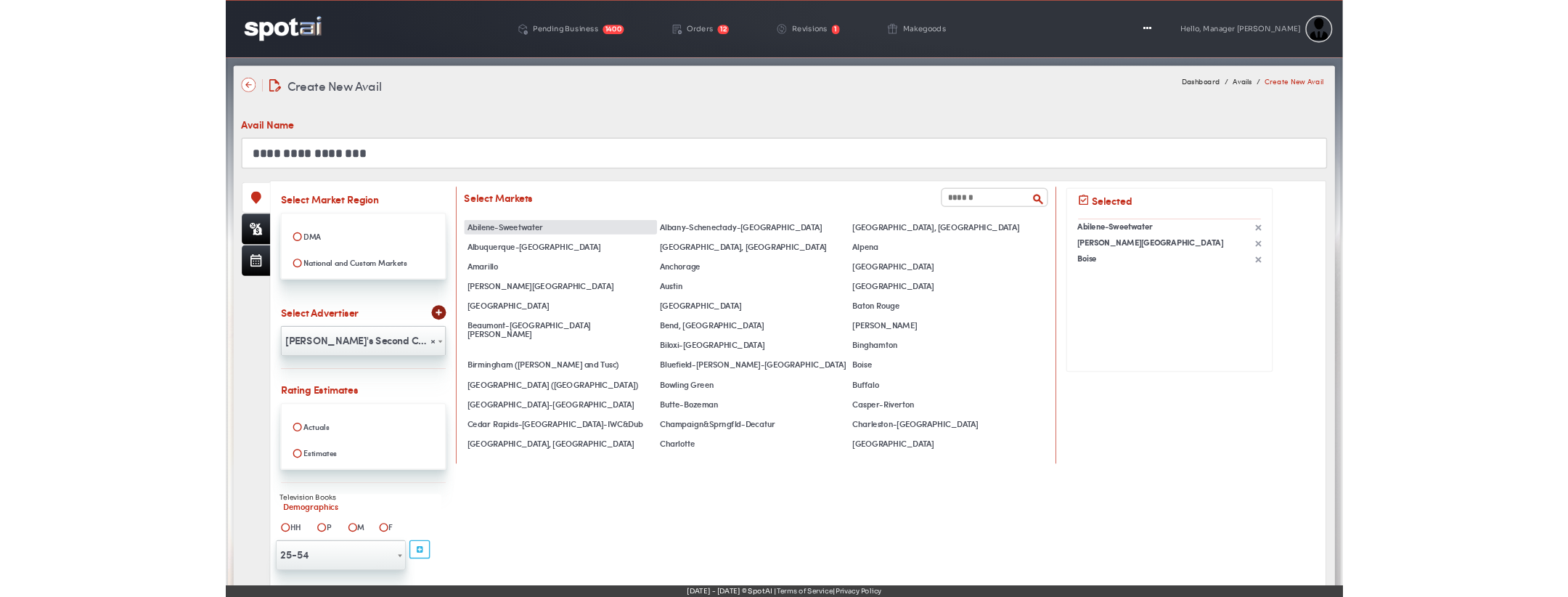
scroll to position [3, 0]
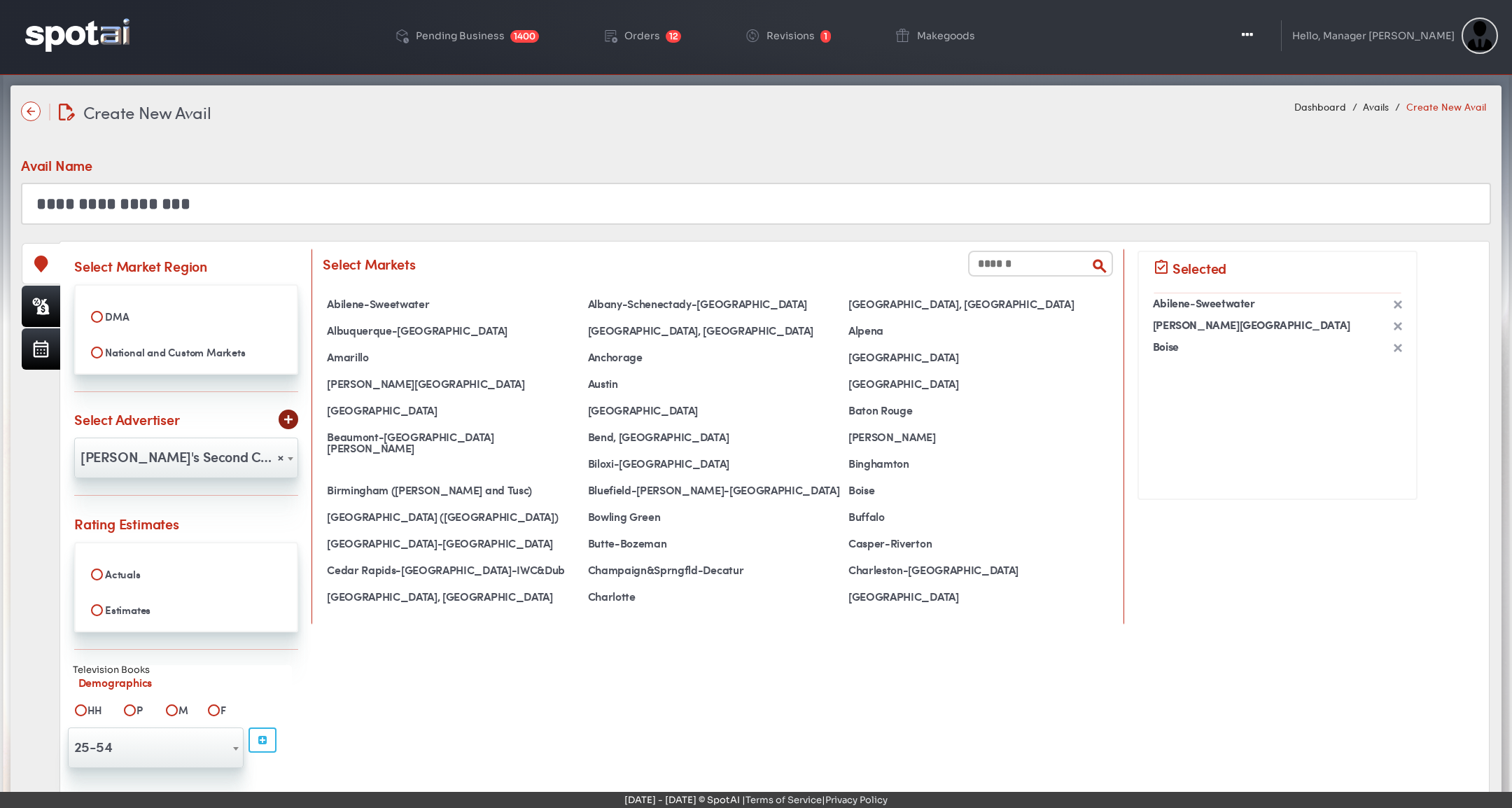
click at [285, 415] on img at bounding box center [289, 419] width 8 height 8
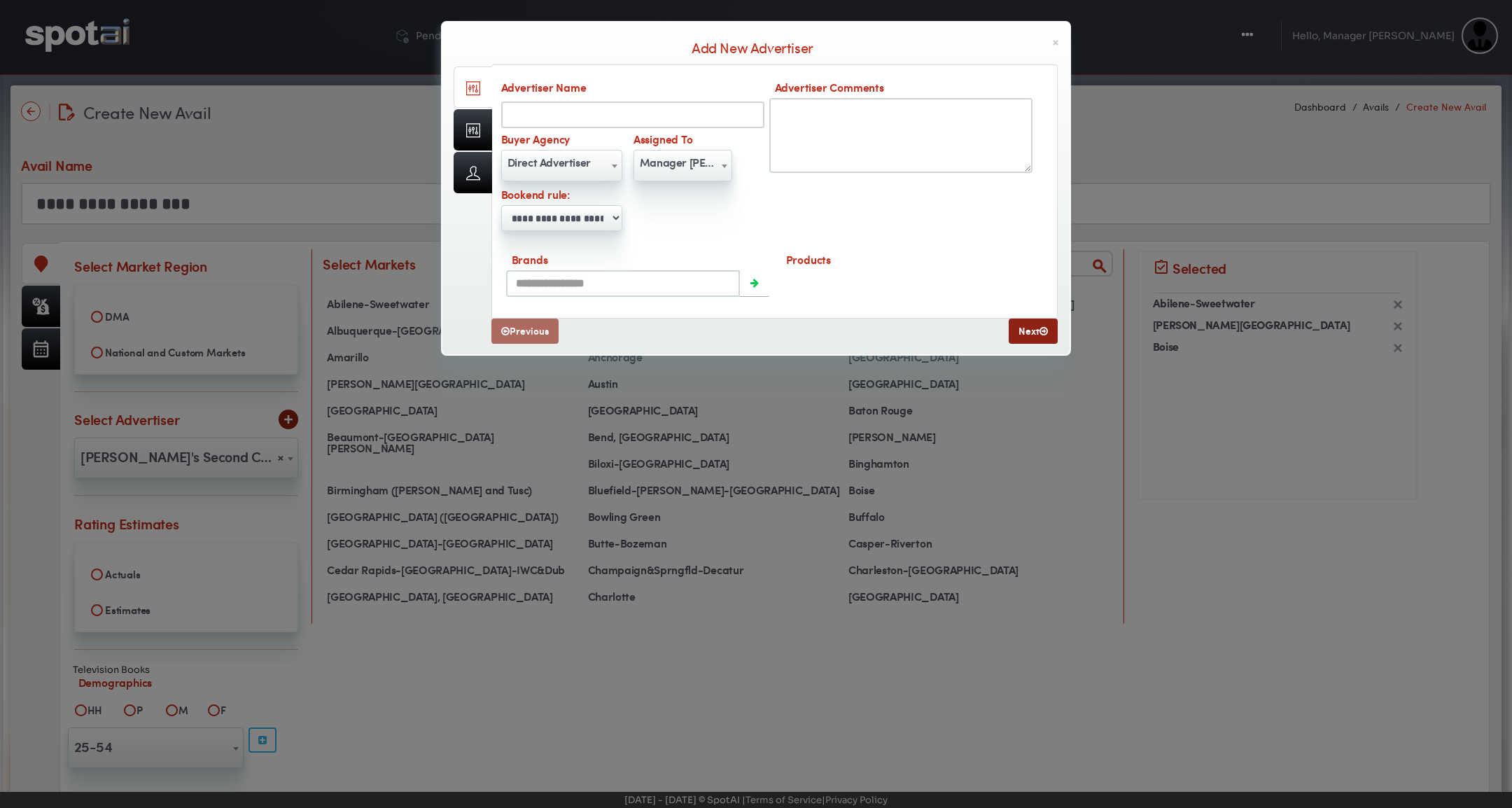
click at [594, 214] on select "**********" at bounding box center [561, 217] width 121 height 26
click at [647, 110] on input "Advertiser Name" at bounding box center [633, 115] width 264 height 27
type input "******"
click at [1046, 330] on icon at bounding box center [1044, 331] width 8 height 10
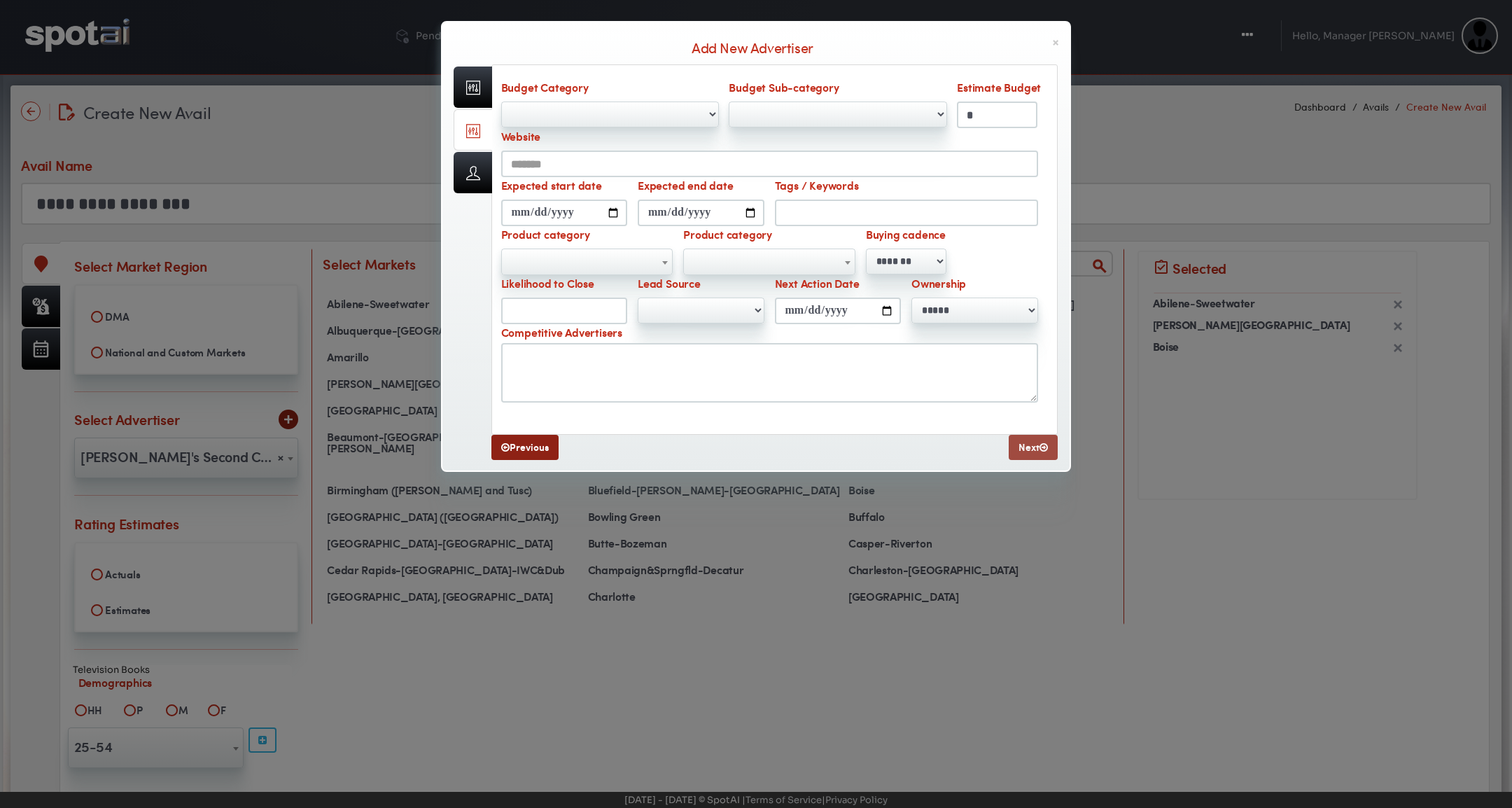
click at [1049, 447] on link "Next" at bounding box center [1033, 447] width 49 height 25
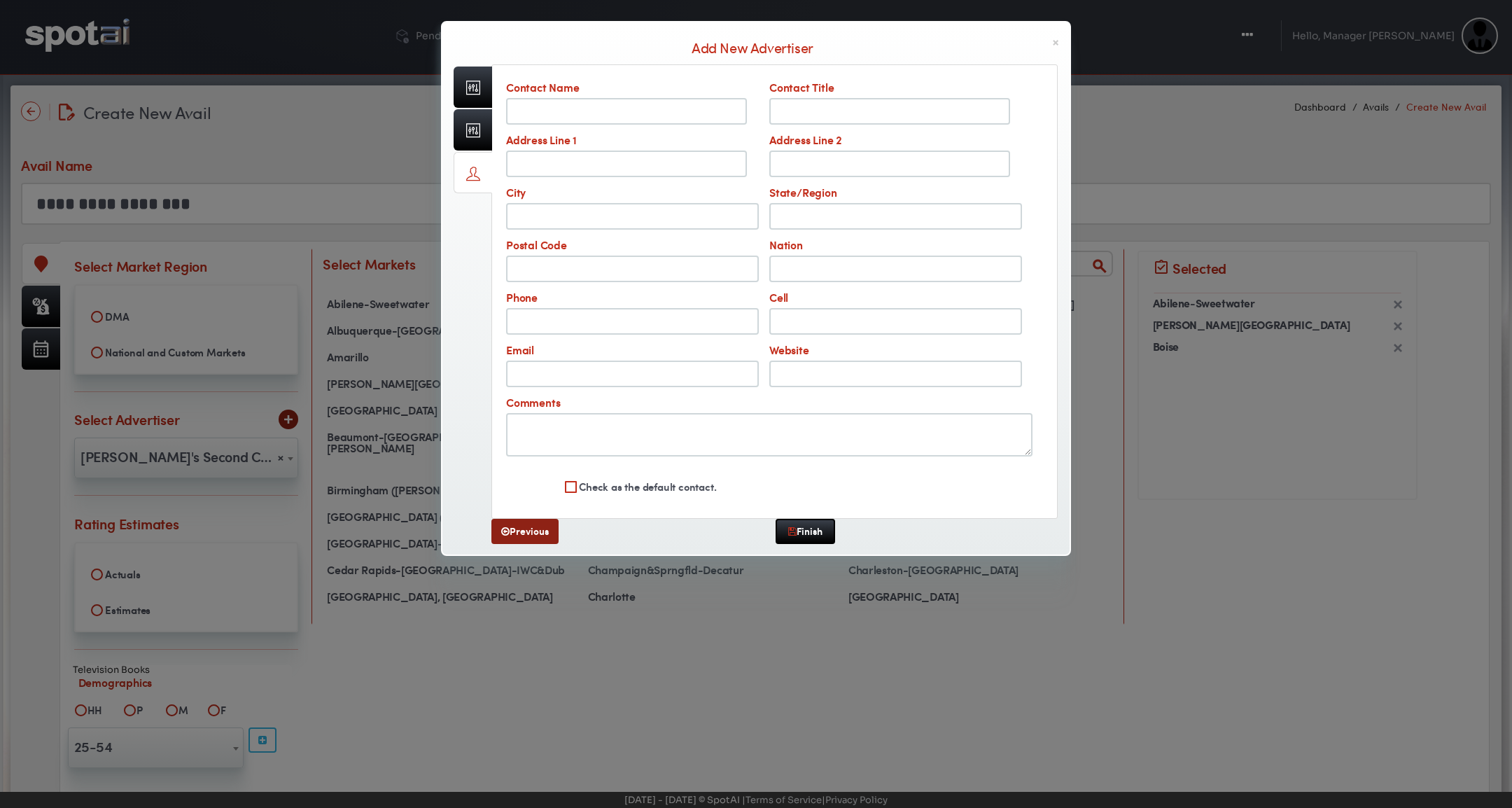
click at [621, 107] on input "Contact Name" at bounding box center [627, 111] width 241 height 27
type input "*********"
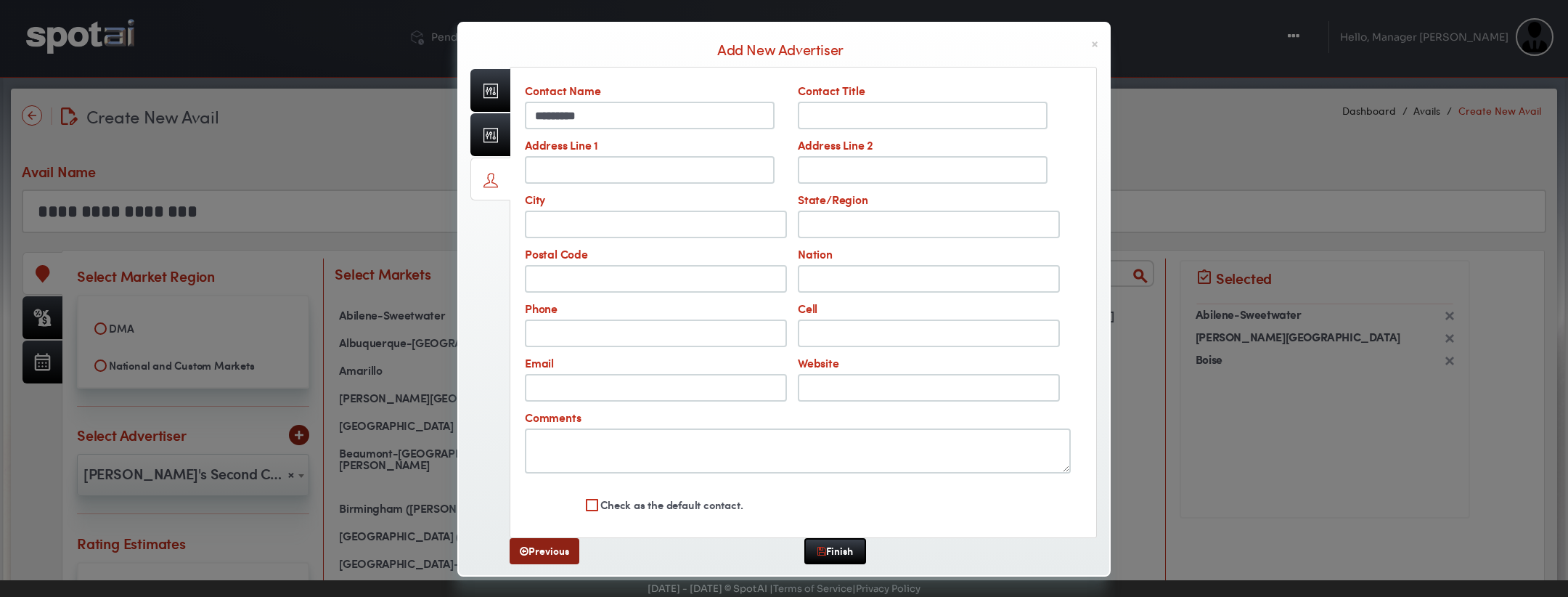
drag, startPoint x: 640, startPoint y: 64, endPoint x: 638, endPoint y: 73, distance: 9.2
click at [640, 64] on div "**********" at bounding box center [803, 312] width 587 height 504
click at [497, 90] on link at bounding box center [490, 89] width 40 height 43
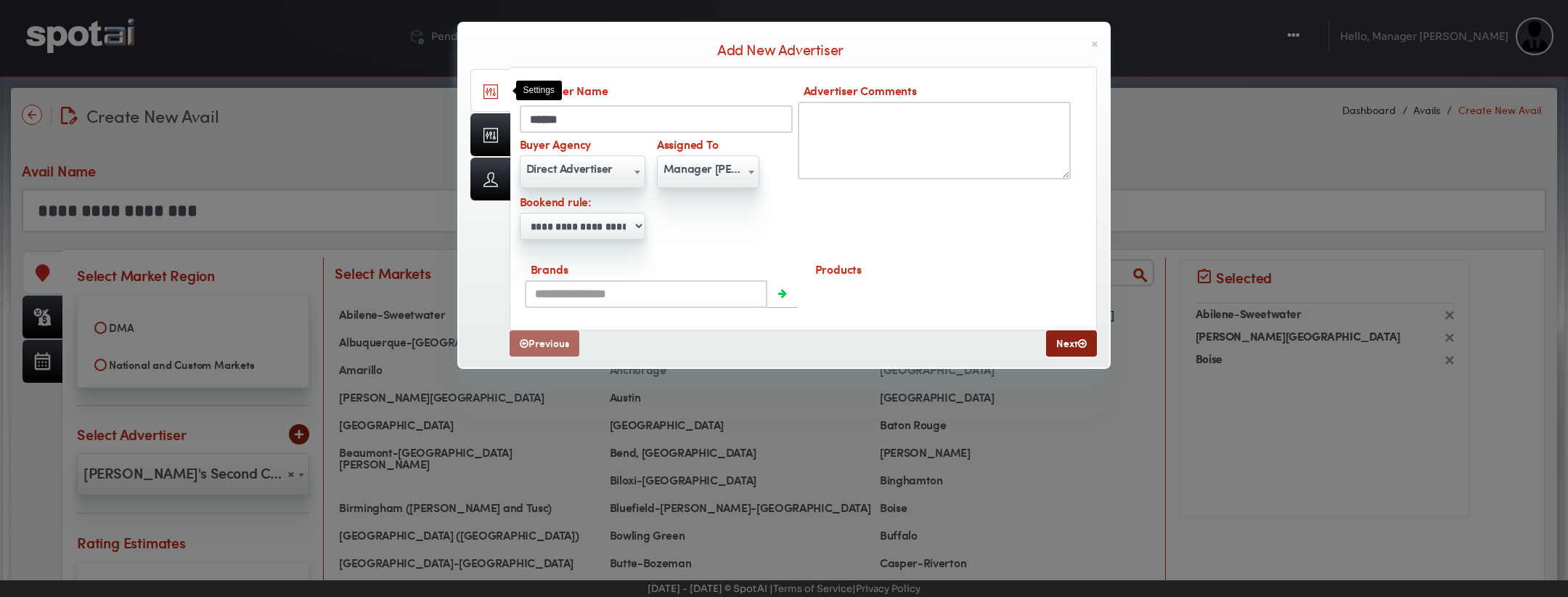
scroll to position [0, 0]
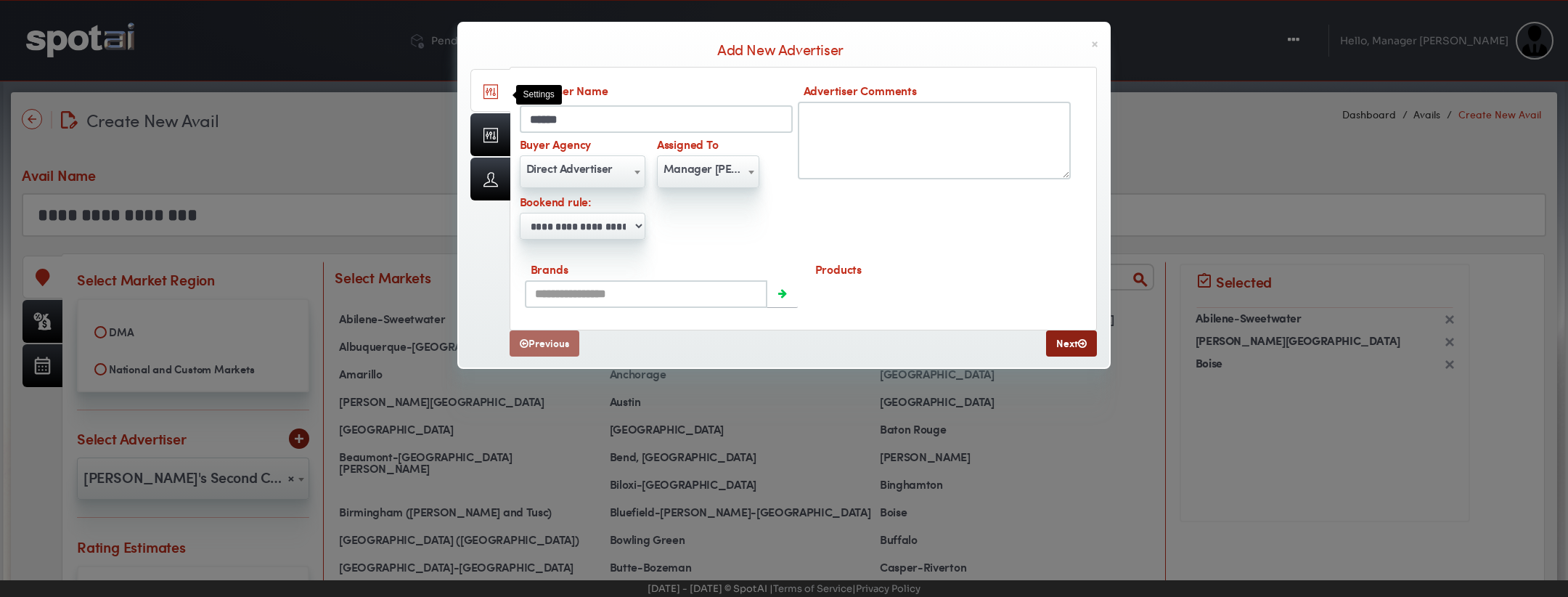
click at [616, 231] on select "**********" at bounding box center [582, 226] width 126 height 27
click at [490, 134] on link at bounding box center [490, 134] width 40 height 43
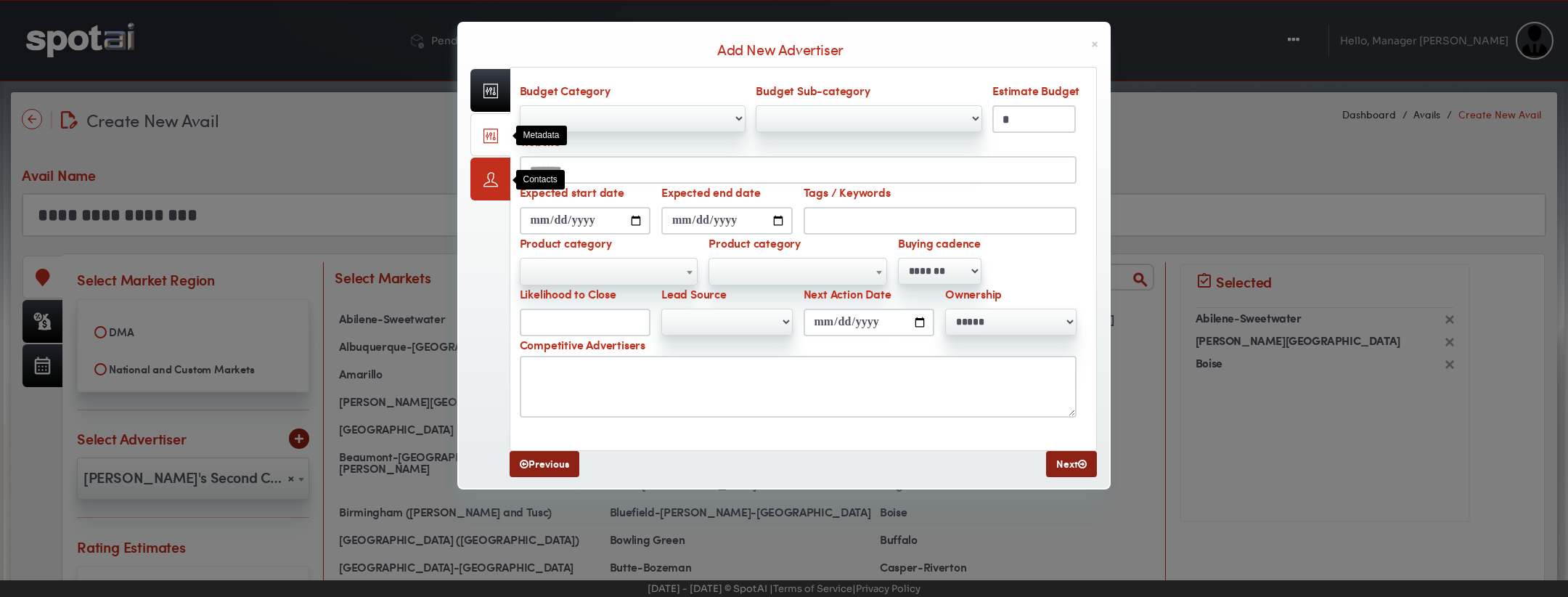
click at [492, 185] on link at bounding box center [490, 179] width 40 height 43
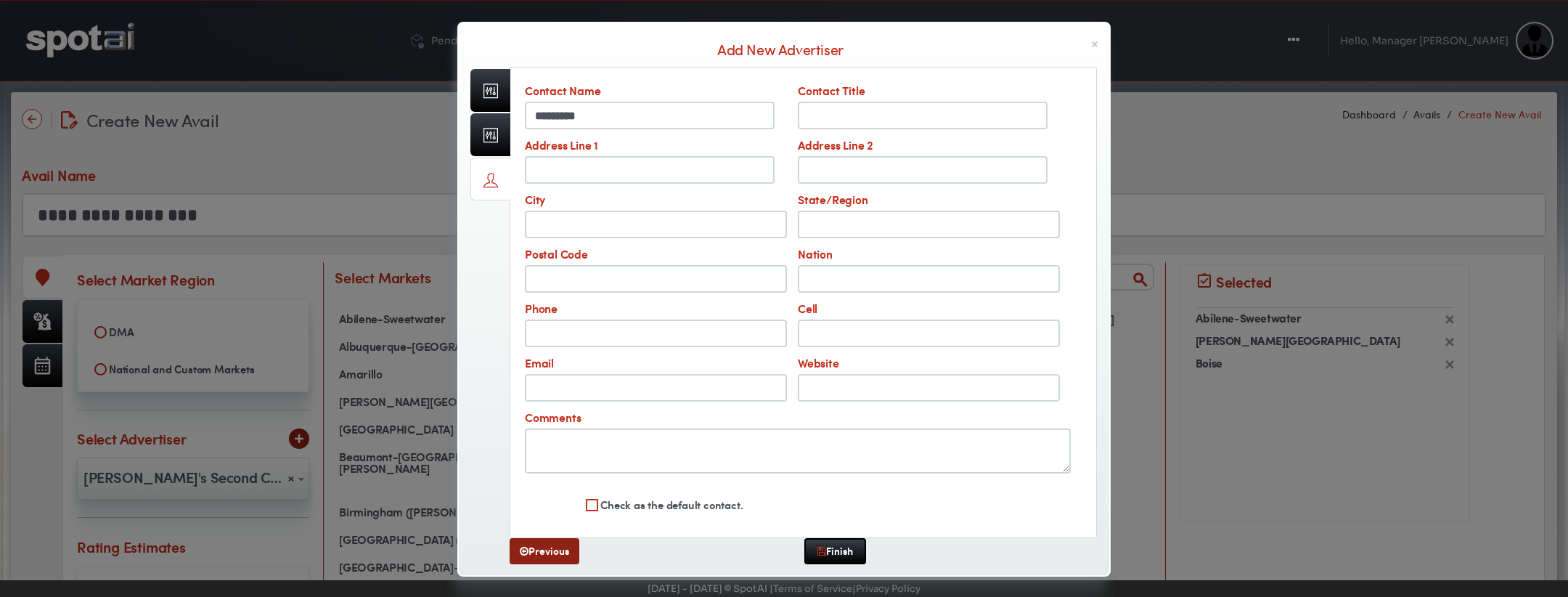
drag, startPoint x: 713, startPoint y: 501, endPoint x: 754, endPoint y: 515, distance: 43.3
click at [713, 502] on label "Check as the default contact." at bounding box center [672, 506] width 142 height 19
click at [828, 543] on link "Finish" at bounding box center [835, 551] width 62 height 26
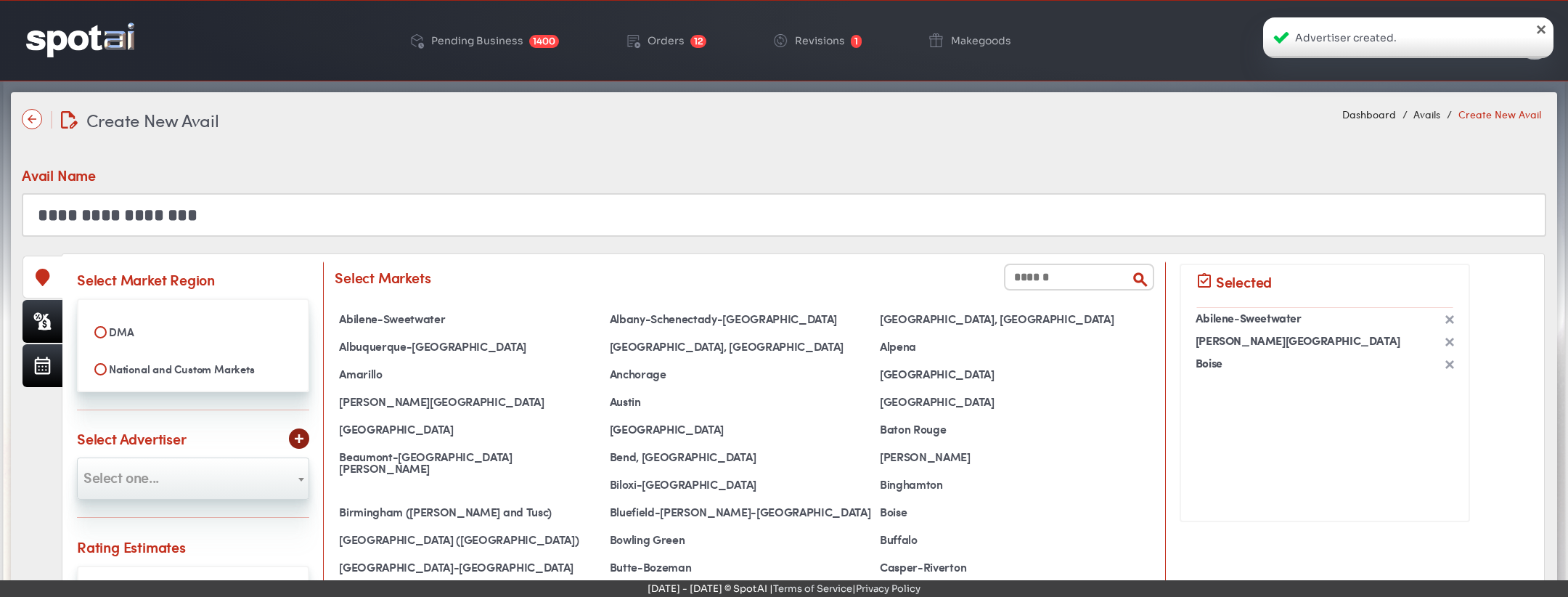
click at [1538, 25] on div "×" at bounding box center [1541, 28] width 15 height 15
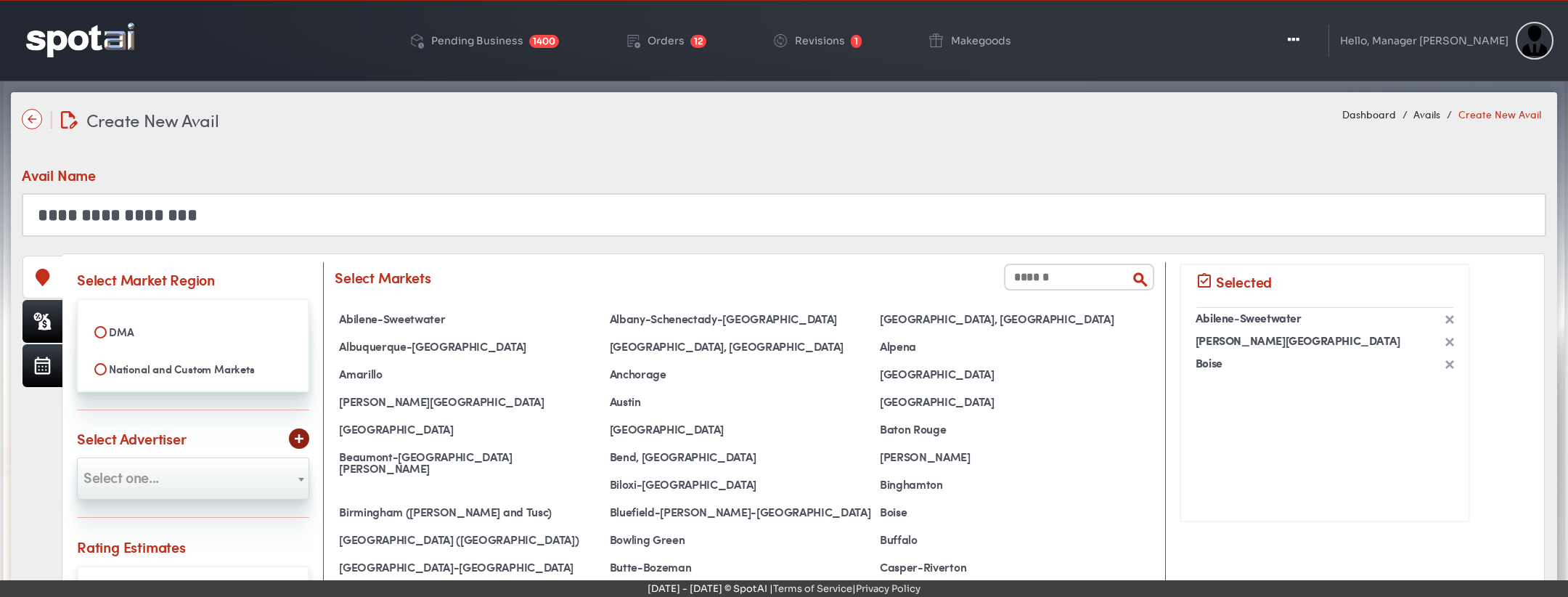
click at [1300, 36] on div "Advertiser created. ×" at bounding box center [1408, 38] width 291 height 47
click at [1298, 36] on icon "button" at bounding box center [1292, 40] width 11 height 15
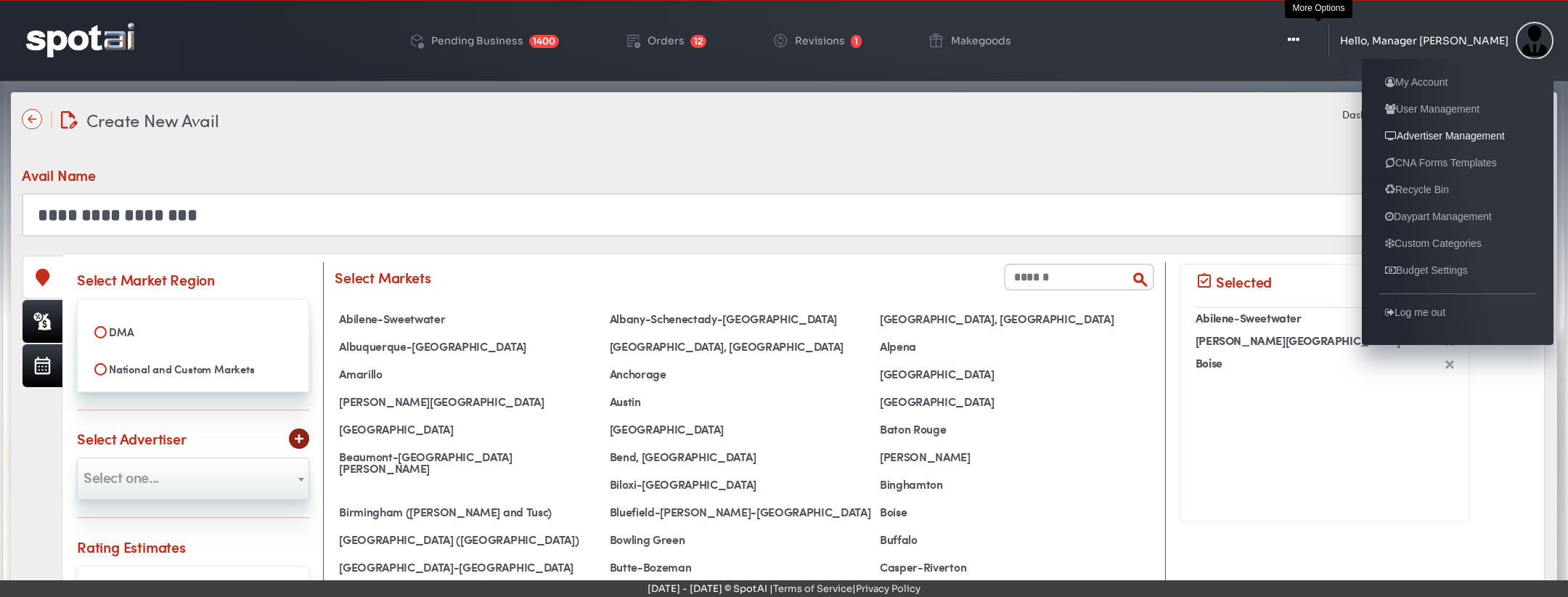
click at [1477, 138] on link "Advertiser Management" at bounding box center [1445, 135] width 131 height 17
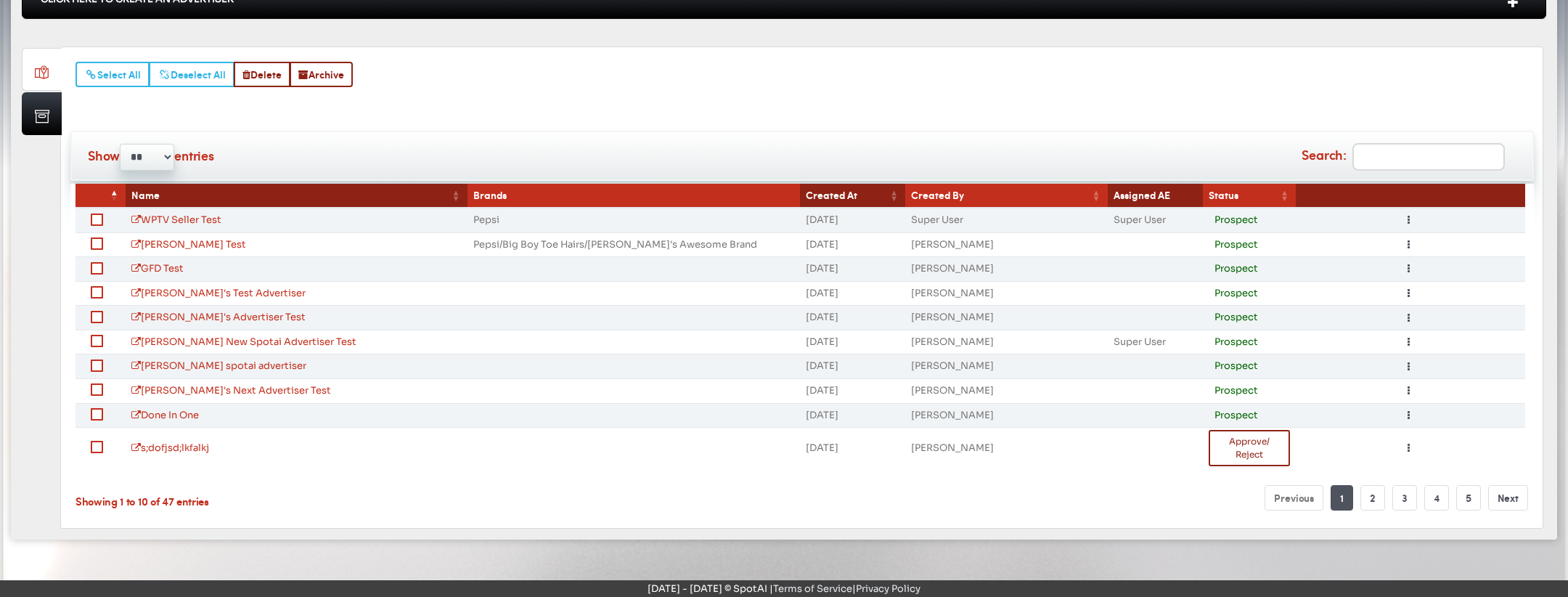
scroll to position [278, 0]
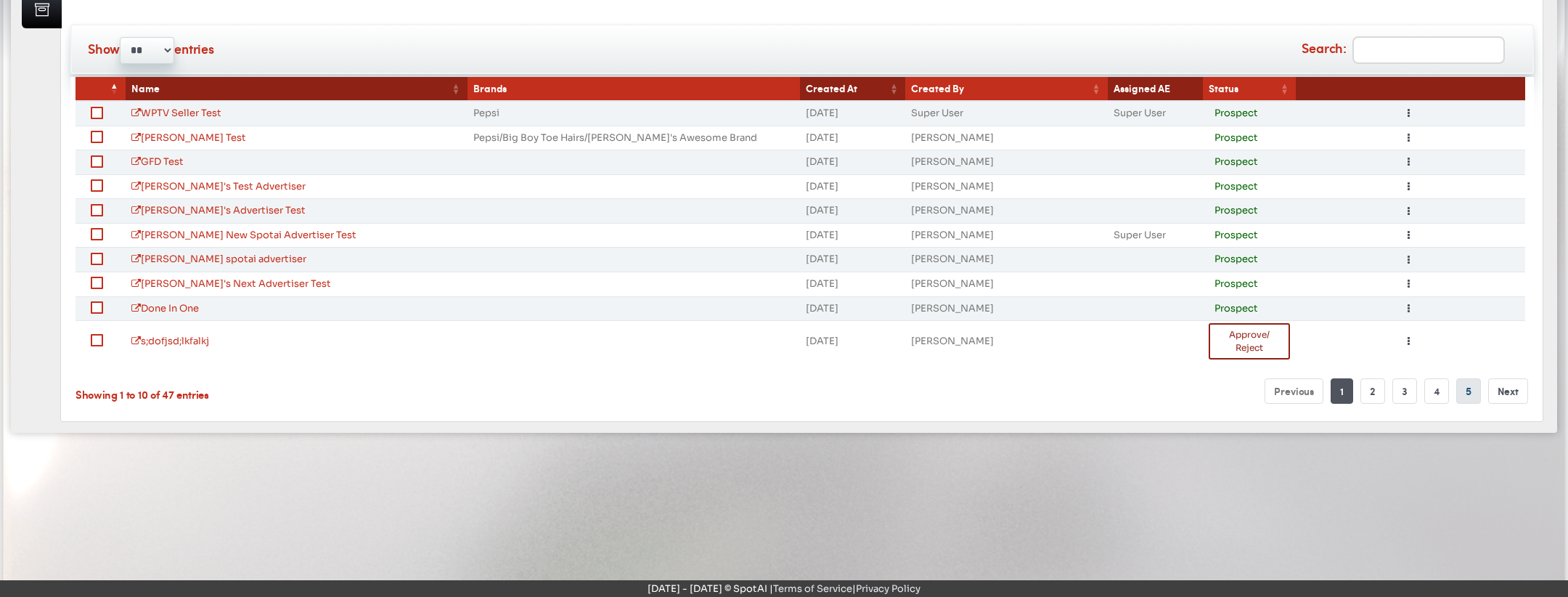
click at [1472, 384] on link "5" at bounding box center [1468, 390] width 24 height 25
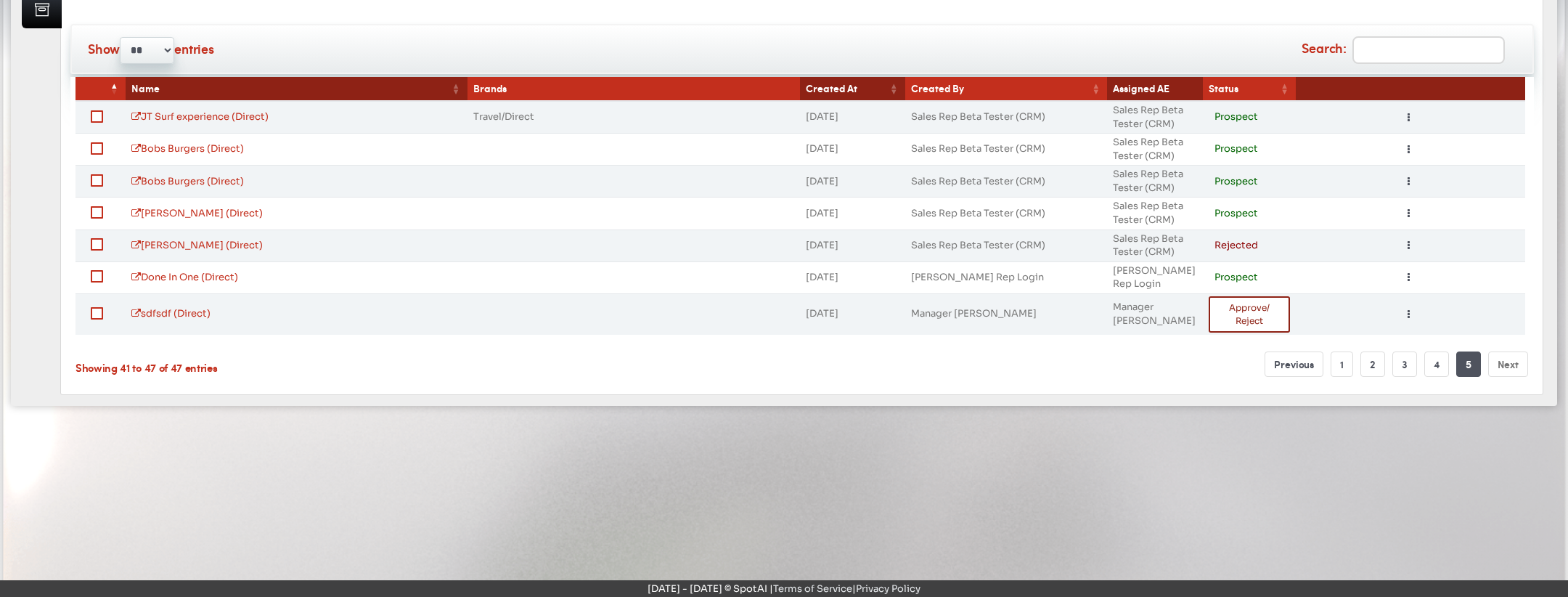
click at [1395, 312] on td "Toggle Dropdown Edit Delete" at bounding box center [1411, 314] width 229 height 42
click at [1401, 312] on button "Toggle Dropdown" at bounding box center [1408, 314] width 18 height 17
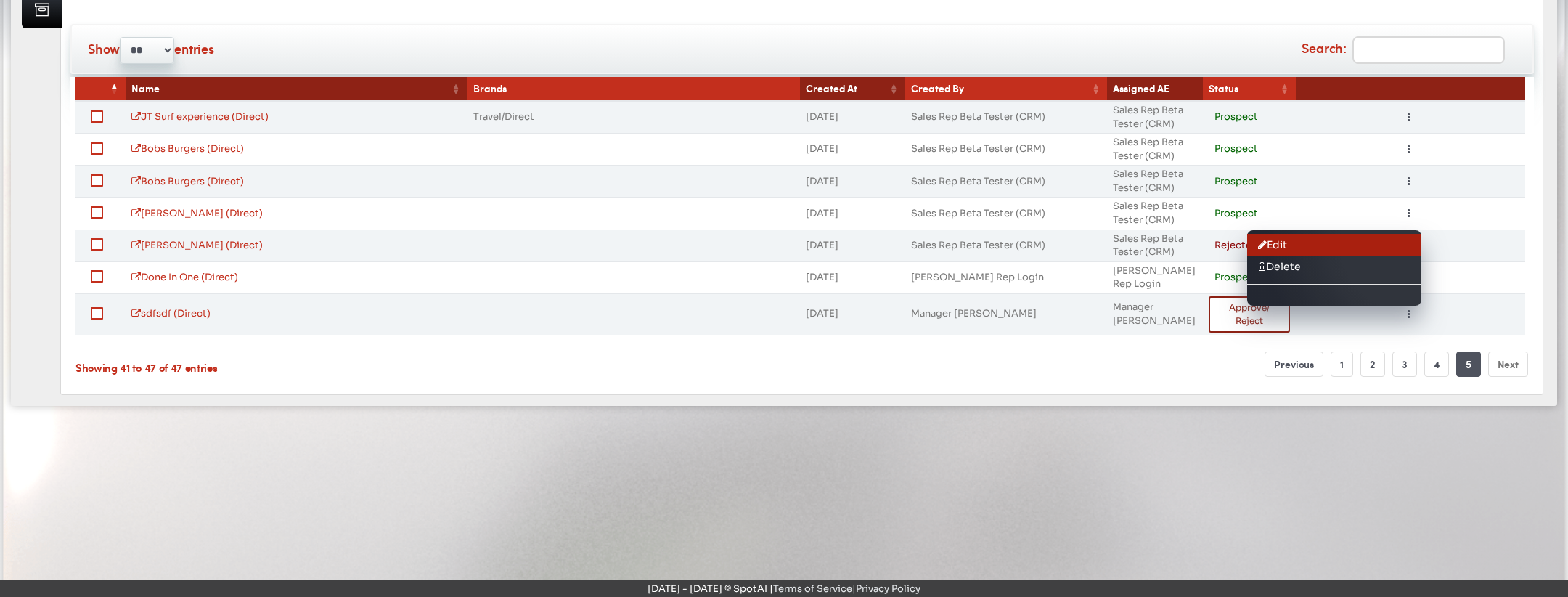
click at [1321, 244] on link "Edit" at bounding box center [1334, 244] width 174 height 22
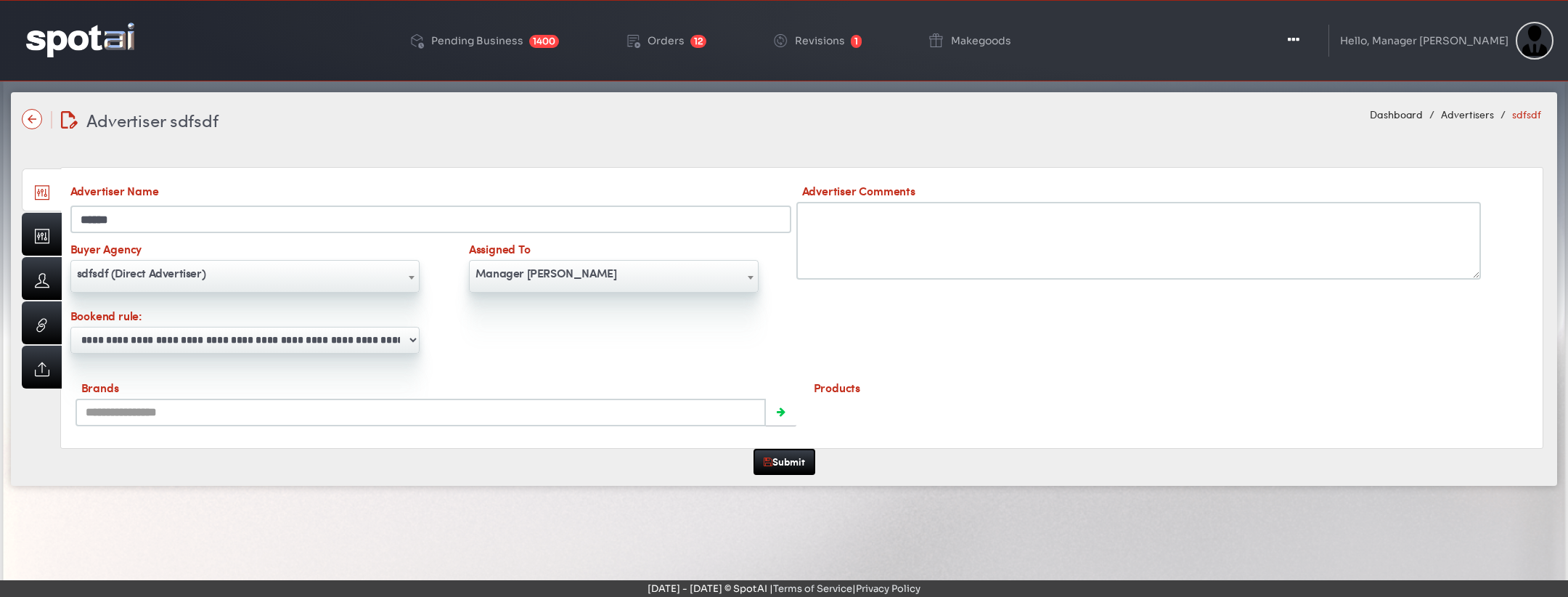
click at [262, 338] on select "**********" at bounding box center [245, 340] width 350 height 27
click at [809, 362] on div "**********" at bounding box center [802, 280] width 1464 height 197
click at [77, 39] on img at bounding box center [80, 39] width 108 height 34
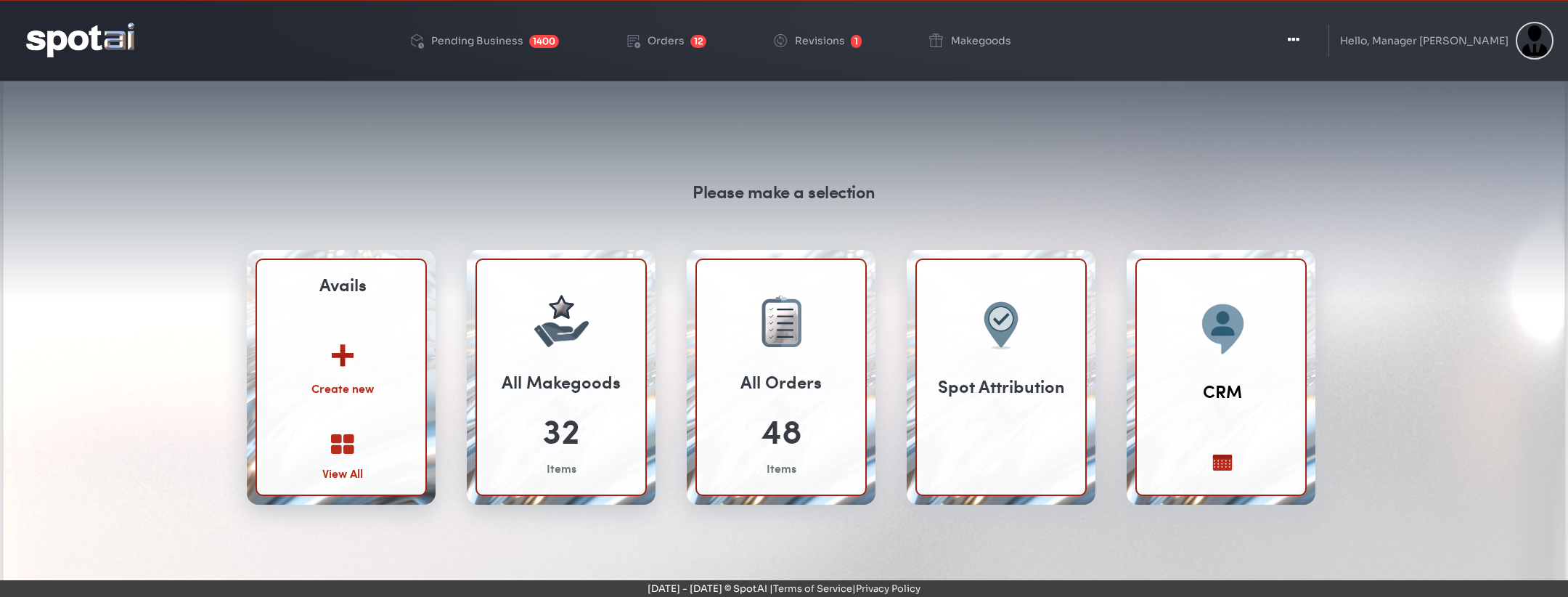
click at [351, 376] on img at bounding box center [343, 350] width 78 height 56
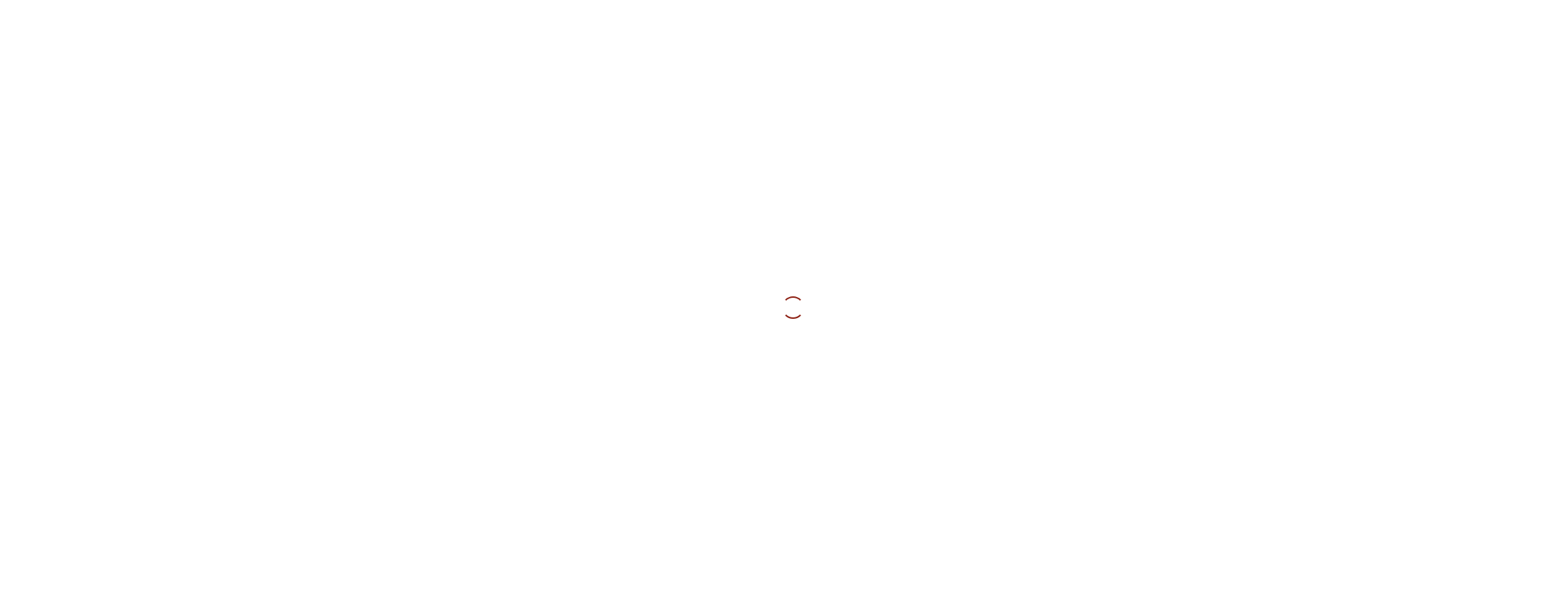
select select
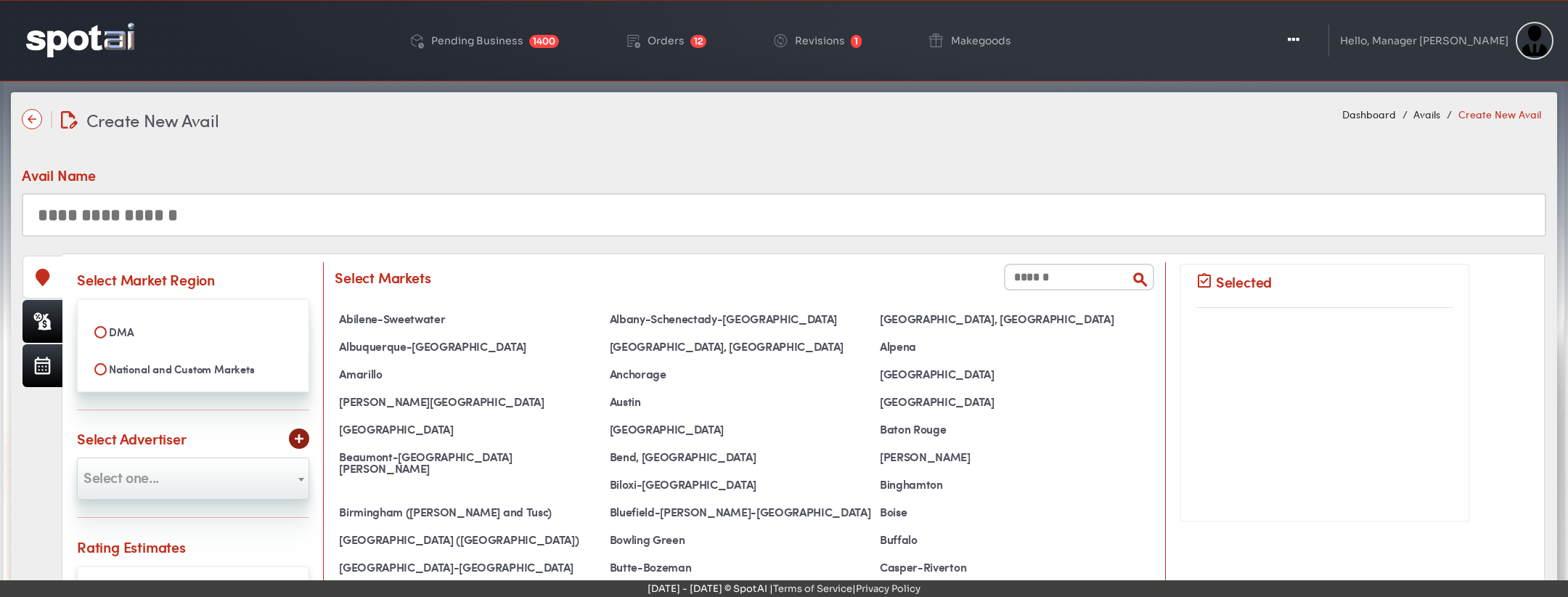
click at [780, 132] on div "Avail Name" at bounding box center [784, 184] width 1525 height 104
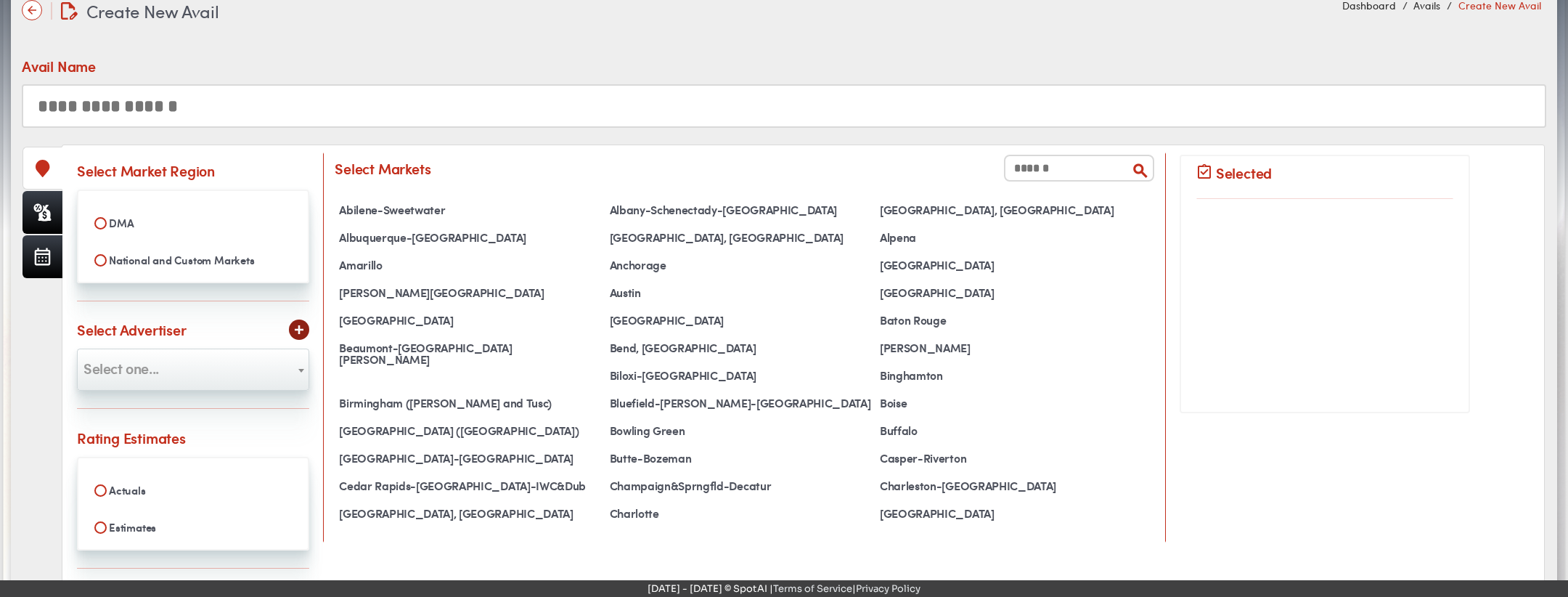
scroll to position [114, 0]
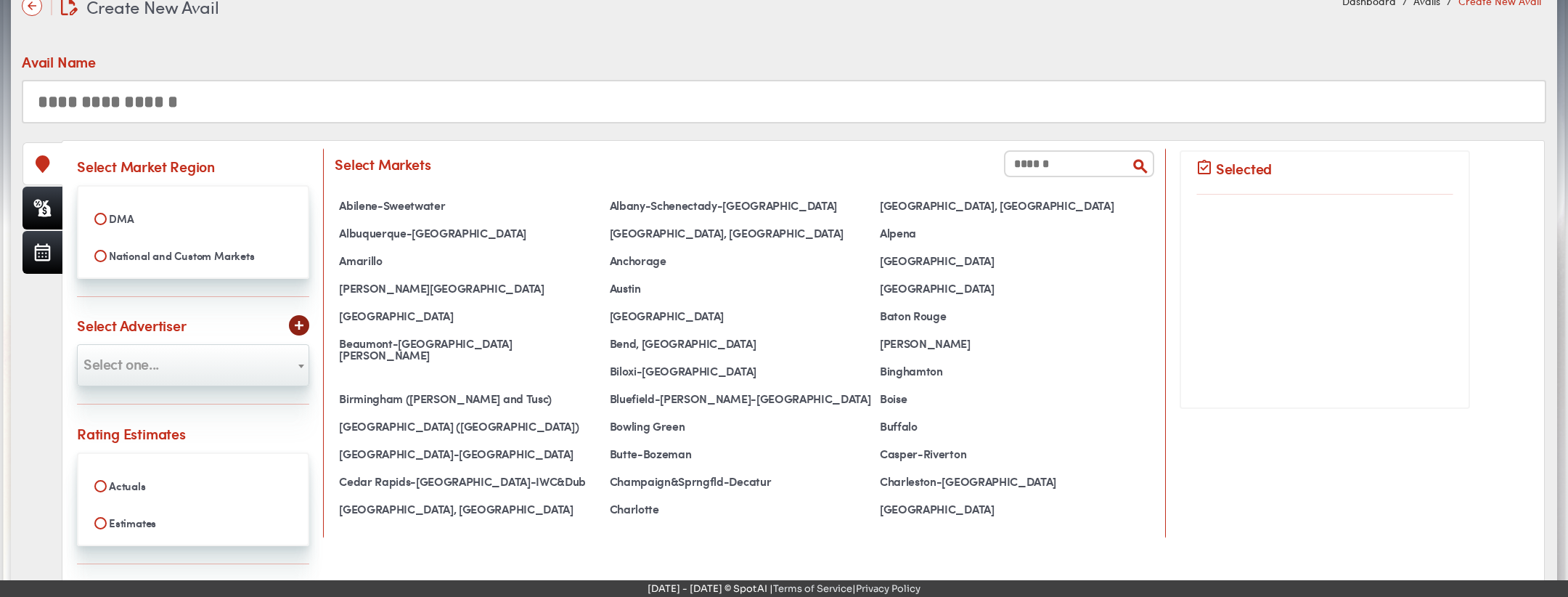
click at [214, 384] on div "**********" at bounding box center [194, 432] width 233 height 524
click at [214, 366] on span "Select one..." at bounding box center [194, 364] width 231 height 23
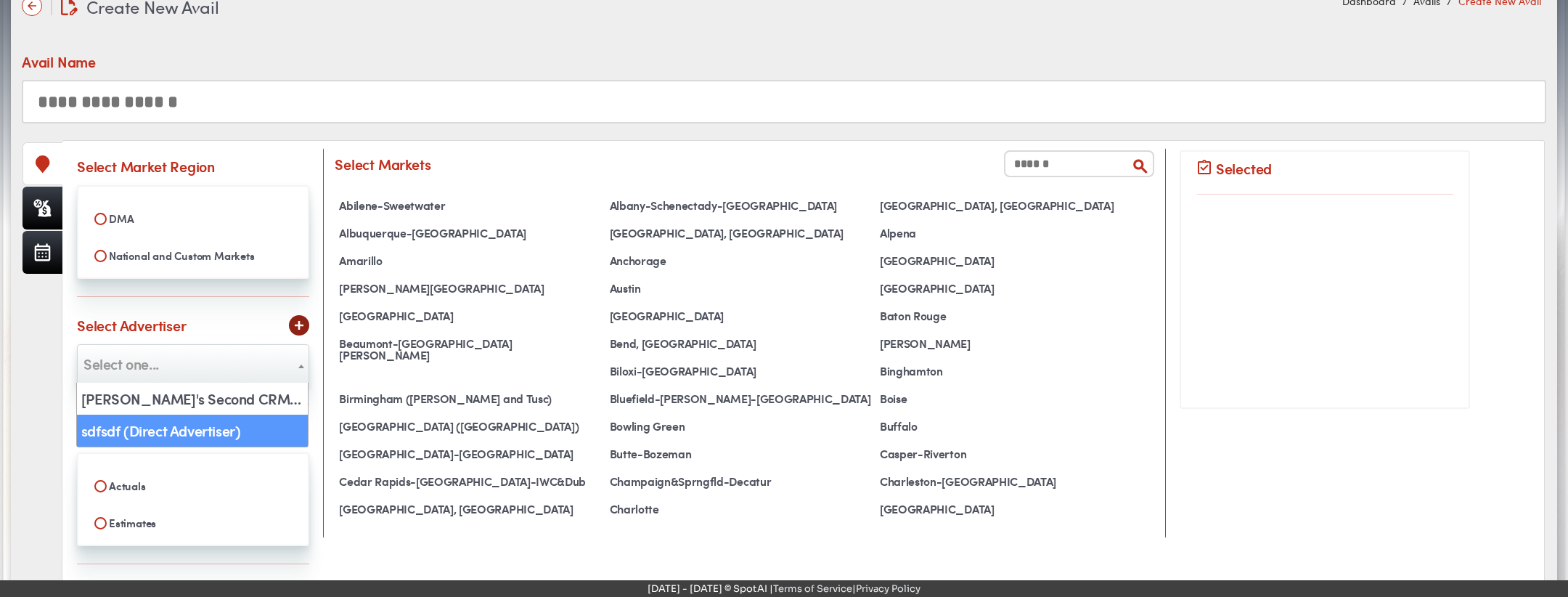
select select "***"
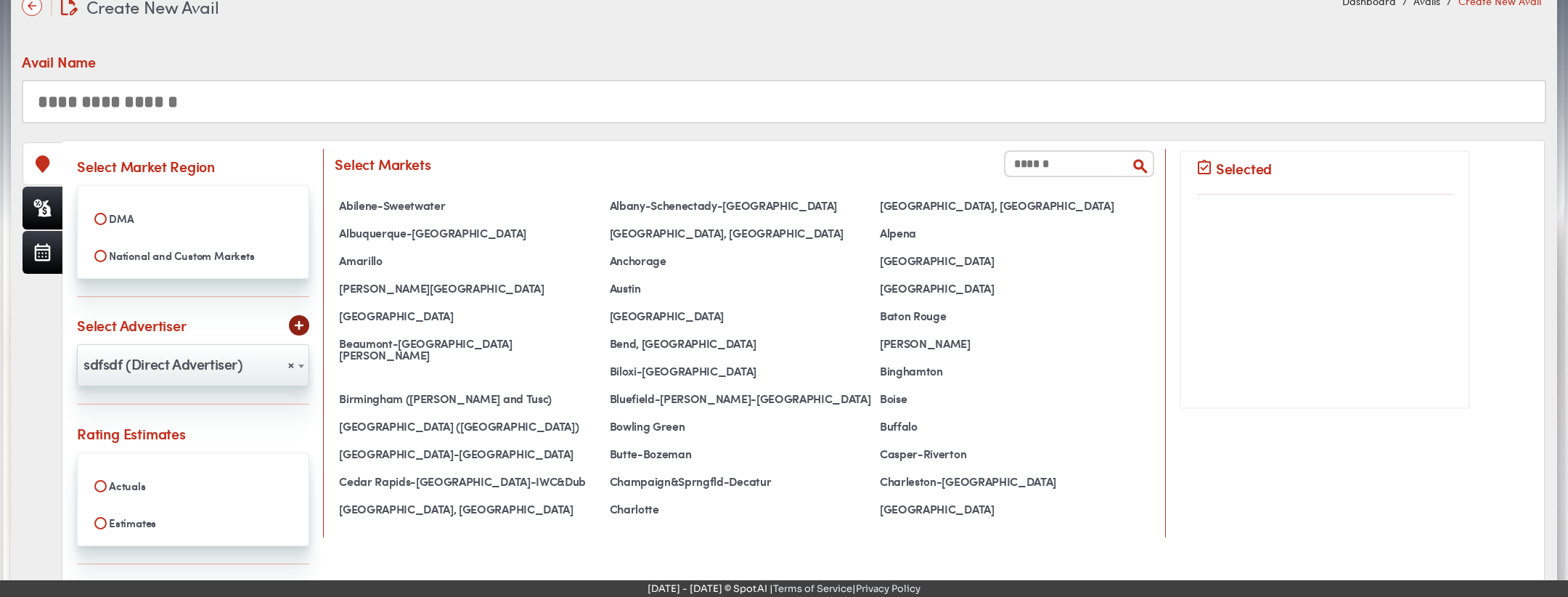
click at [594, 64] on div "Avail Name" at bounding box center [784, 87] width 1525 height 72
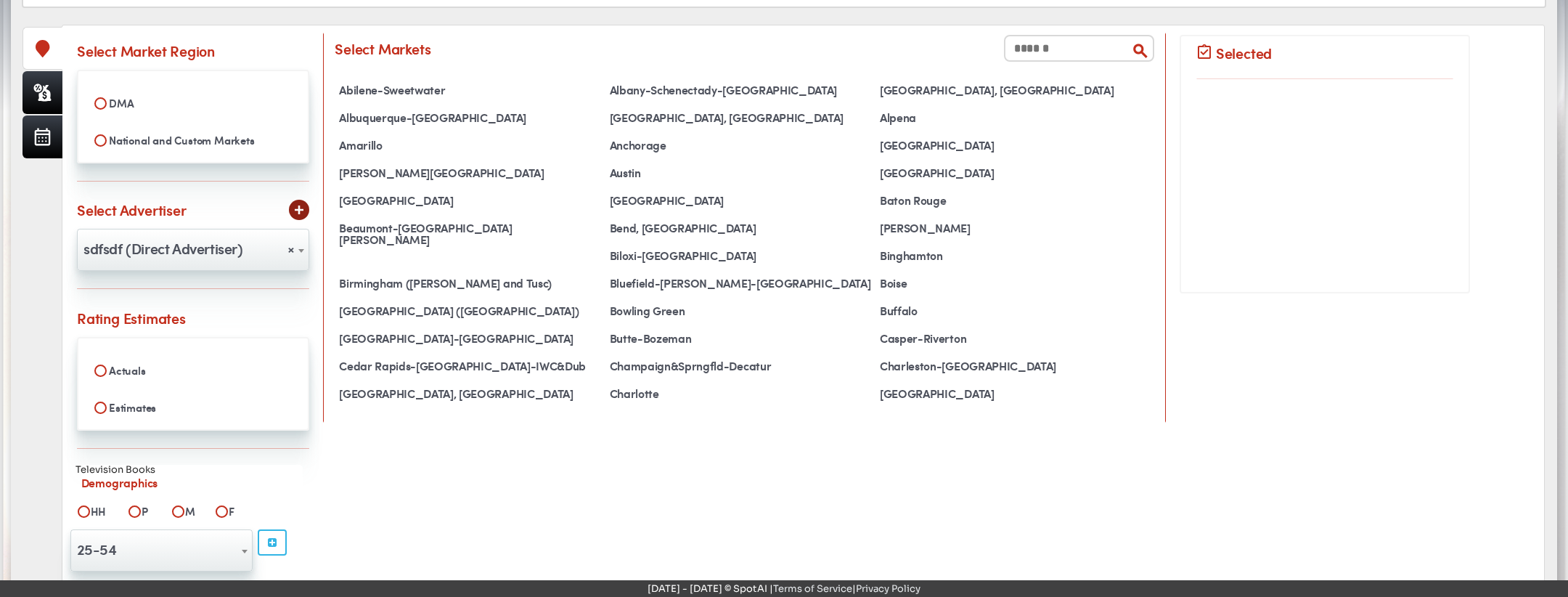
scroll to position [262, 0]
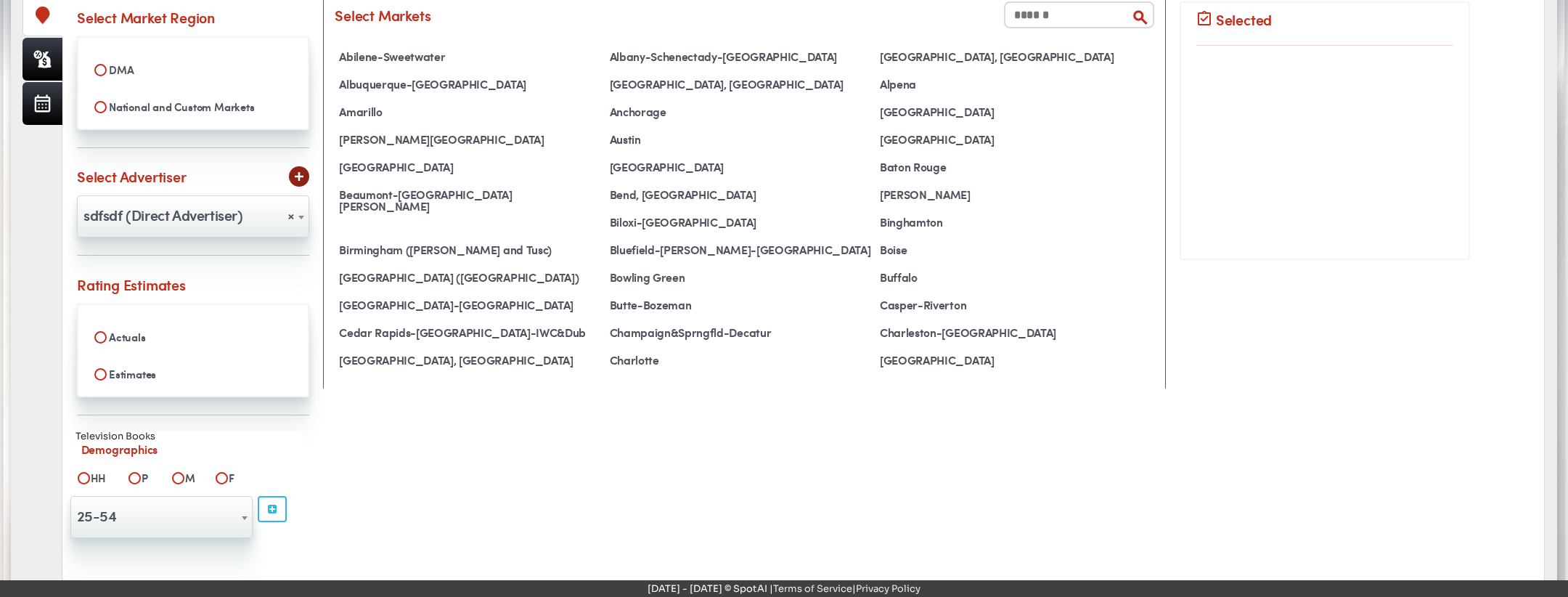
click at [1425, 318] on div "**********" at bounding box center [804, 286] width 1453 height 559
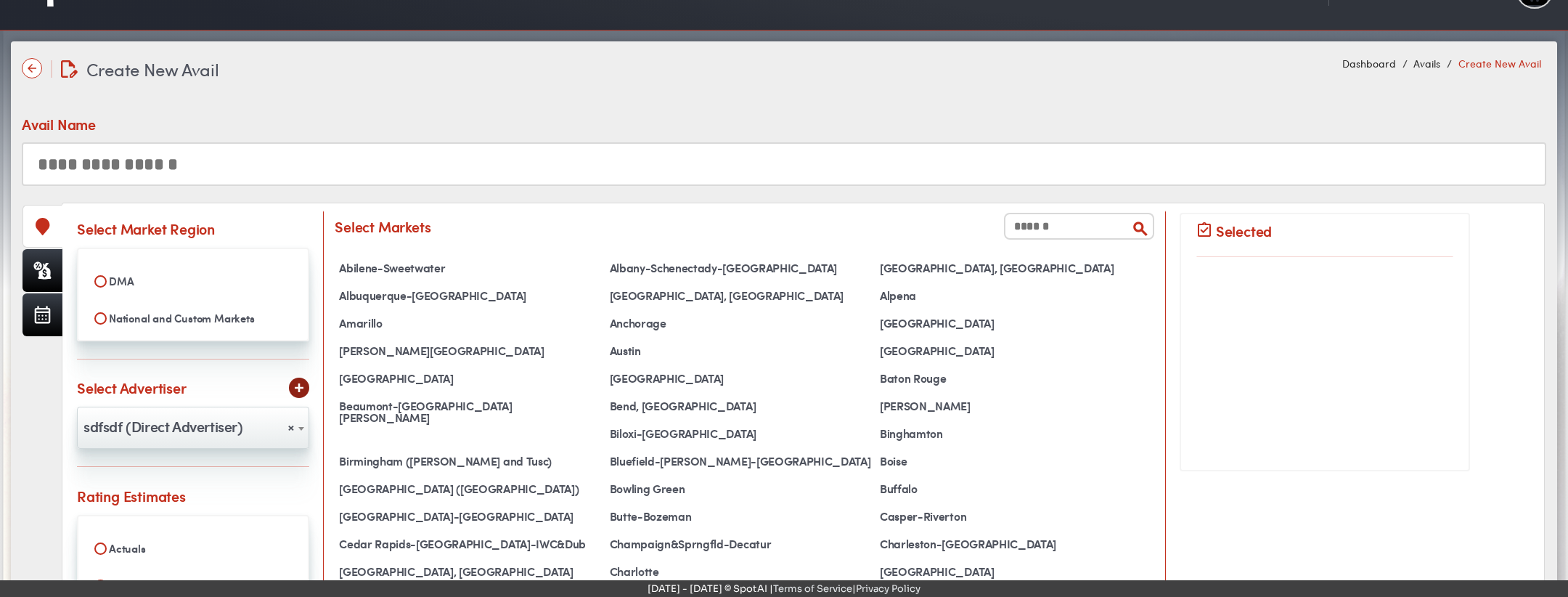
scroll to position [56, 0]
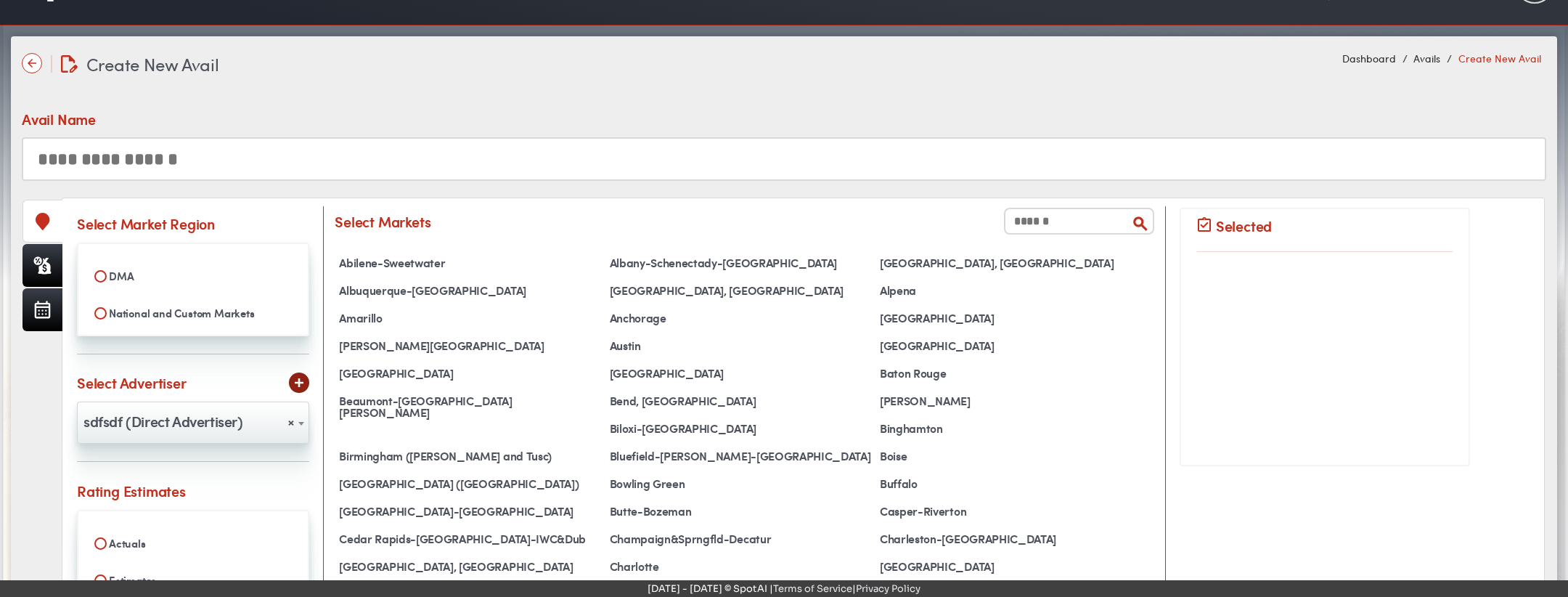
click at [675, 89] on div "Avail Name" at bounding box center [784, 128] width 1525 height 104
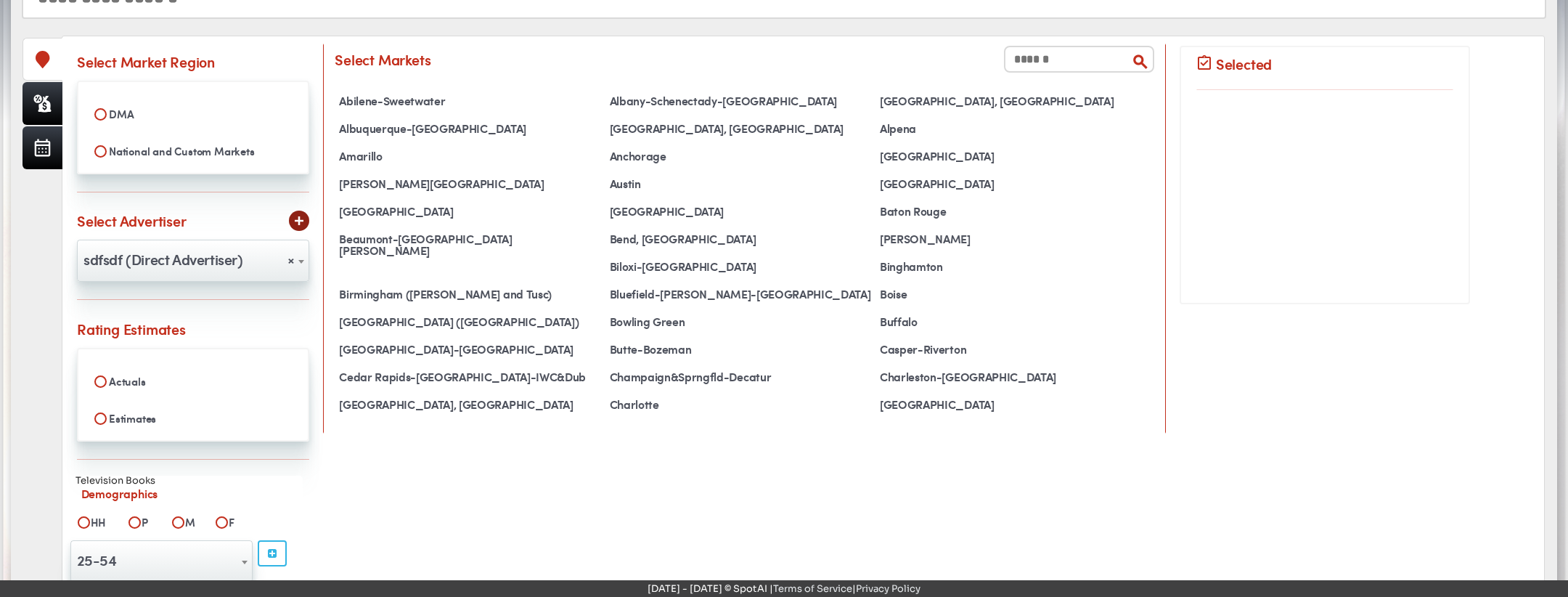
scroll to position [220, 0]
select select
click at [378, 19] on div "Create New Avail Create New Avail Dashboard Avails Create New Avail Avail Name" at bounding box center [784, 266] width 1546 height 788
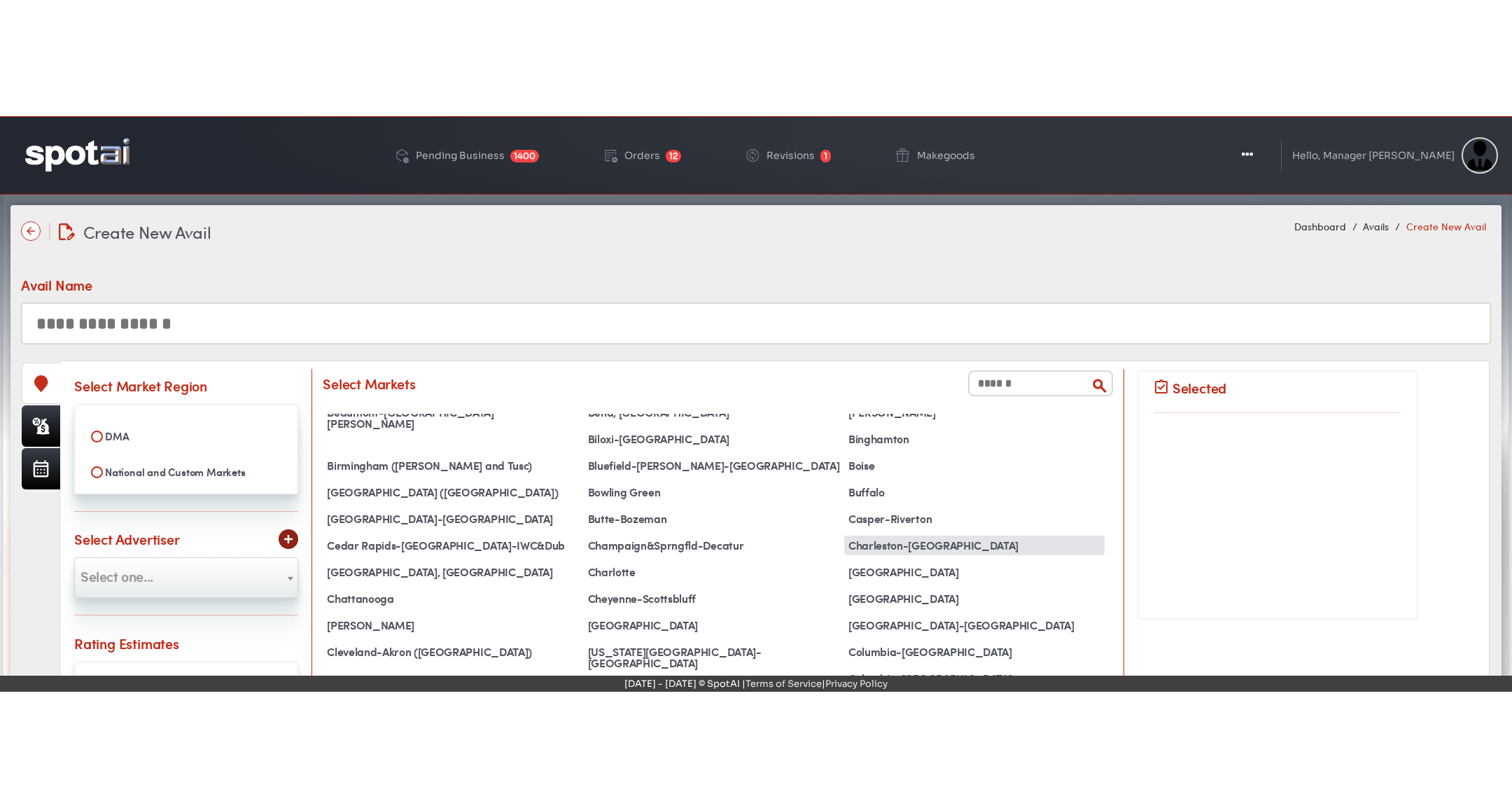
scroll to position [145, 0]
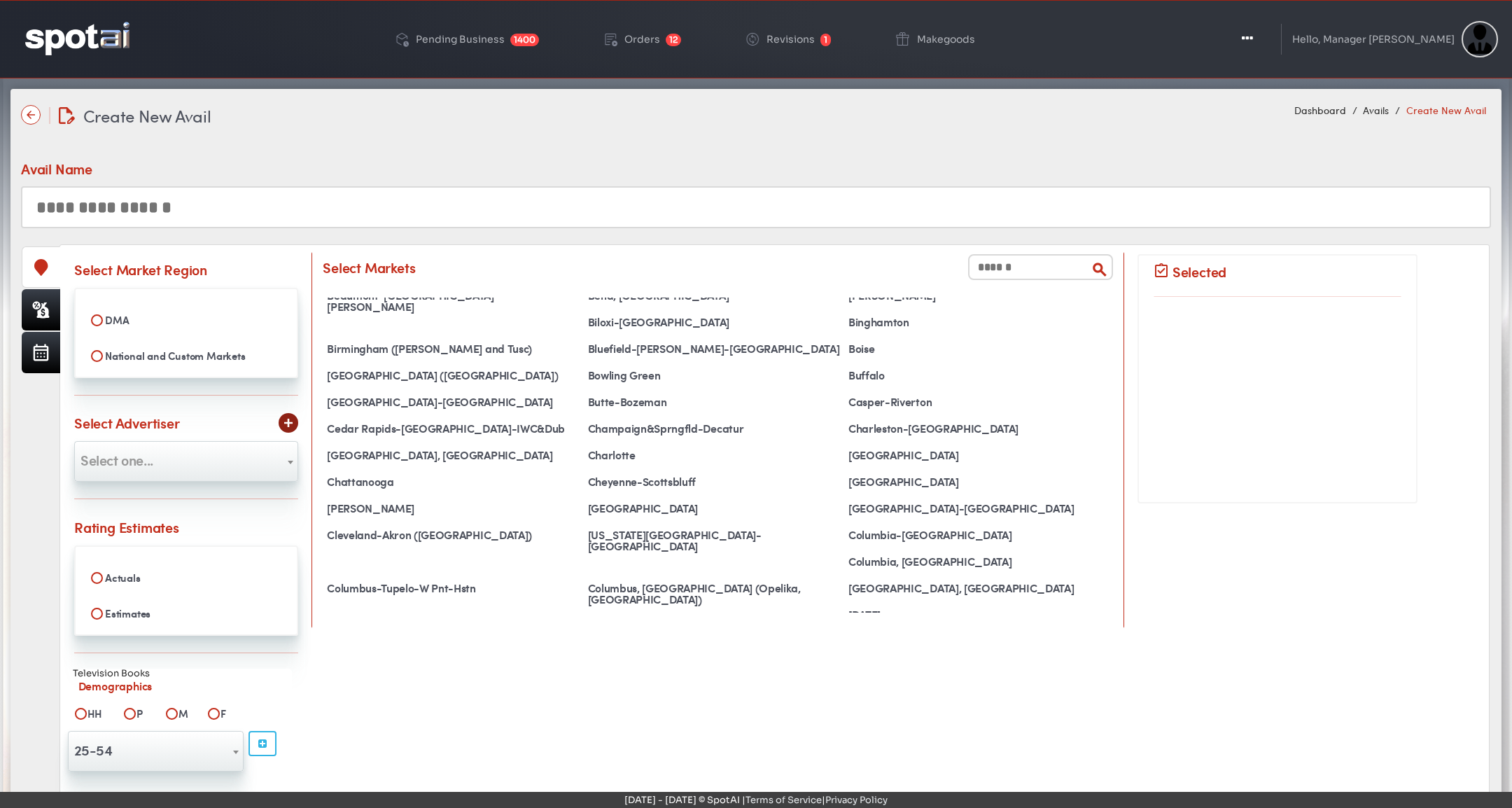
click at [597, 125] on div "Create New Avail Create New Avail Dashboard Avails Create New Avail Avail Name" at bounding box center [756, 468] width 1491 height 759
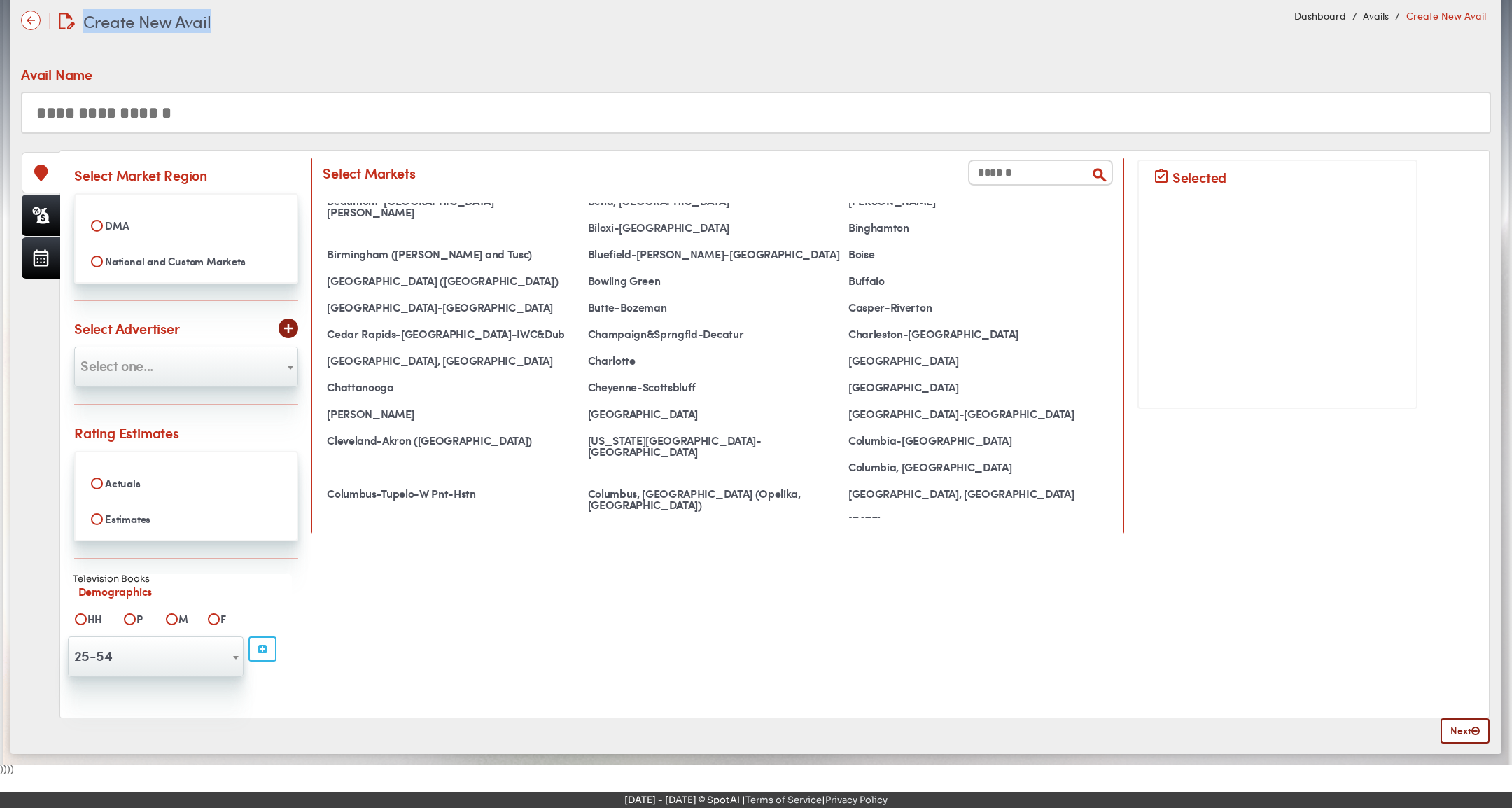
drag, startPoint x: 81, startPoint y: 18, endPoint x: 295, endPoint y: 65, distance: 219.1
click at [304, 23] on div "Create New Avail Create New Avail Dashboard Avails Create New Avail" at bounding box center [756, 20] width 1470 height 24
copy span "Create New Avail"
drag, startPoint x: 187, startPoint y: 430, endPoint x: 75, endPoint y: 431, distance: 112.0
click at [75, 431] on div "Rating Estimates Actuals Estimates" at bounding box center [187, 481] width 224 height 120
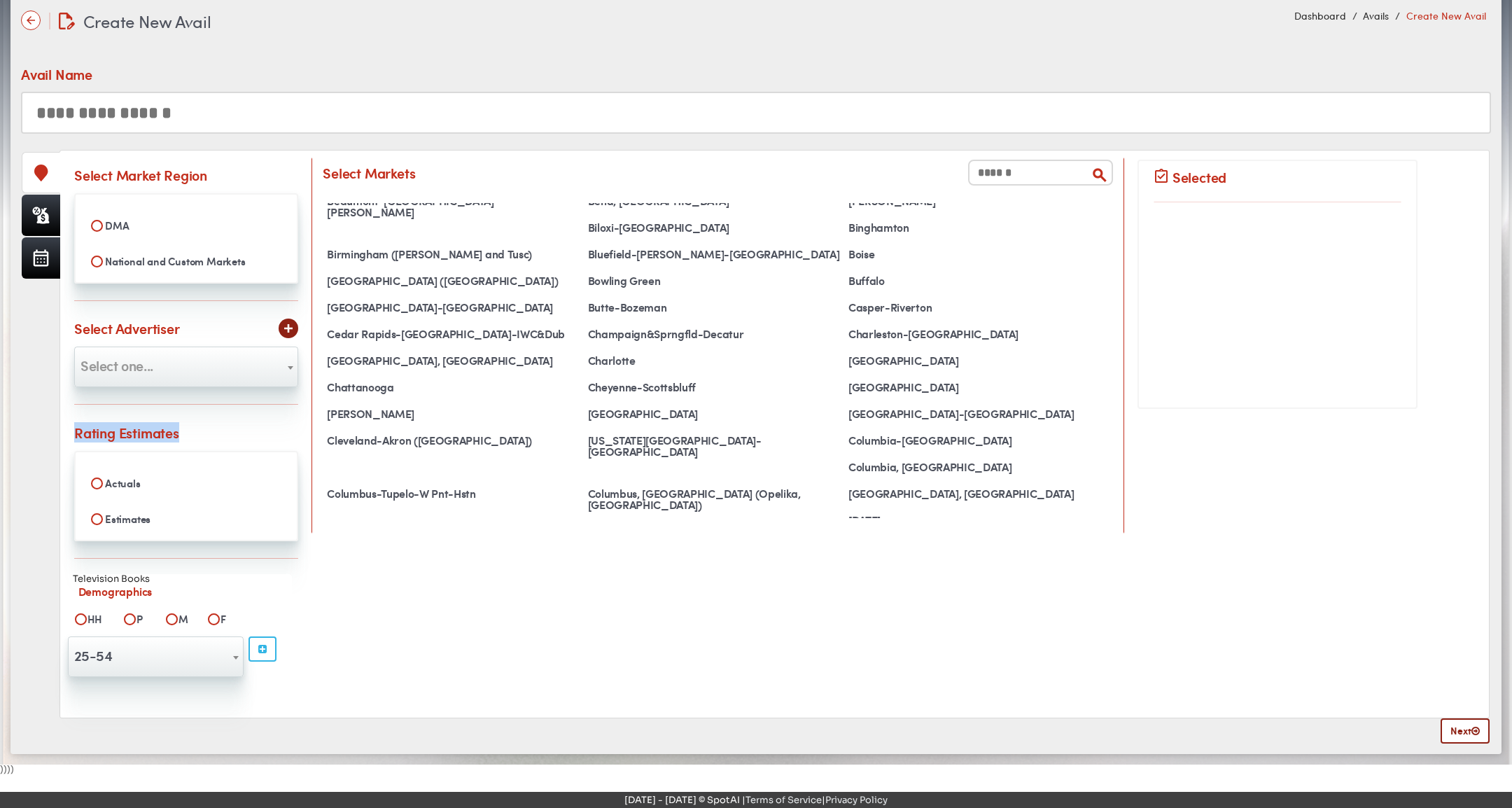
copy div "Rating Estimates"
click at [208, 356] on span "Select one..." at bounding box center [187, 365] width 223 height 23
click at [237, 357] on span "Select one..." at bounding box center [187, 365] width 223 height 23
drag, startPoint x: 16, startPoint y: 75, endPoint x: 0, endPoint y: 74, distance: 16.0
click at [0, 74] on div "Loading... Create New Avail Create New Avail Dashboard Avails Create New Avail" at bounding box center [756, 374] width 1512 height 780
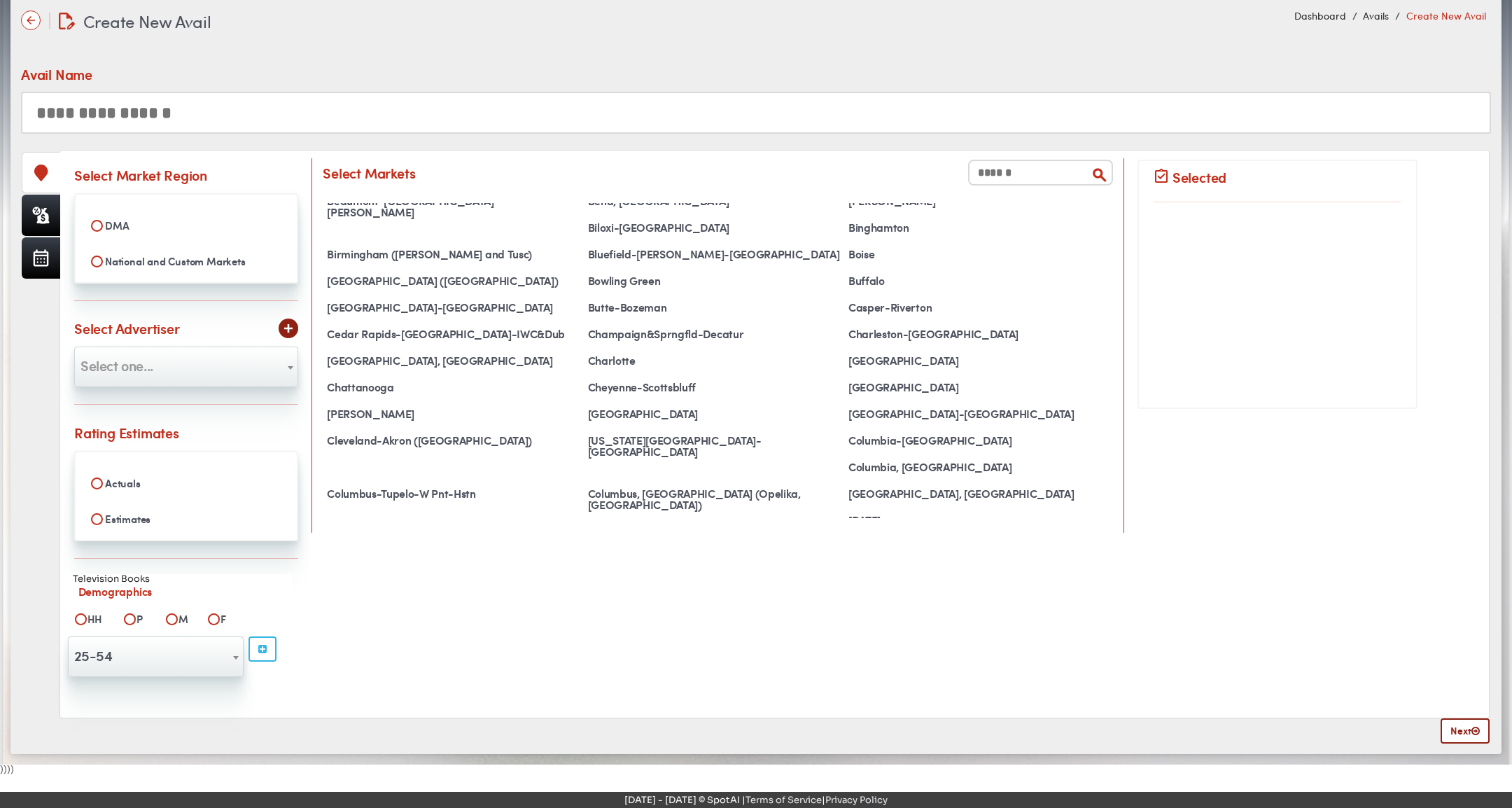
click at [50, 73] on div "Avail Name" at bounding box center [57, 74] width 73 height 20
copy div "Avail Name"
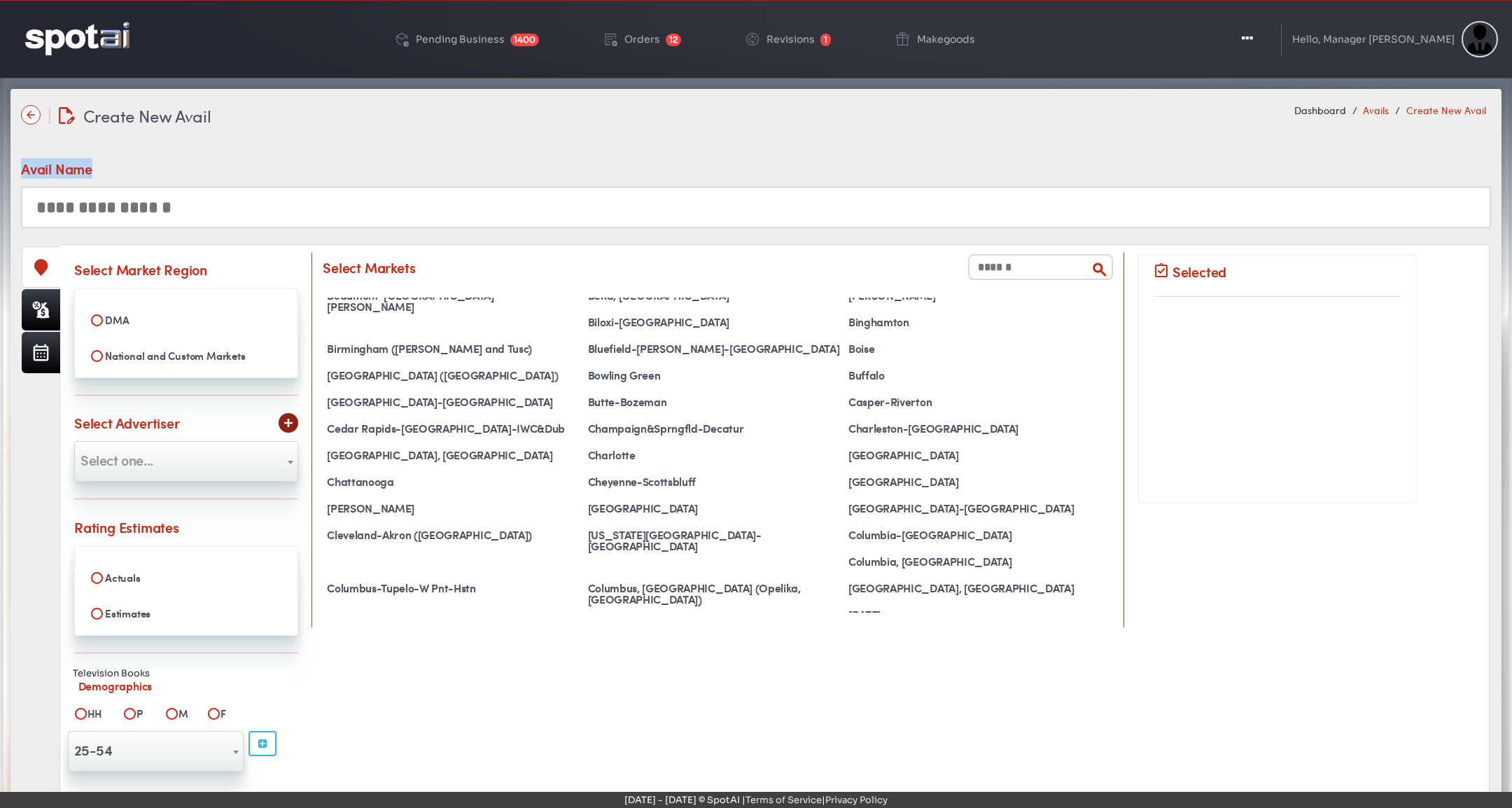
click at [1381, 110] on link "Avails" at bounding box center [1376, 110] width 26 height 14
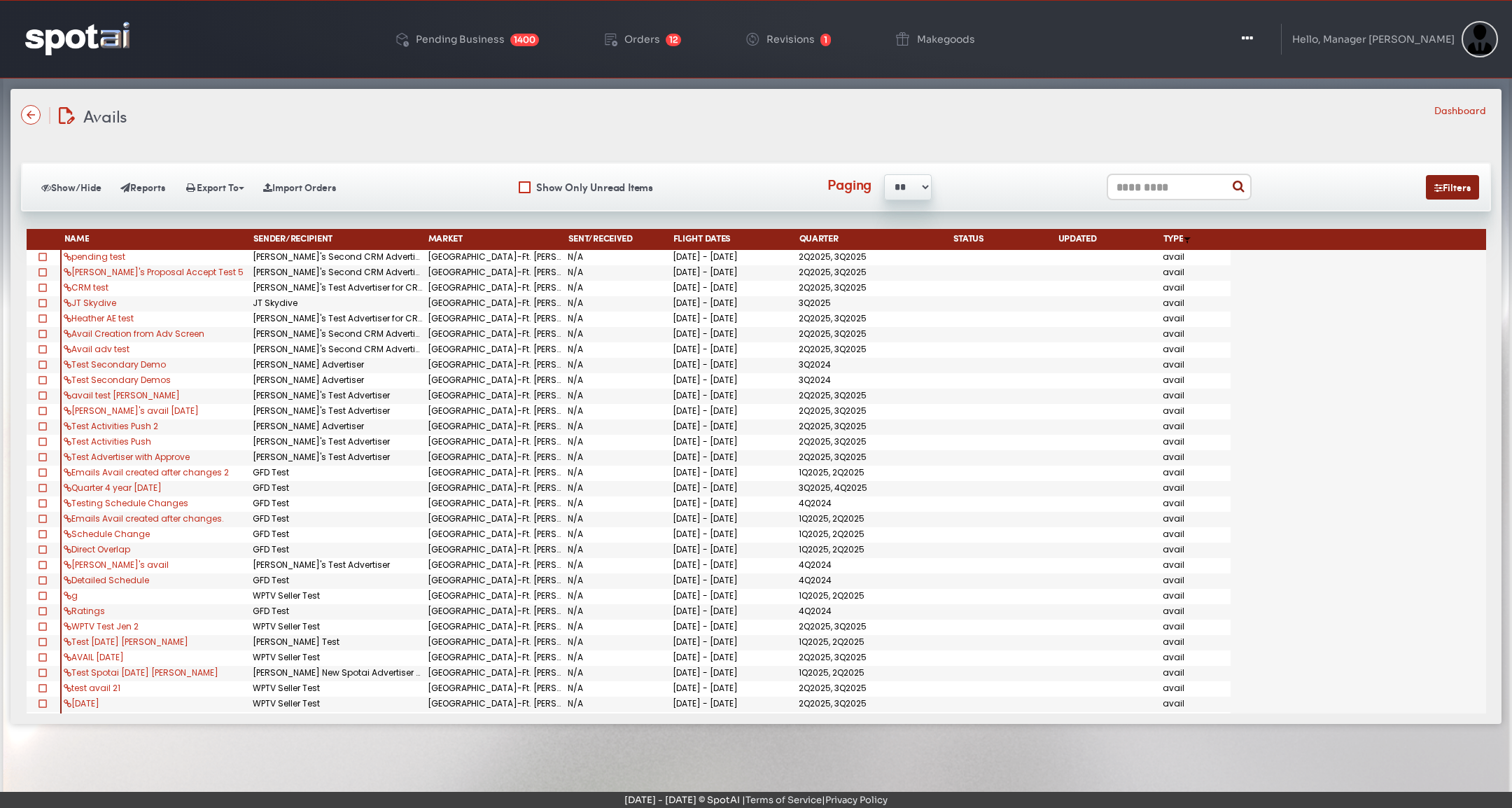
click at [89, 41] on img at bounding box center [77, 38] width 105 height 33
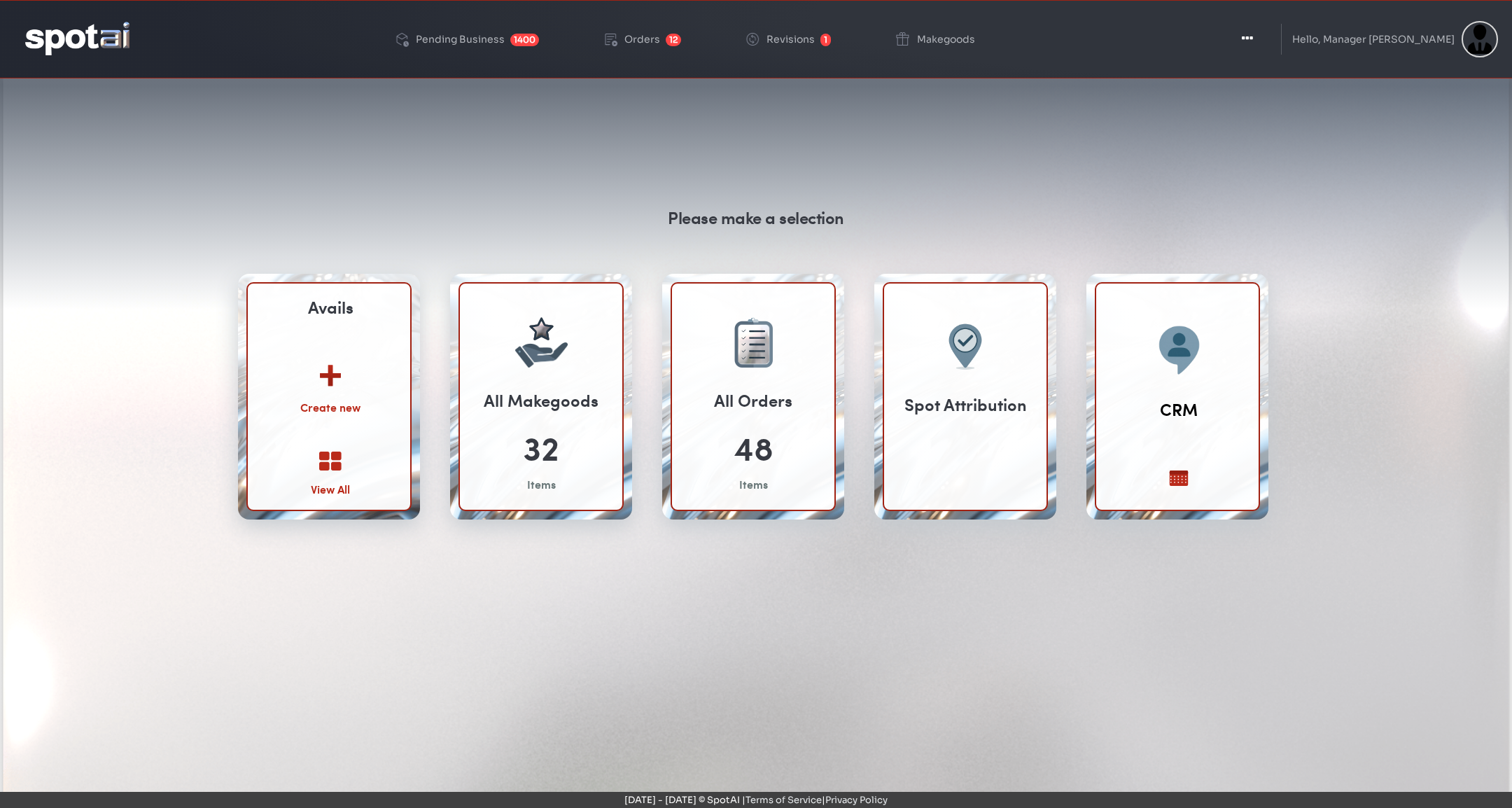
click at [343, 394] on img at bounding box center [331, 370] width 75 height 54
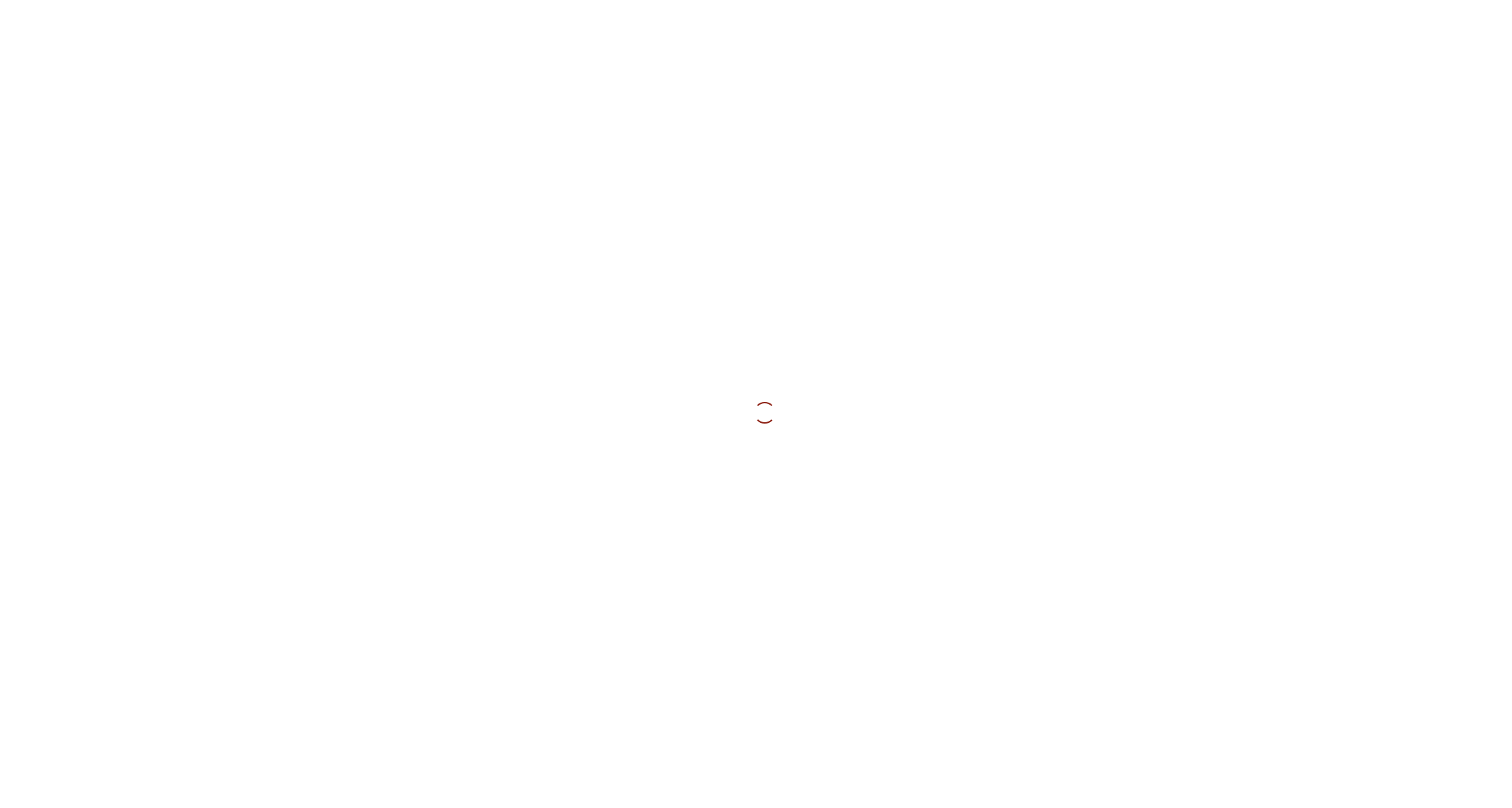
select select
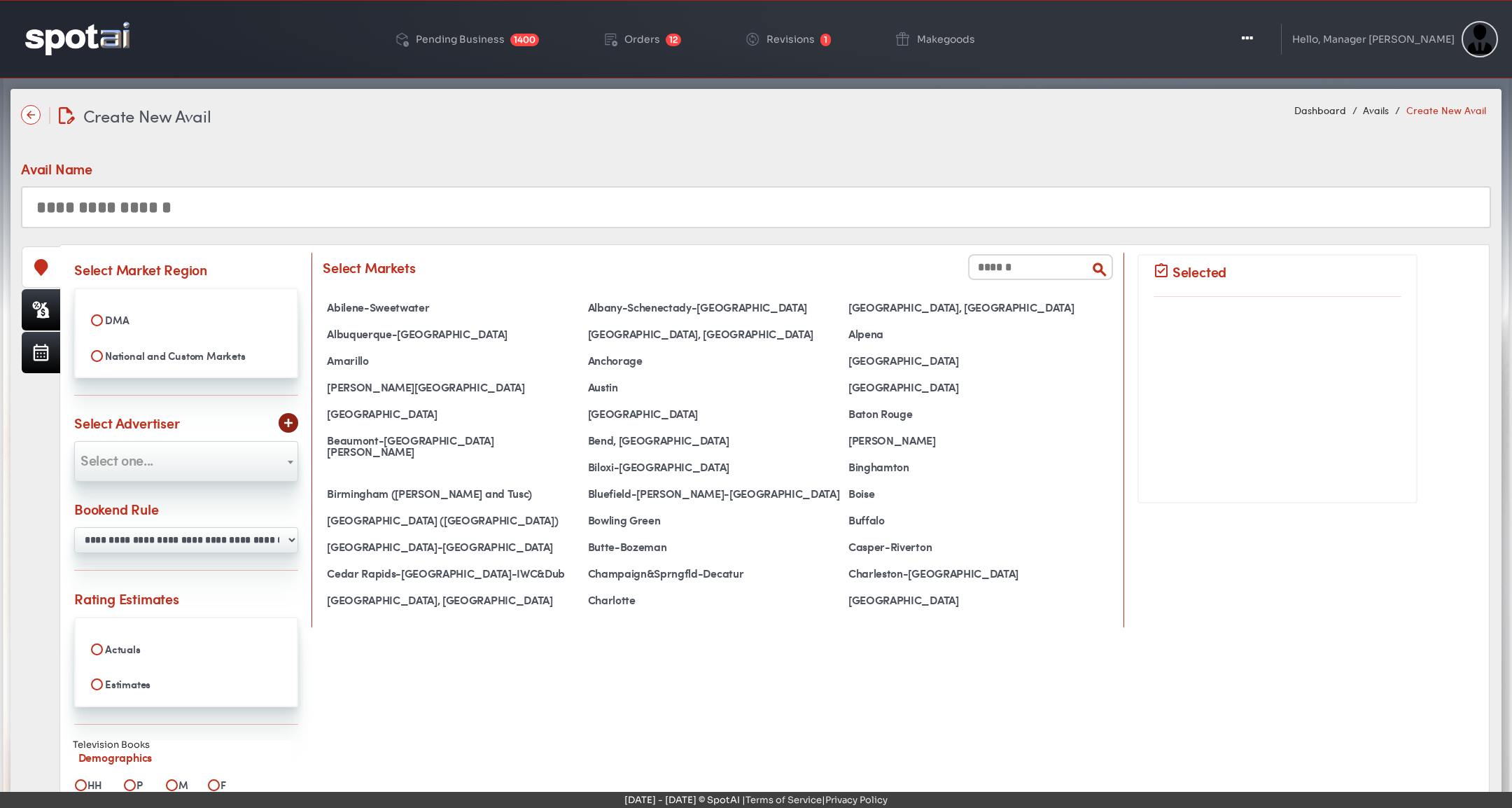
click at [161, 532] on select "**********" at bounding box center [187, 540] width 224 height 26
click at [192, 457] on span "Select one..." at bounding box center [187, 459] width 223 height 23
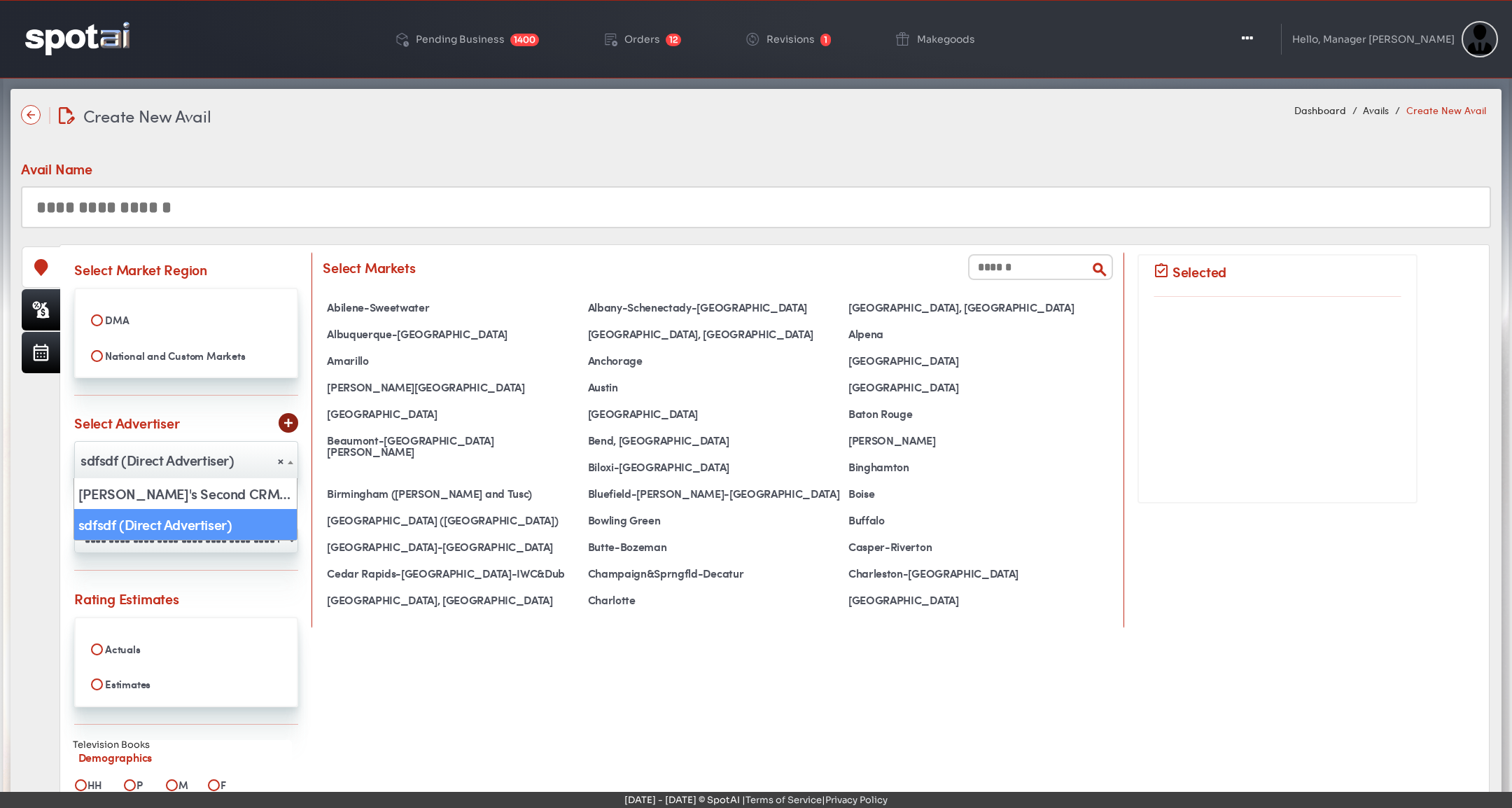
click at [196, 453] on span "× sdfsdf (Direct Advertiser)" at bounding box center [187, 459] width 223 height 23
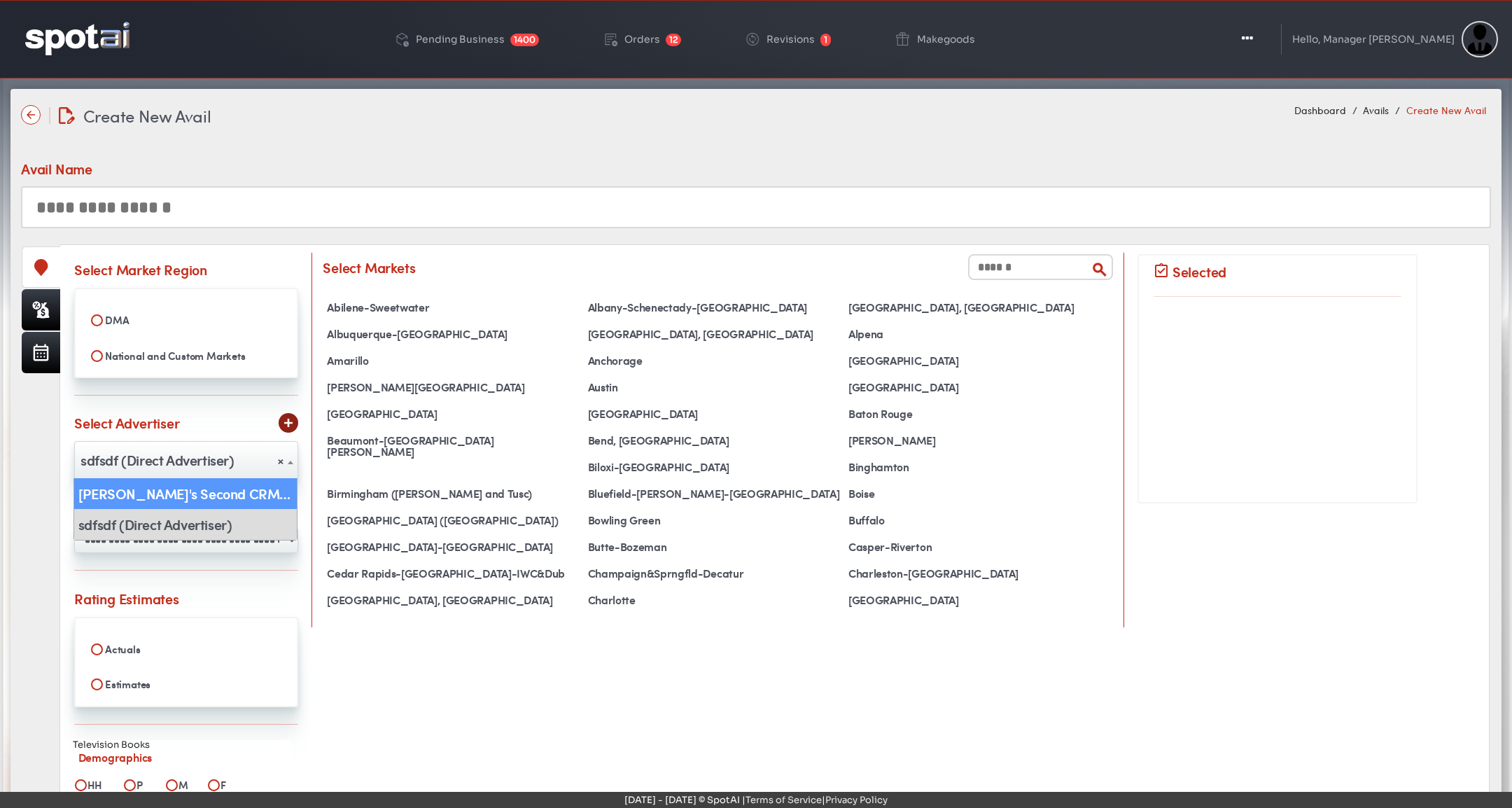
select select "**"
click at [516, 701] on div "**********" at bounding box center [775, 529] width 1401 height 539
